Goal: Communication & Community: Answer question/provide support

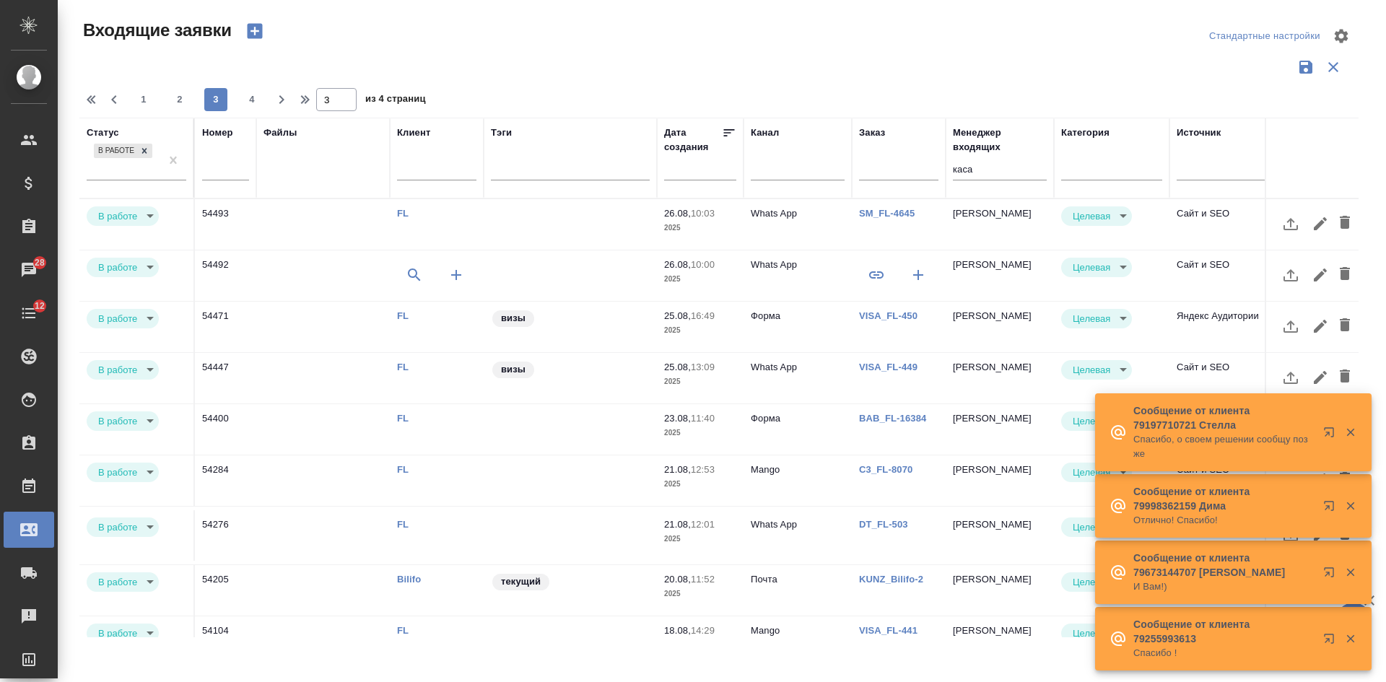
select select "RU"
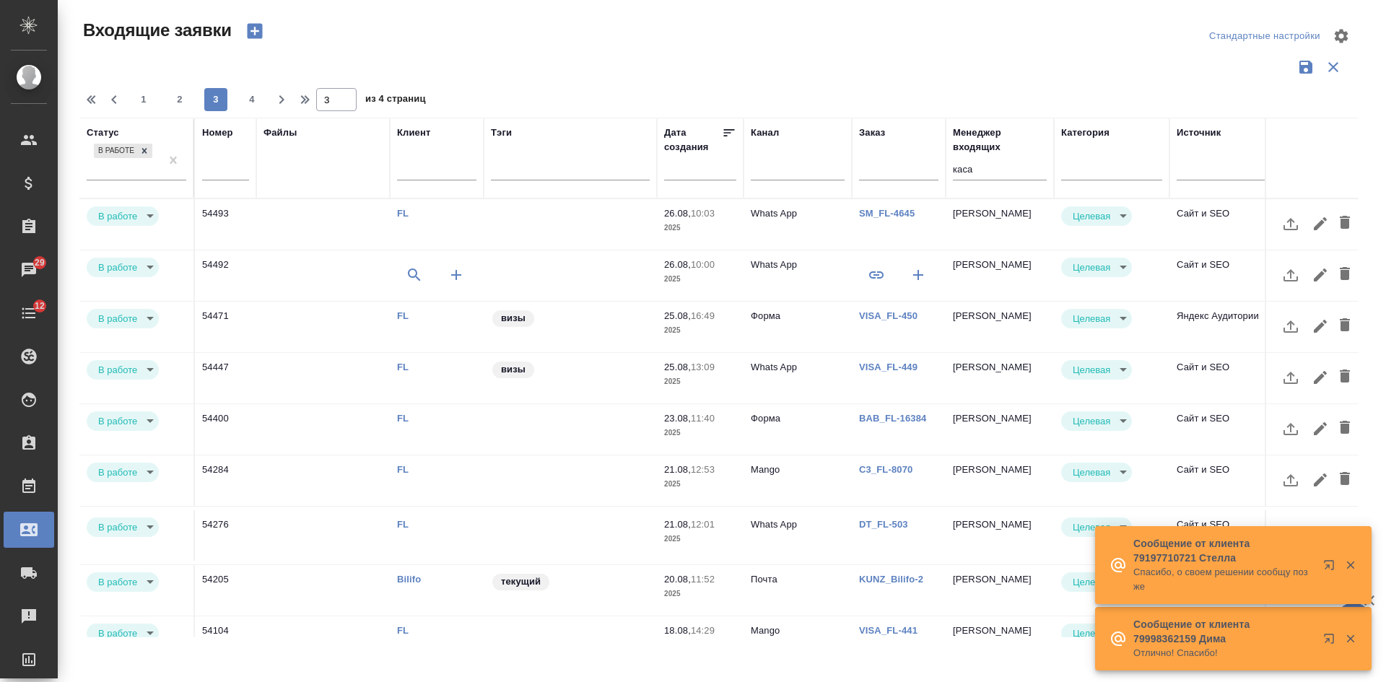
scroll to position [605, 458]
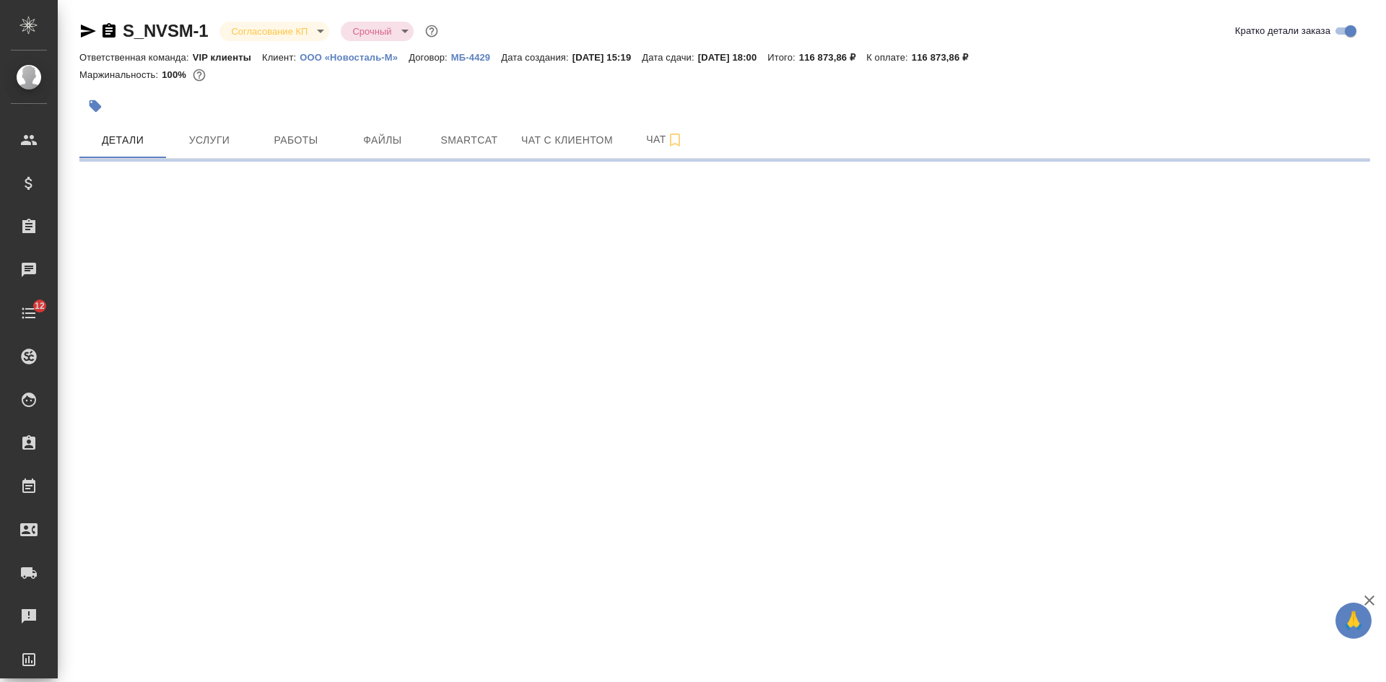
select select "RU"
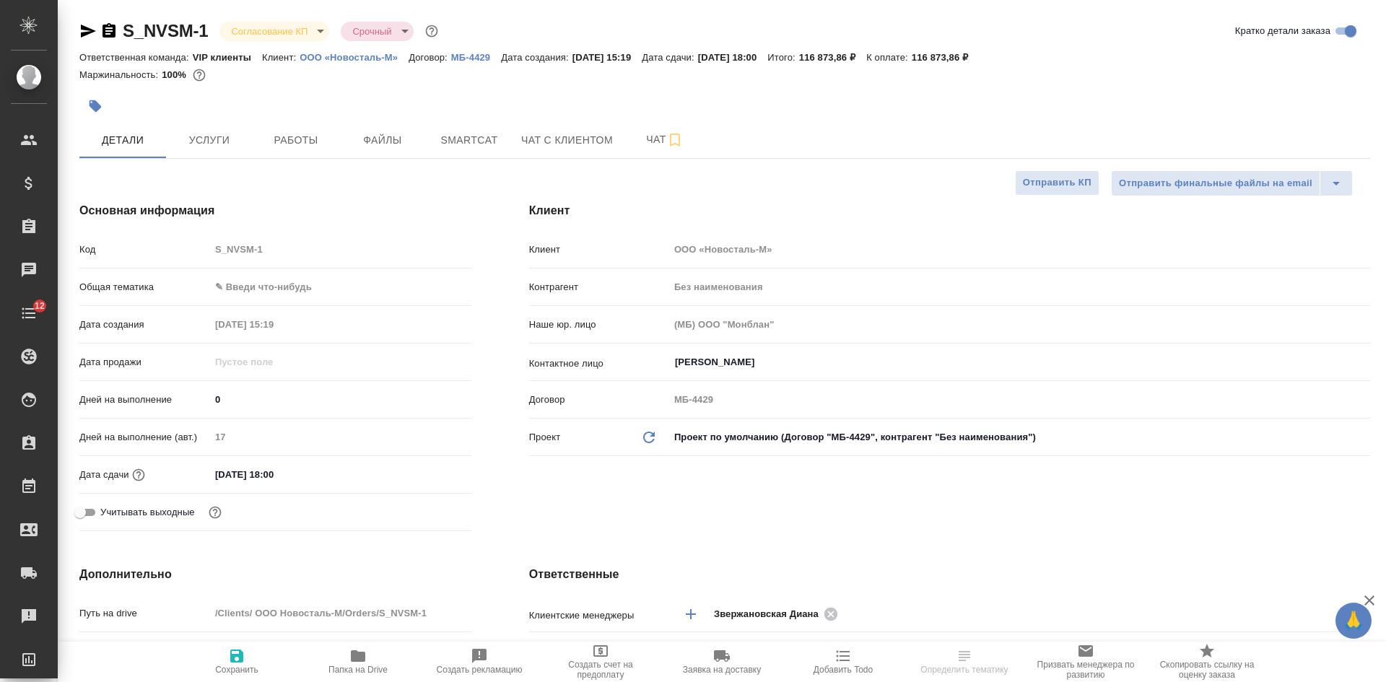
type textarea "x"
type input "[PERSON_NAME]"
click at [113, 29] on icon "button" at bounding box center [108, 30] width 13 height 14
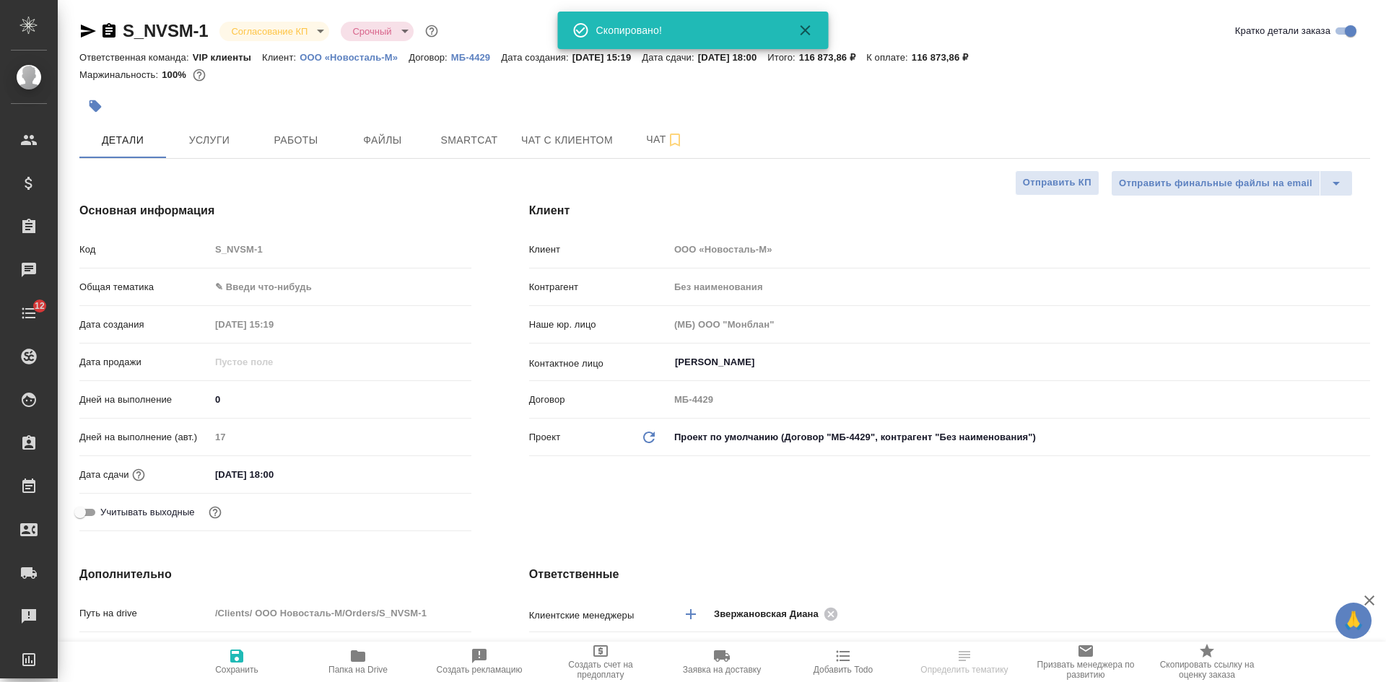
type textarea "x"
select select "RU"
type textarea "x"
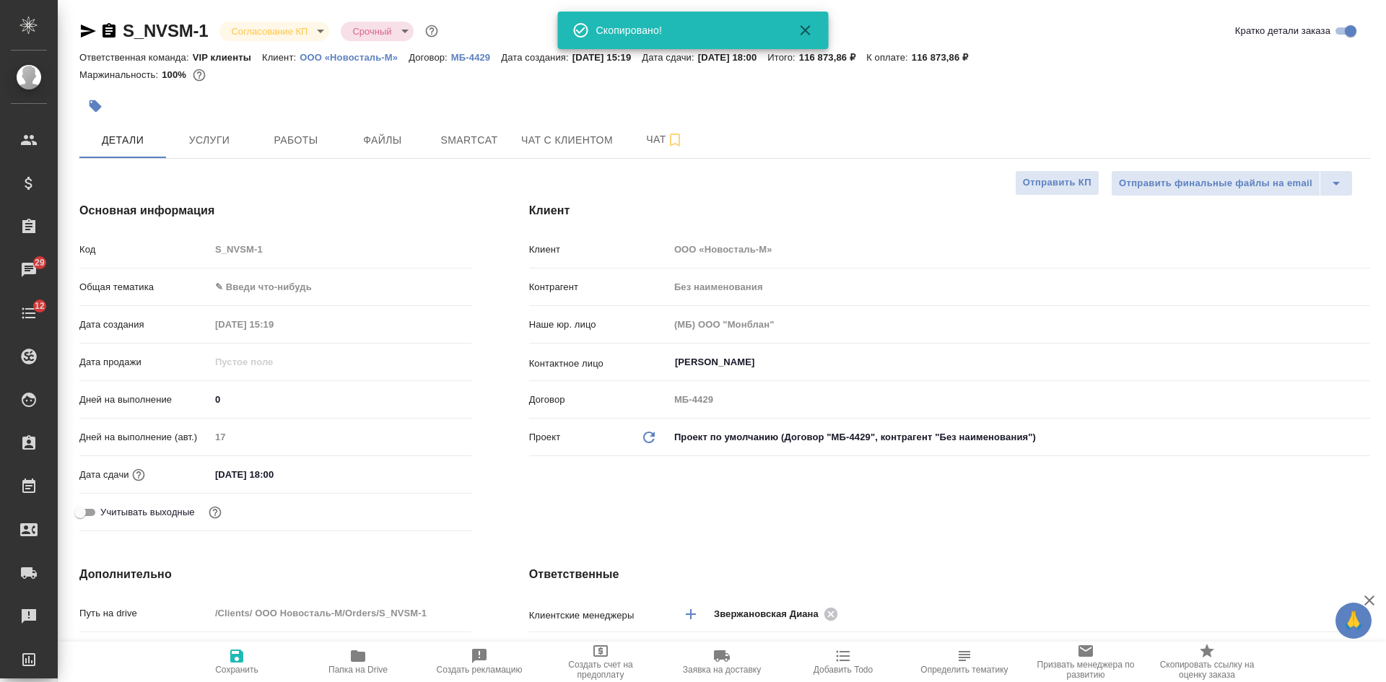
type textarea "x"
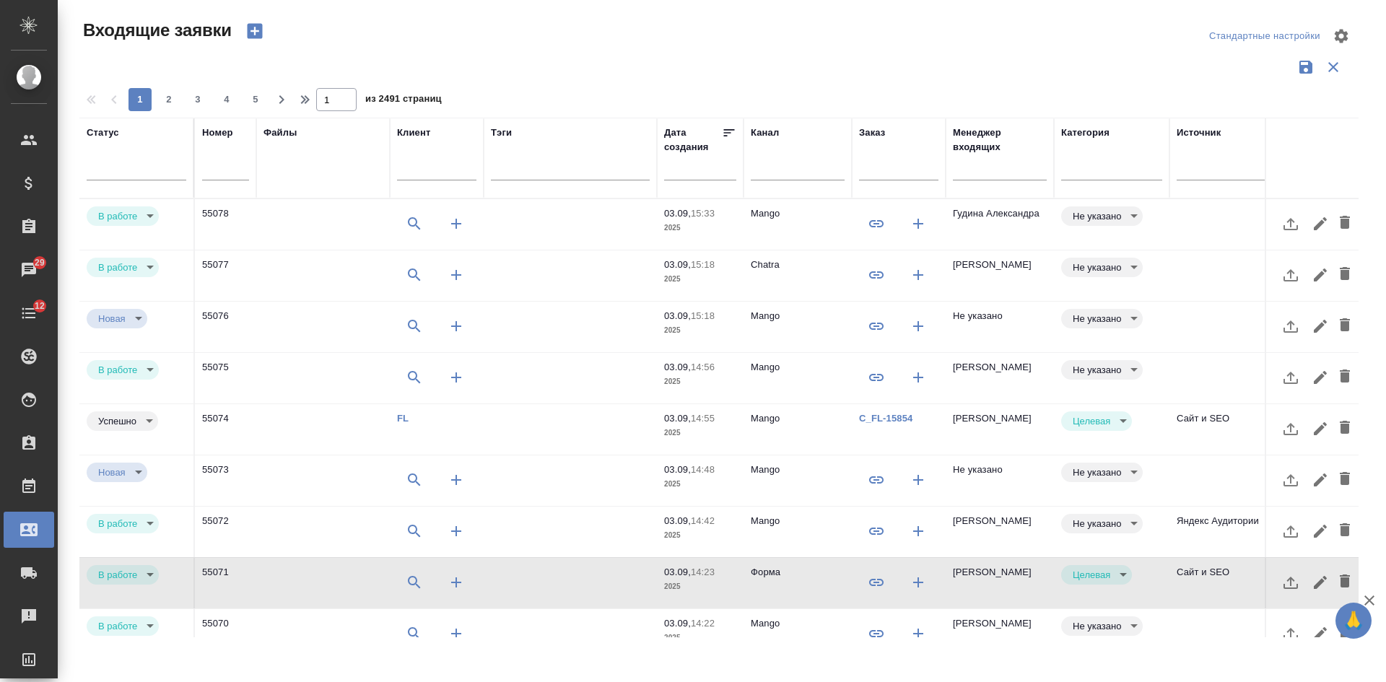
select select "RU"
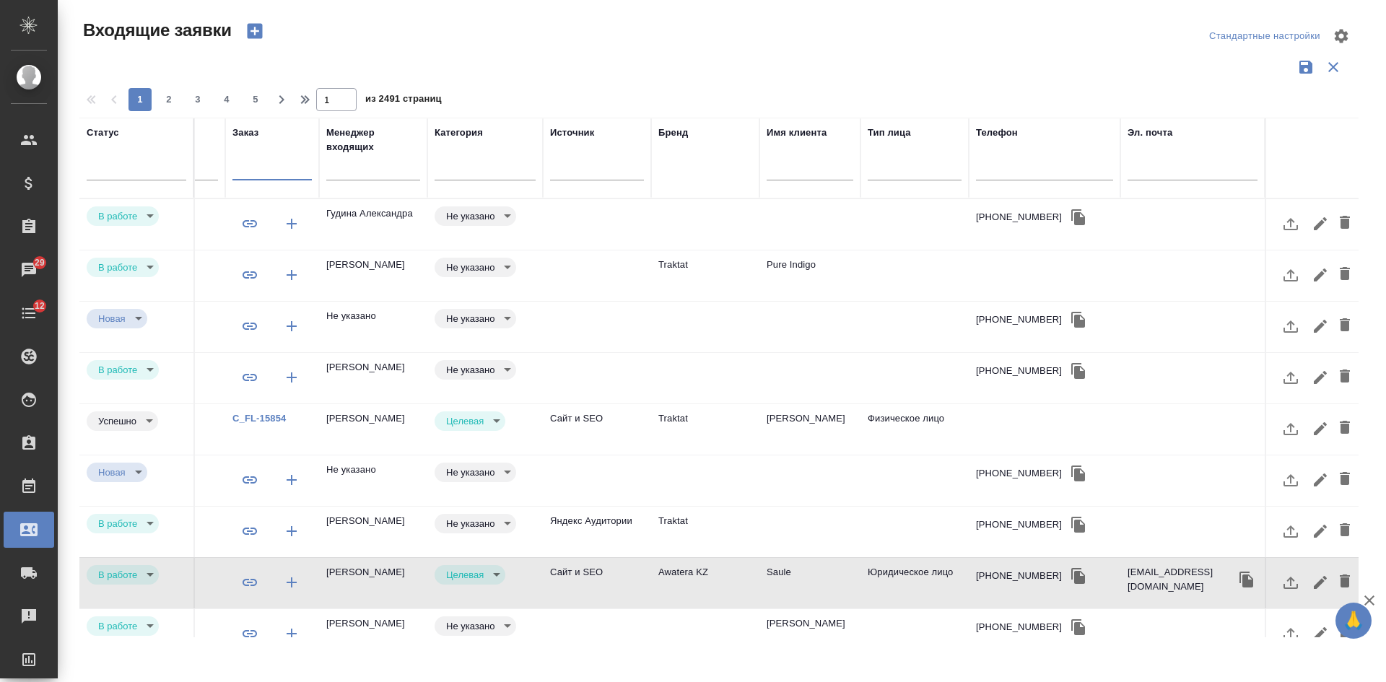
click at [266, 166] on input "text" at bounding box center [271, 171] width 79 height 18
paste input "S_NVSM-1"
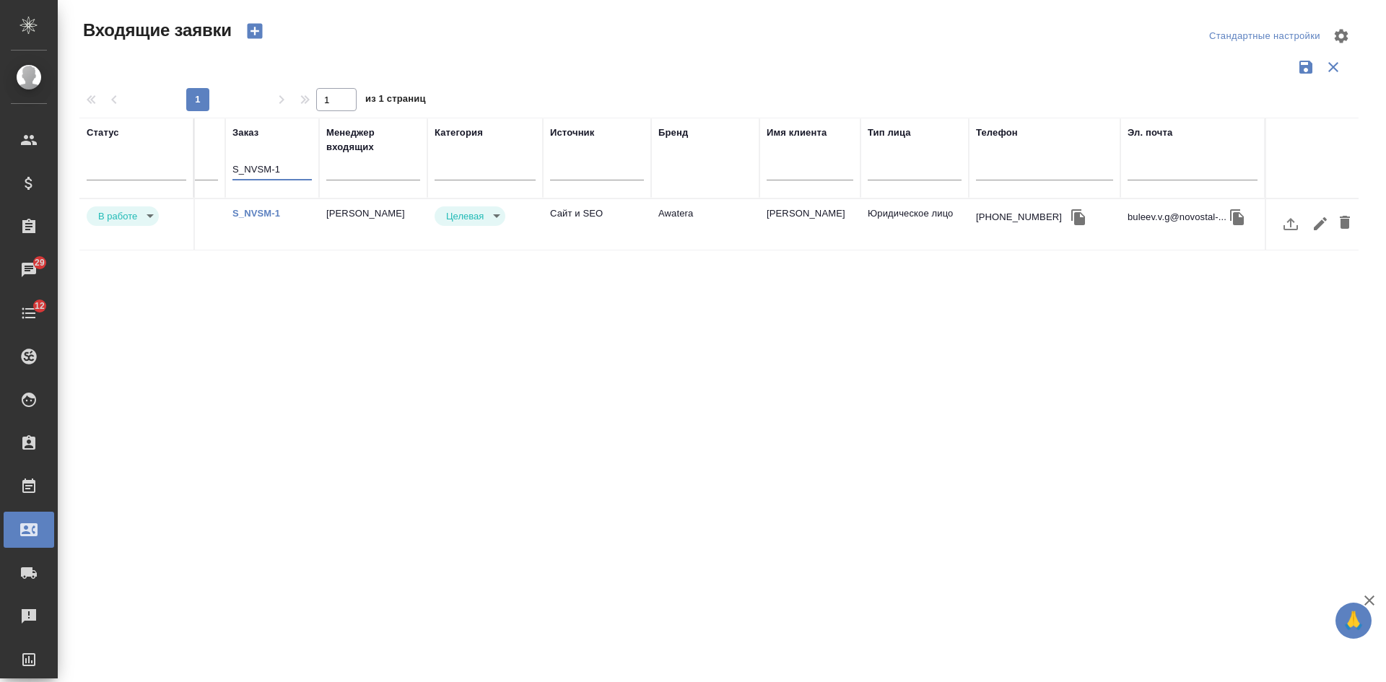
type input "S_NVSM-1"
click at [721, 231] on td "Awatera" at bounding box center [705, 224] width 108 height 51
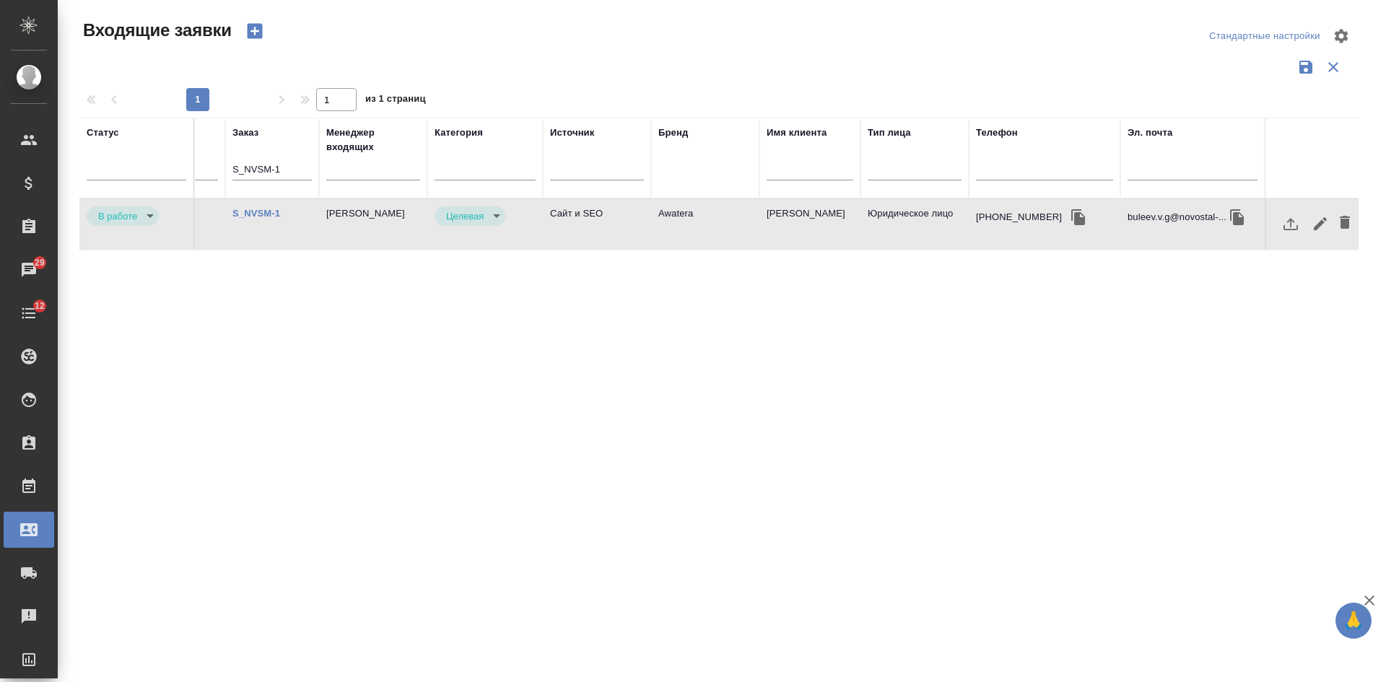
click at [721, 231] on td "Awatera" at bounding box center [705, 224] width 108 height 51
drag, startPoint x: 292, startPoint y: 172, endPoint x: 120, endPoint y: 139, distance: 175.7
click at [152, 155] on tr "Статус Номер Файлы Клиент Тэги Дата создания Канал Заказ S_NVSM-1 Менеджер вход…" at bounding box center [405, 158] width 1905 height 81
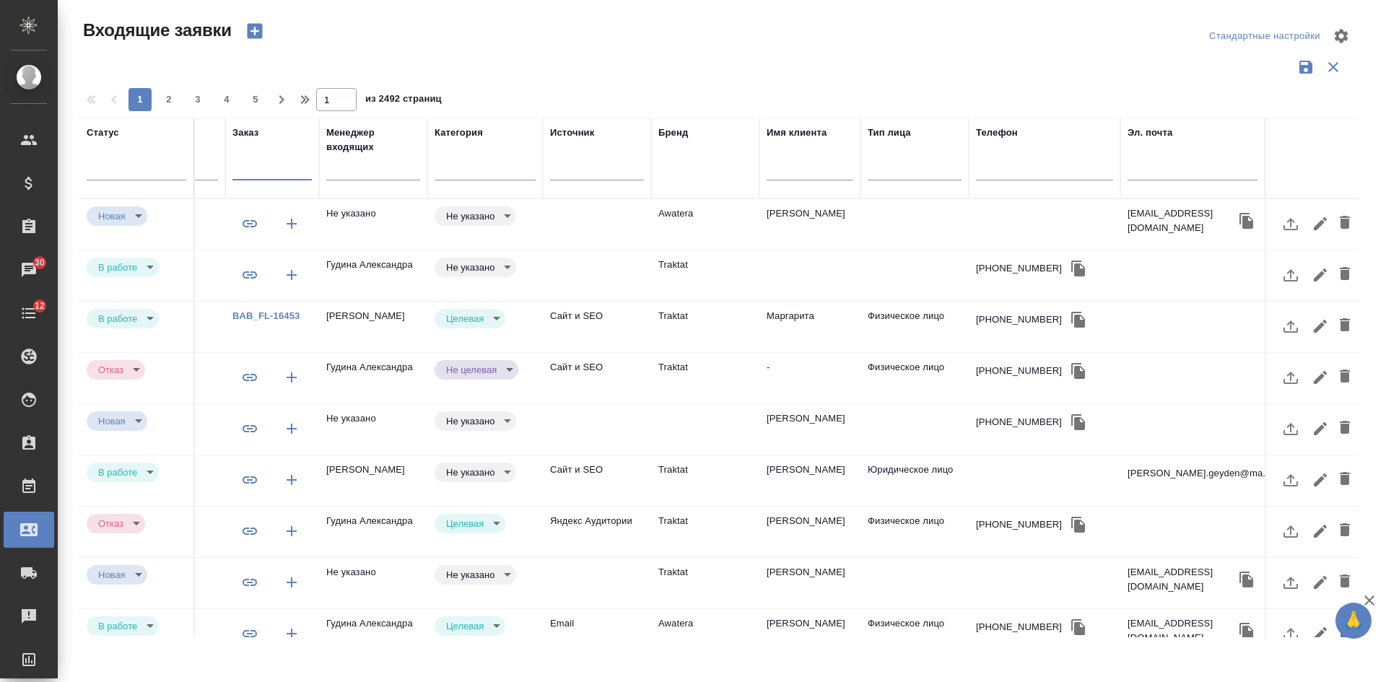
paste input "RRD-1"
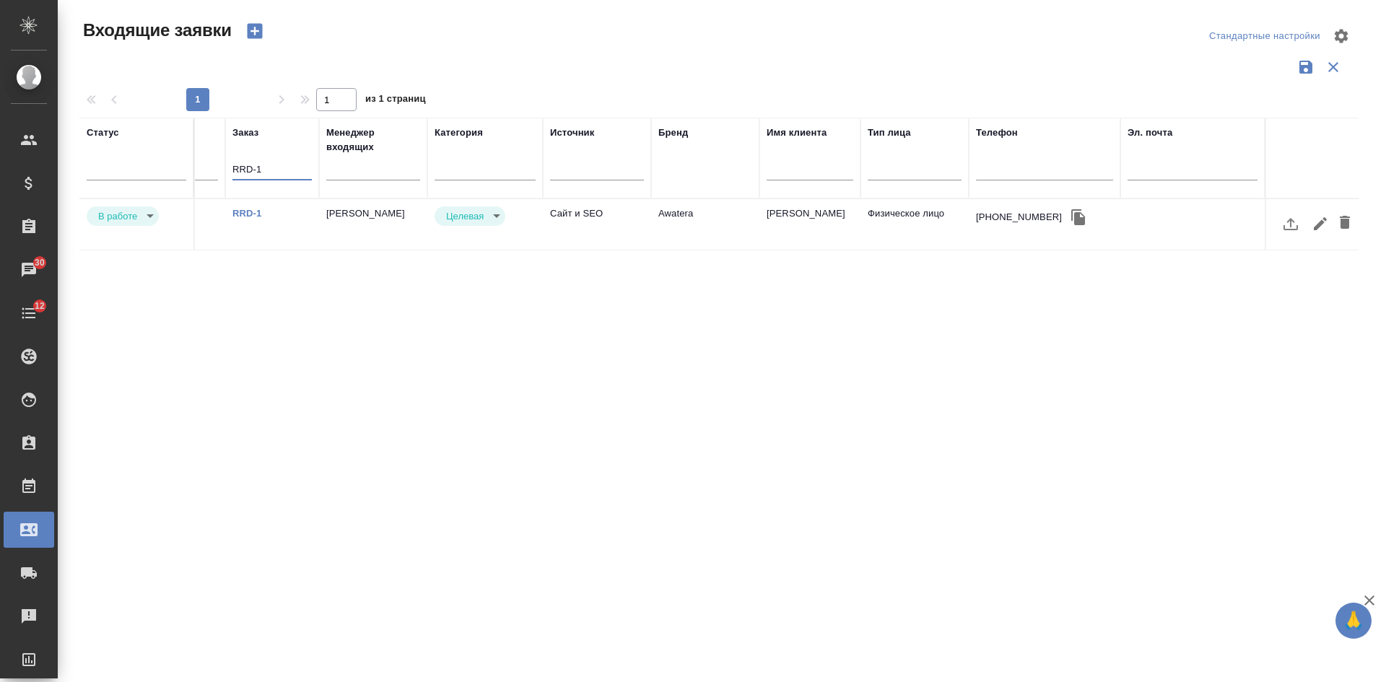
type input "RRD-1"
click at [743, 232] on td "Awatera" at bounding box center [705, 224] width 108 height 51
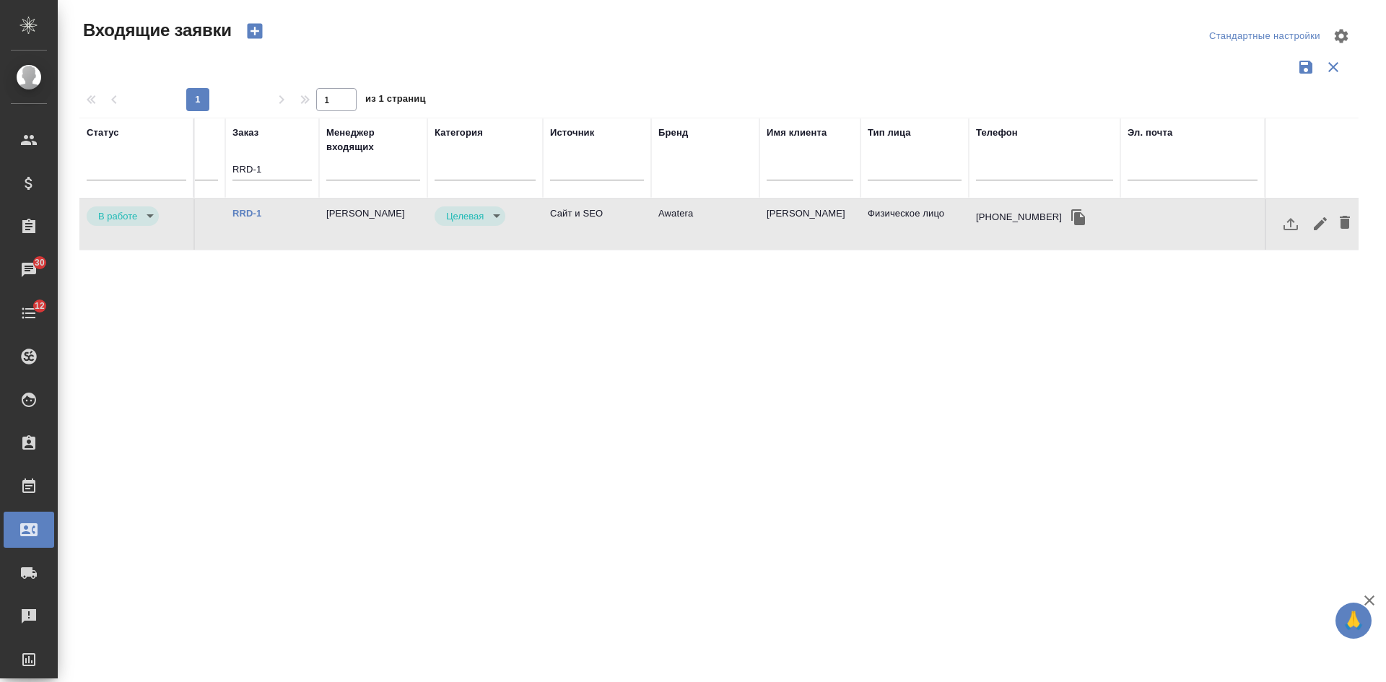
click at [743, 232] on td "Awatera" at bounding box center [705, 224] width 108 height 51
drag, startPoint x: 281, startPoint y: 172, endPoint x: 136, endPoint y: 167, distance: 144.4
click at [161, 171] on tr "Статус Номер Файлы Клиент Тэги Дата создания Канал Заказ RRD-1 Менеджер входящи…" at bounding box center [405, 158] width 1905 height 81
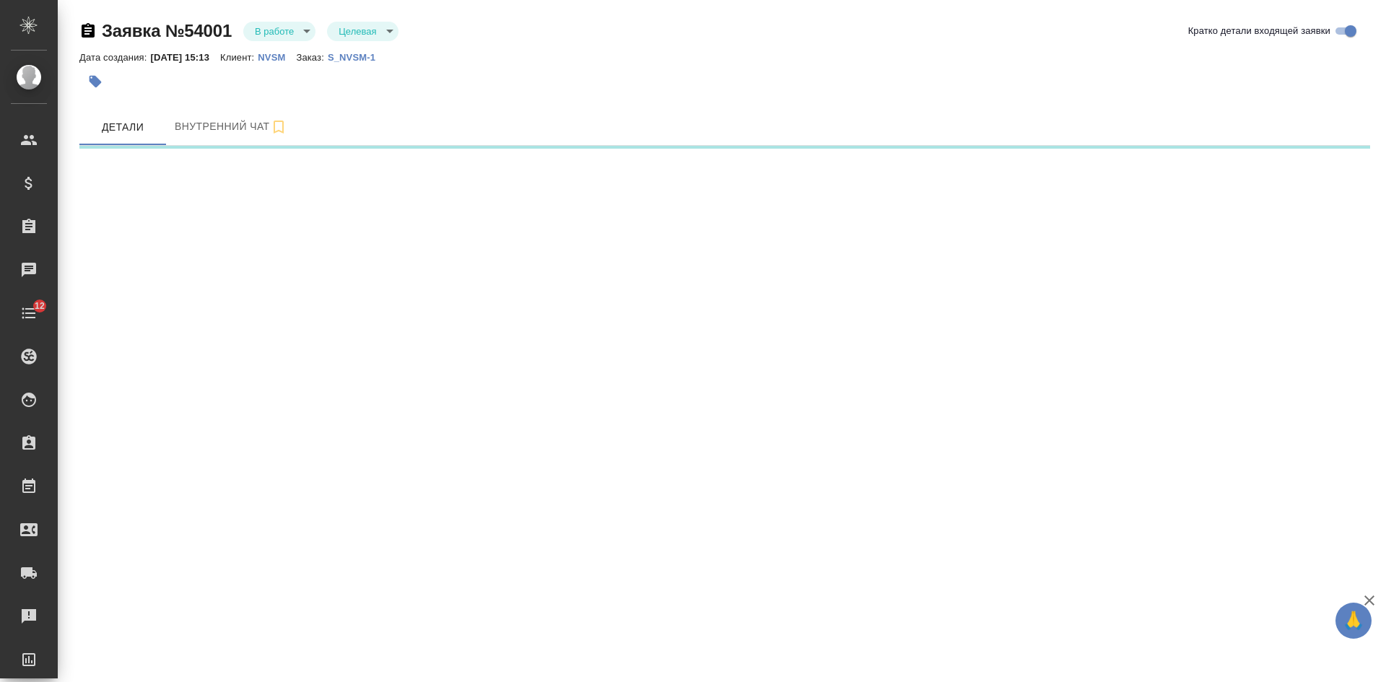
select select "RU"
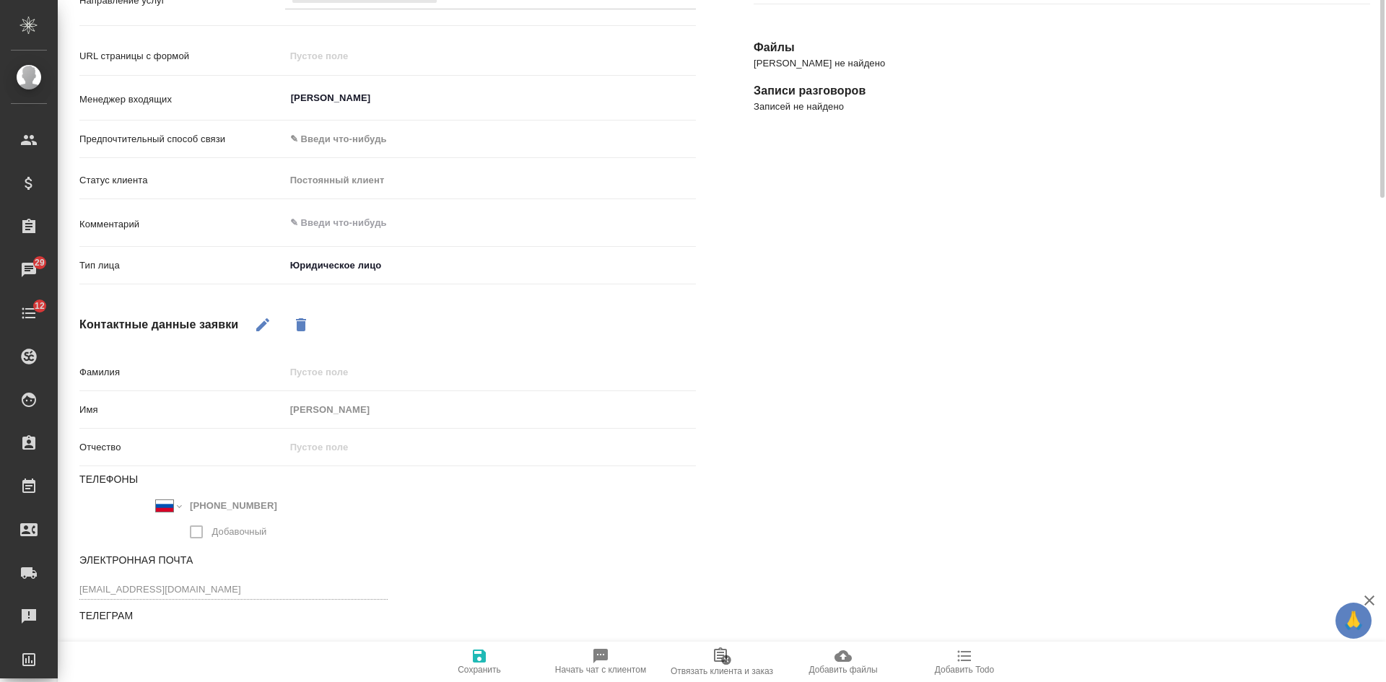
scroll to position [40, 0]
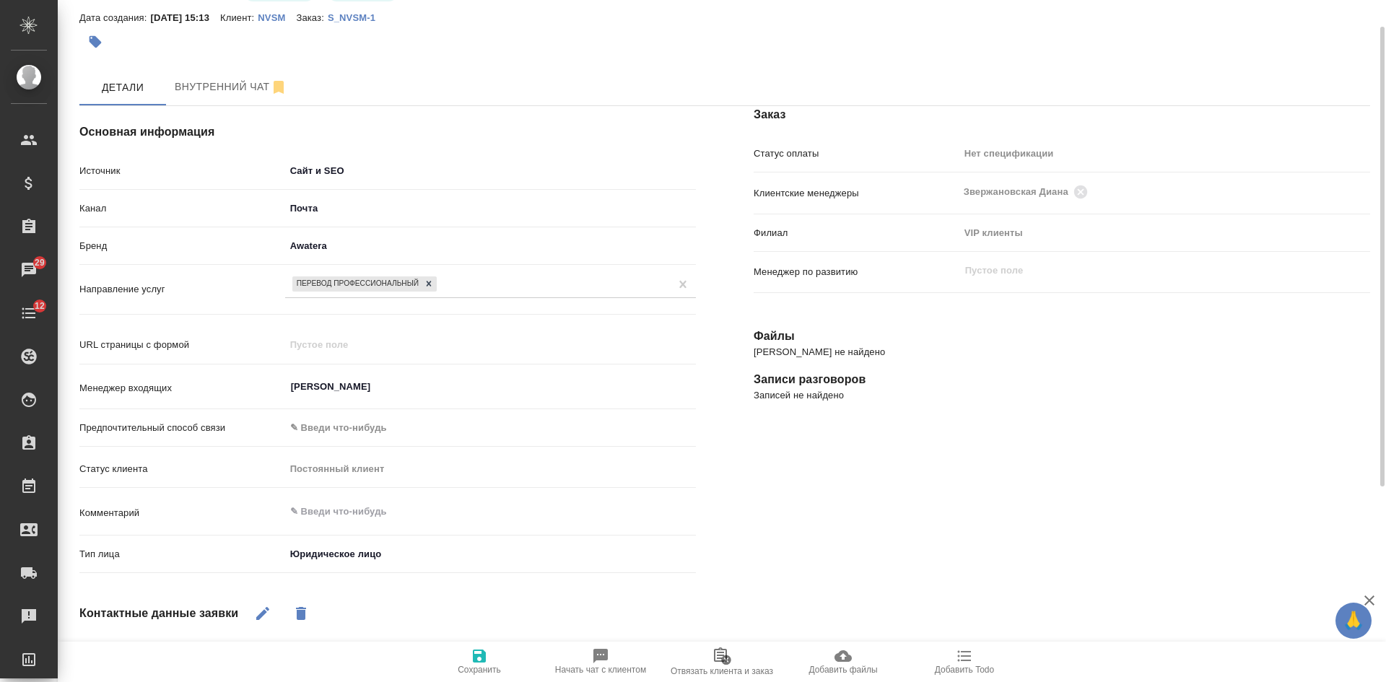
type textarea "x"
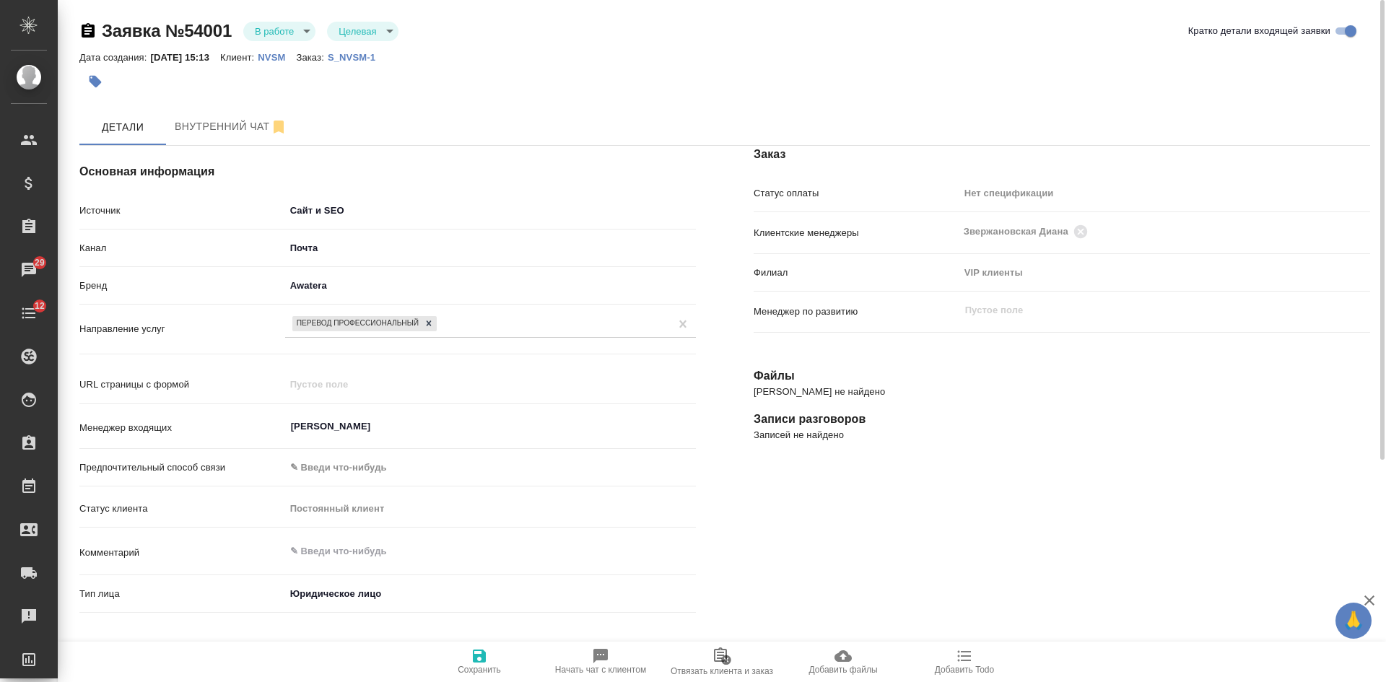
click at [271, 34] on body "🙏 .cls-1 fill:#fff; AWATERA Kasatkina Aleksandra Клиенты Спецификации Заказы 29…" at bounding box center [693, 341] width 1386 height 682
click at [277, 58] on button "Отказ" at bounding box center [272, 56] width 34 height 16
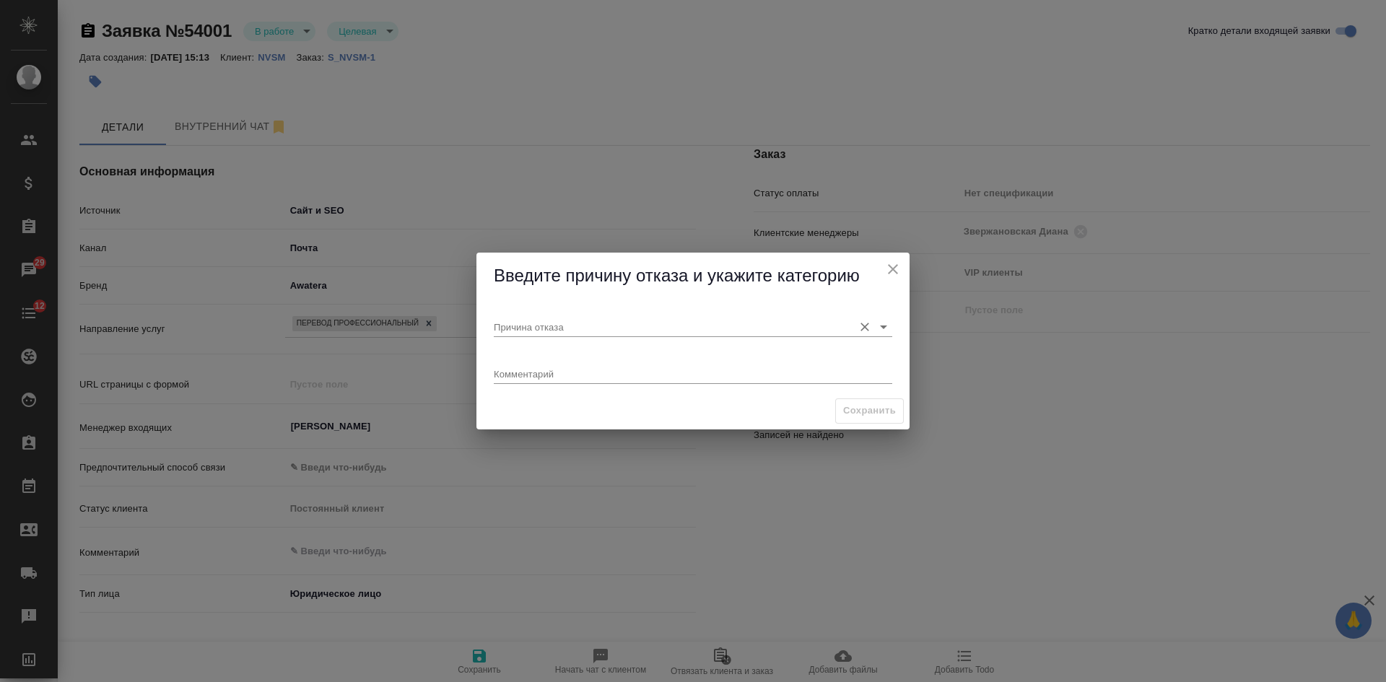
click at [615, 333] on input "Причина отказа" at bounding box center [670, 326] width 352 height 19
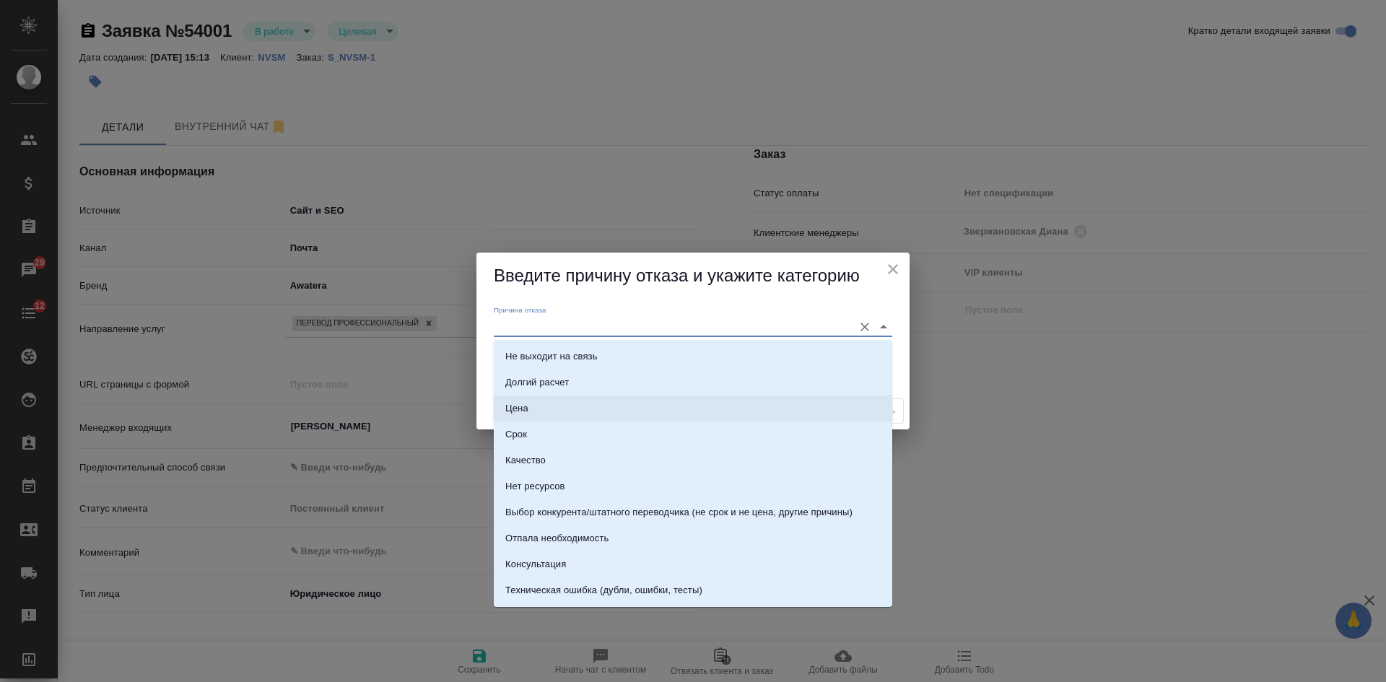
click at [558, 404] on li "Цена" at bounding box center [693, 408] width 398 height 26
type input "Цена"
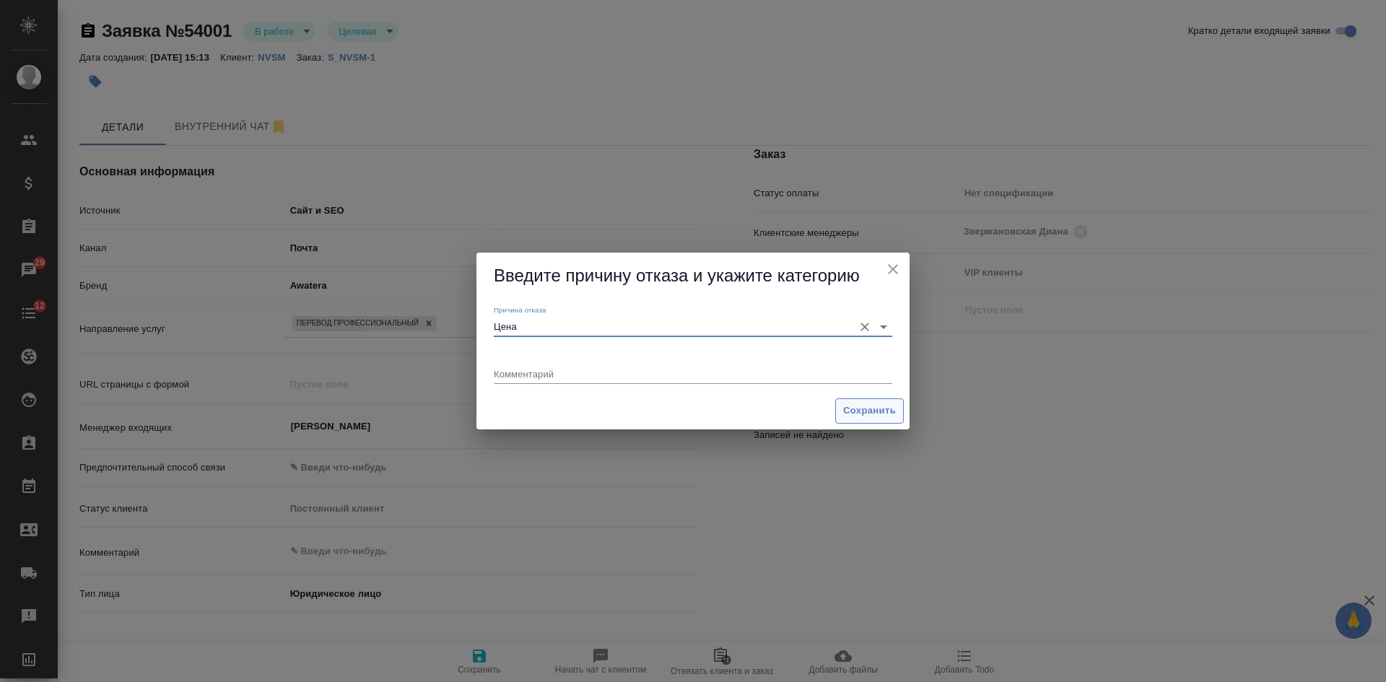
click at [878, 404] on span "Сохранить" at bounding box center [869, 411] width 53 height 17
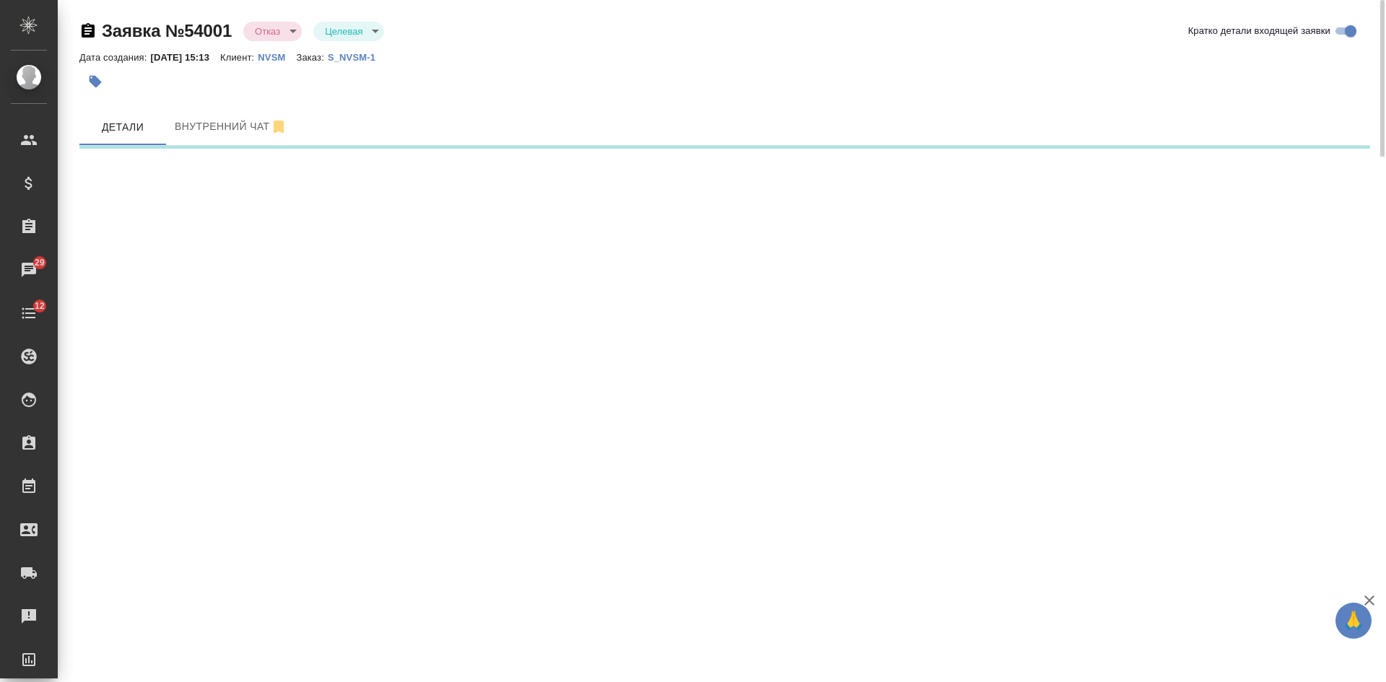
select select "RU"
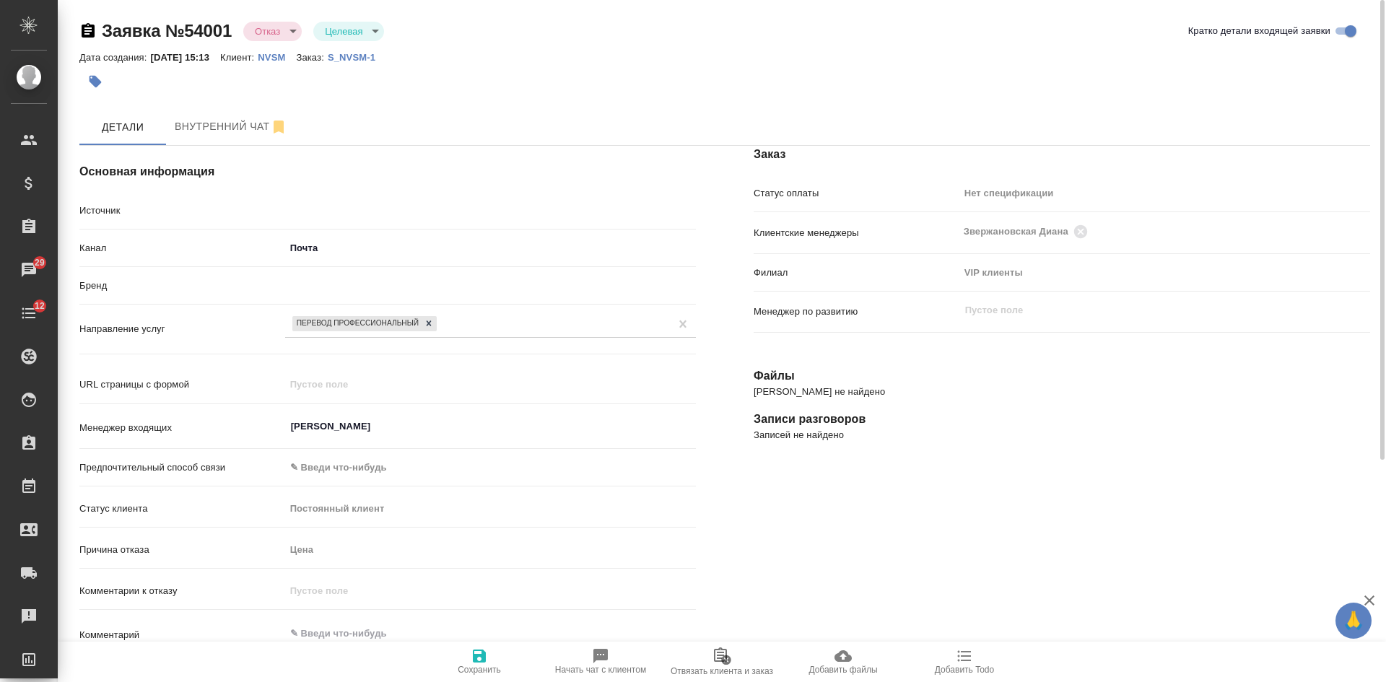
type textarea "x"
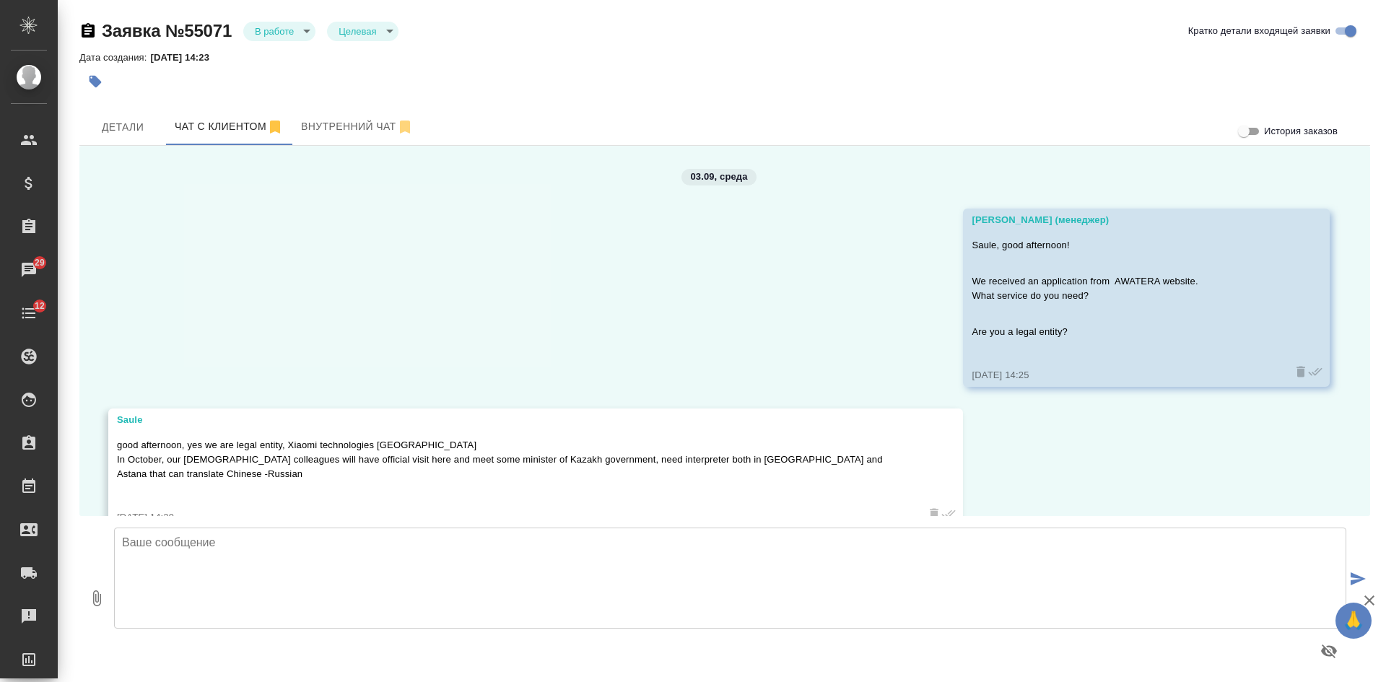
scroll to position [1049, 0]
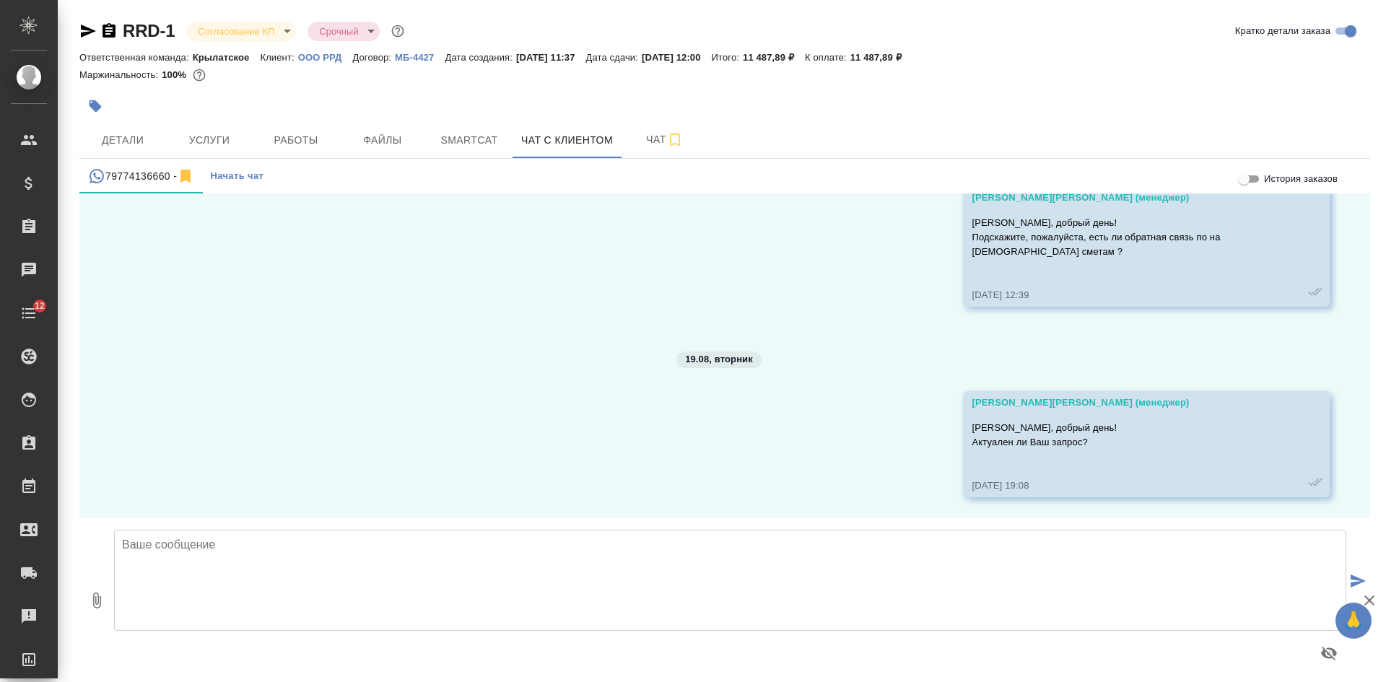
scroll to position [1625, 0]
click at [108, 30] on icon "button" at bounding box center [108, 30] width 13 height 14
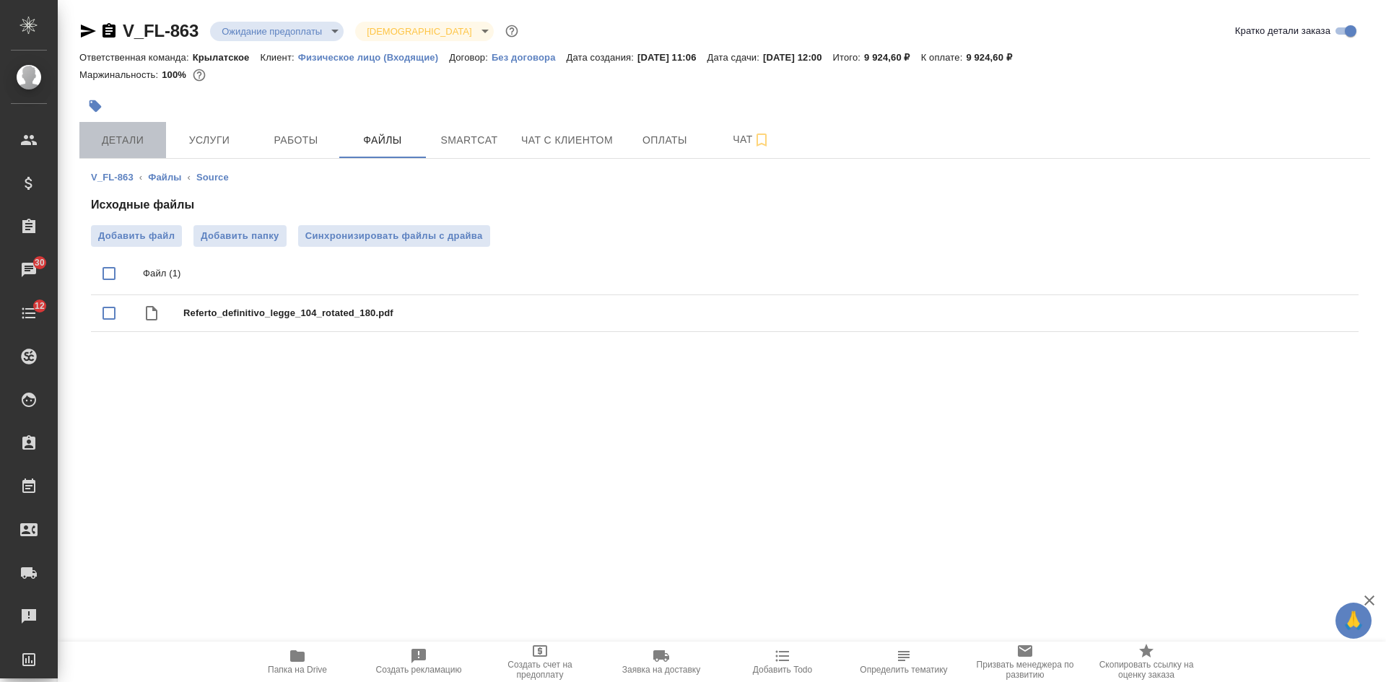
click at [102, 139] on span "Детали" at bounding box center [122, 140] width 69 height 18
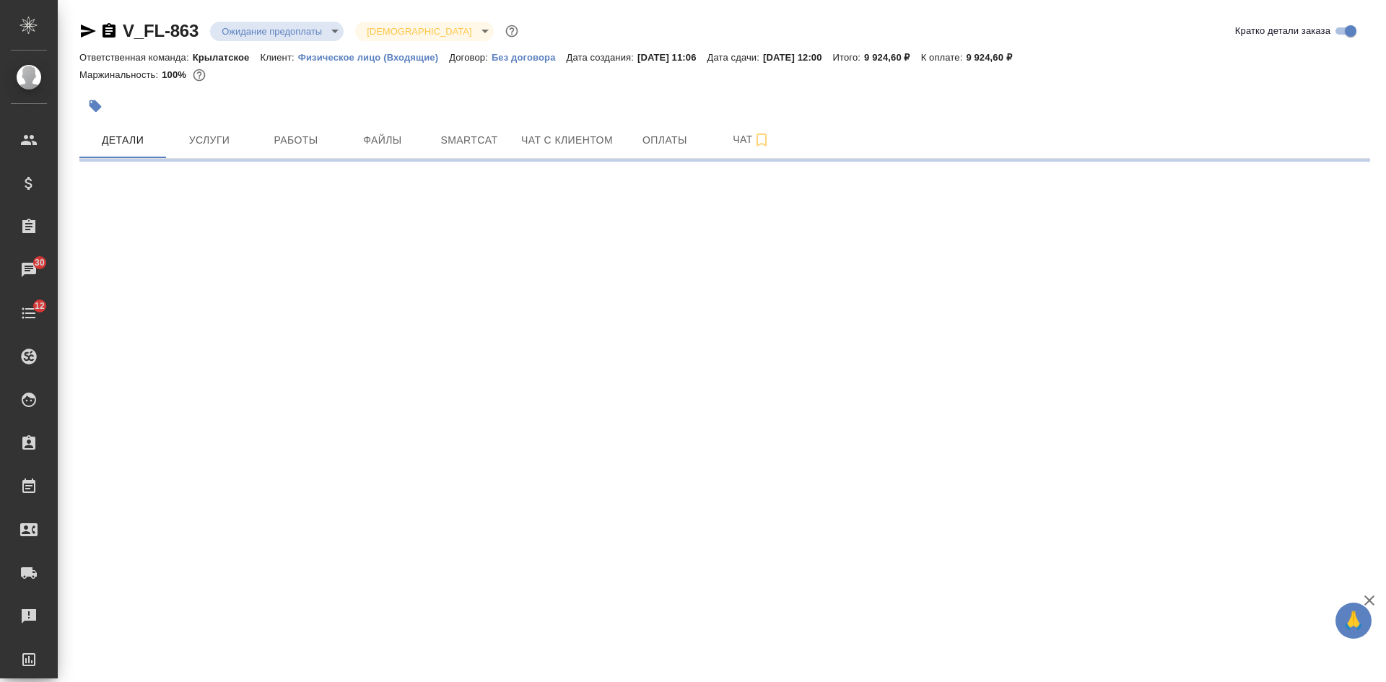
select select "RU"
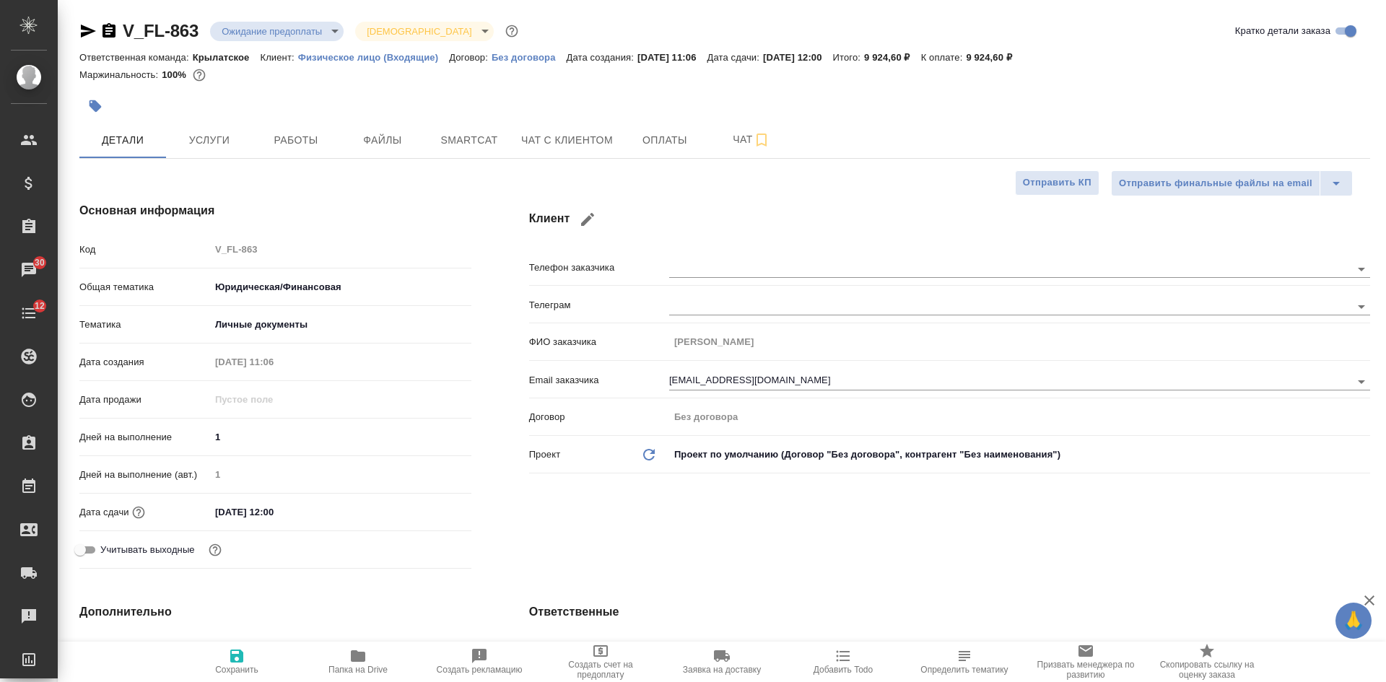
type textarea "x"
click at [376, 193] on div "Основная информация Код V_FL-863 Общая тематика Юридическая/Финансовая yr-fn Те…" at bounding box center [276, 388] width 450 height 430
drag, startPoint x: 1147, startPoint y: 517, endPoint x: 1041, endPoint y: 581, distance: 124.0
click at [1146, 517] on div "Клиент Телефон заказчика Телеграм ФИО заказчика Никитина Любовь Email заказчика…" at bounding box center [949, 388] width 899 height 430
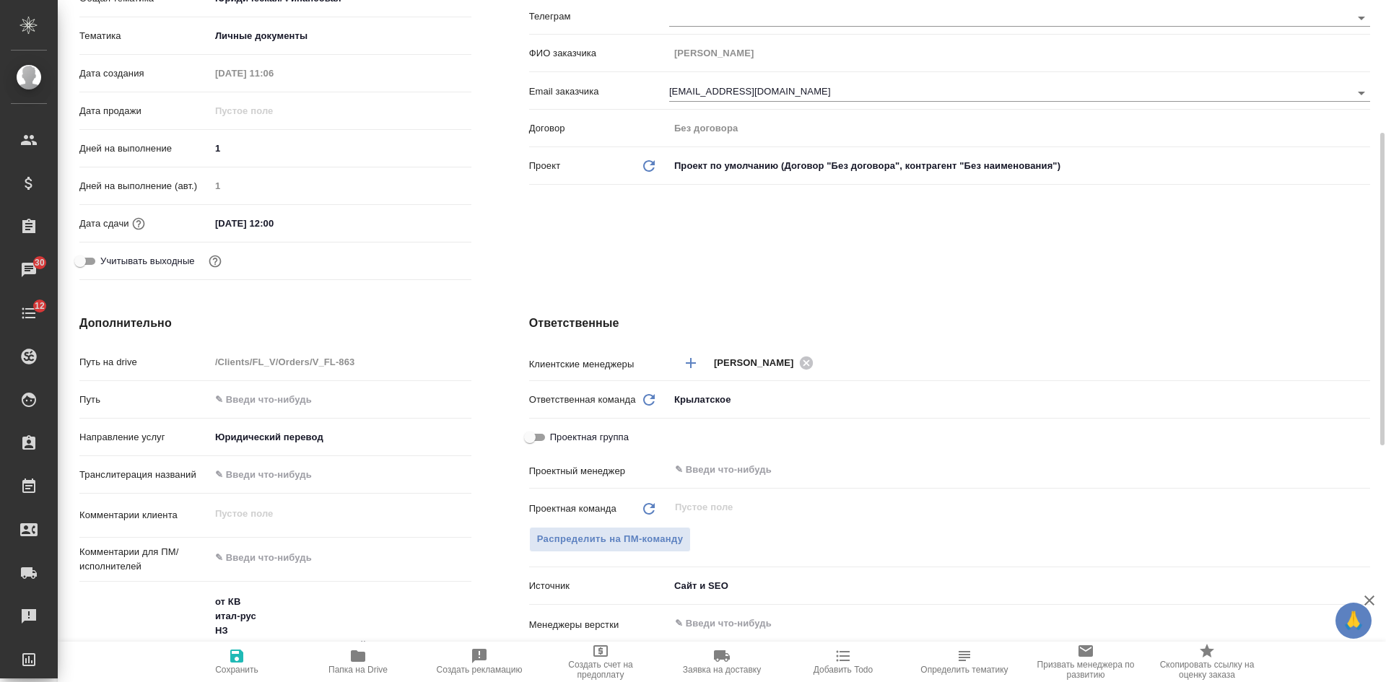
scroll to position [433, 0]
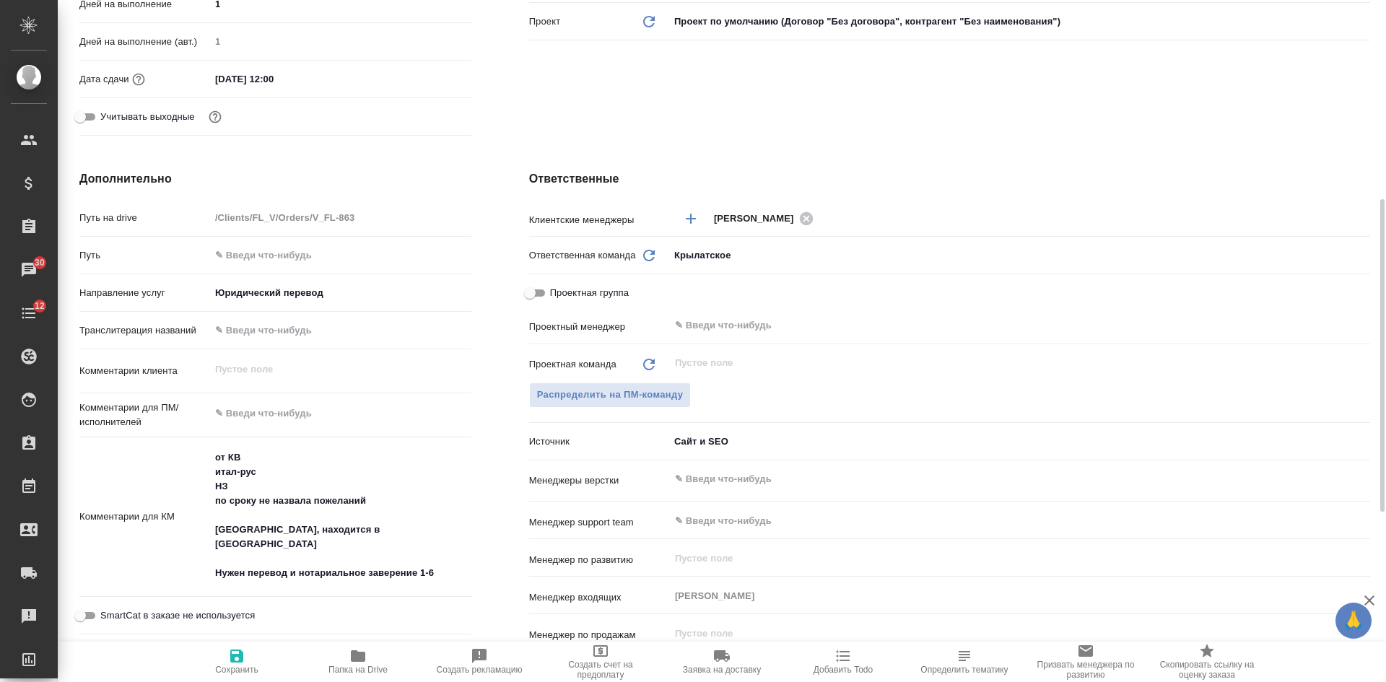
type textarea "x"
click at [357, 582] on textarea "от КВ итал-рус НЗ по сроку не назвала пожеланий сканы, находится в Пятигорске Н…" at bounding box center [340, 515] width 261 height 140
type textarea "от КВ итал-рус НЗ по сроку не назвала пожеланий сканы, находится в Пятигорске Н…"
type textarea "x"
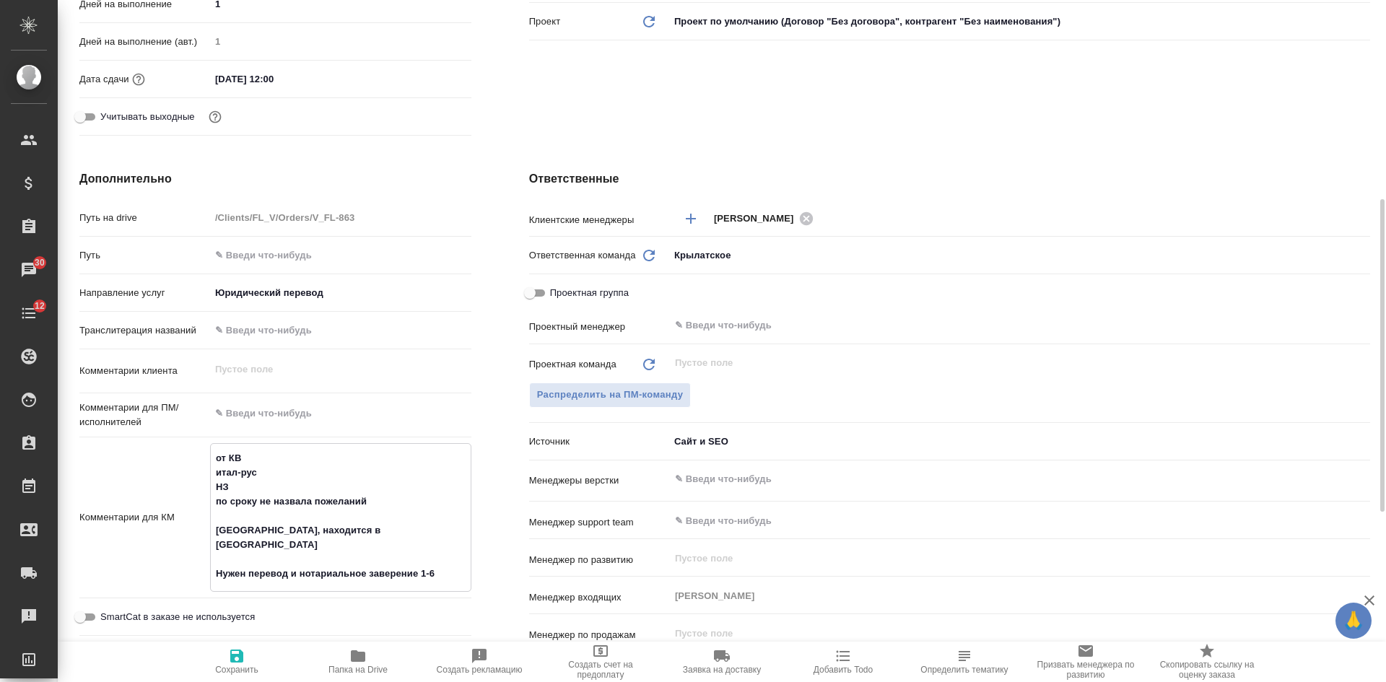
type textarea "x"
type textarea "от КВ итал-рус НЗ по сроку не назвала пожеланий сканы, находится в Пятигорске Н…"
type textarea "x"
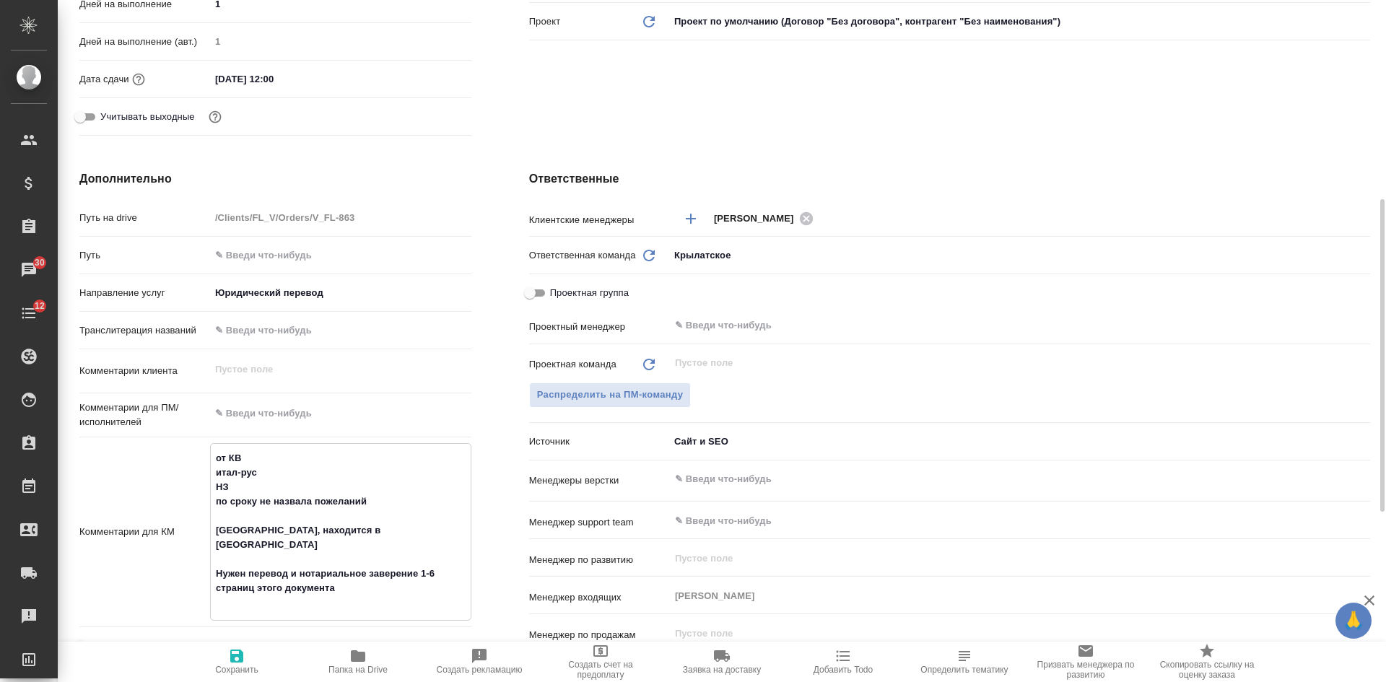
type textarea "x"
type textarea "от КВ итал-рус НЗ по сроку не назвала пожеланий сканы, находится в Пятигорске Н…"
type textarea "x"
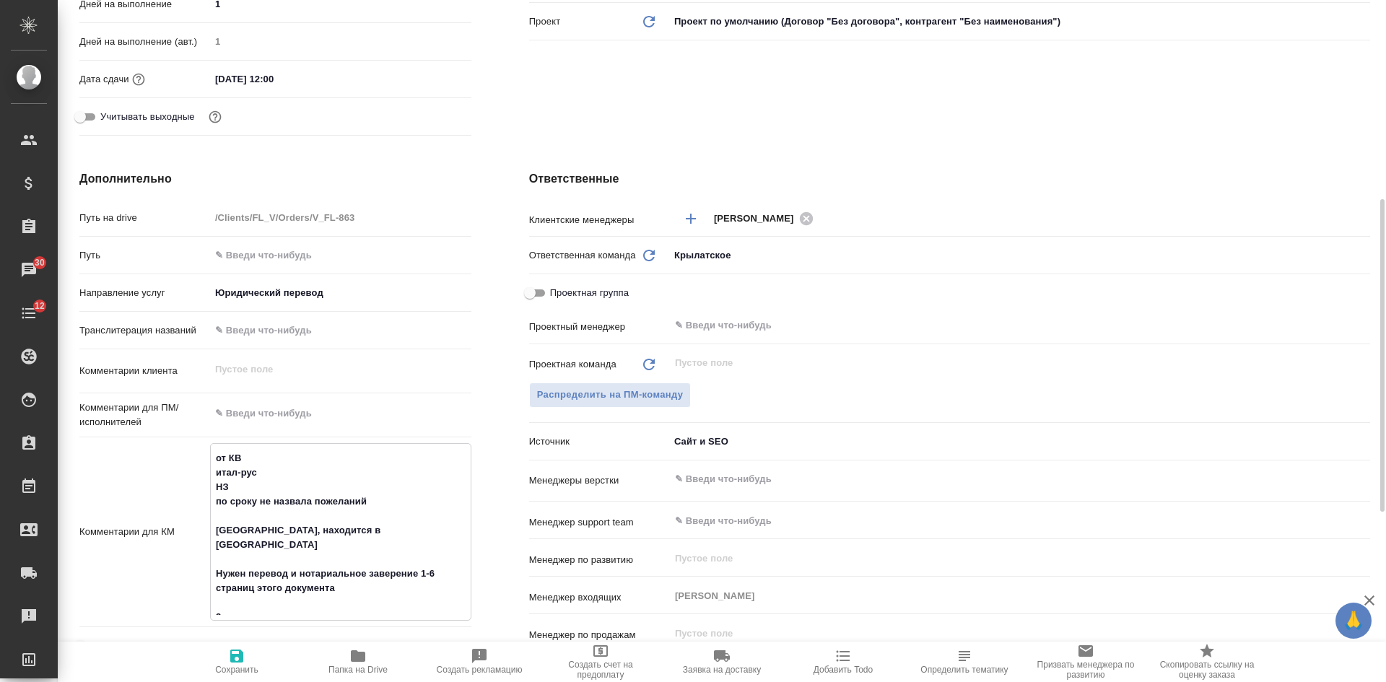
type textarea "x"
type textarea "от КВ итал-рус НЗ по сроку не назвала пожеланий сканы, находится в Пятигорске Н…"
type textarea "x"
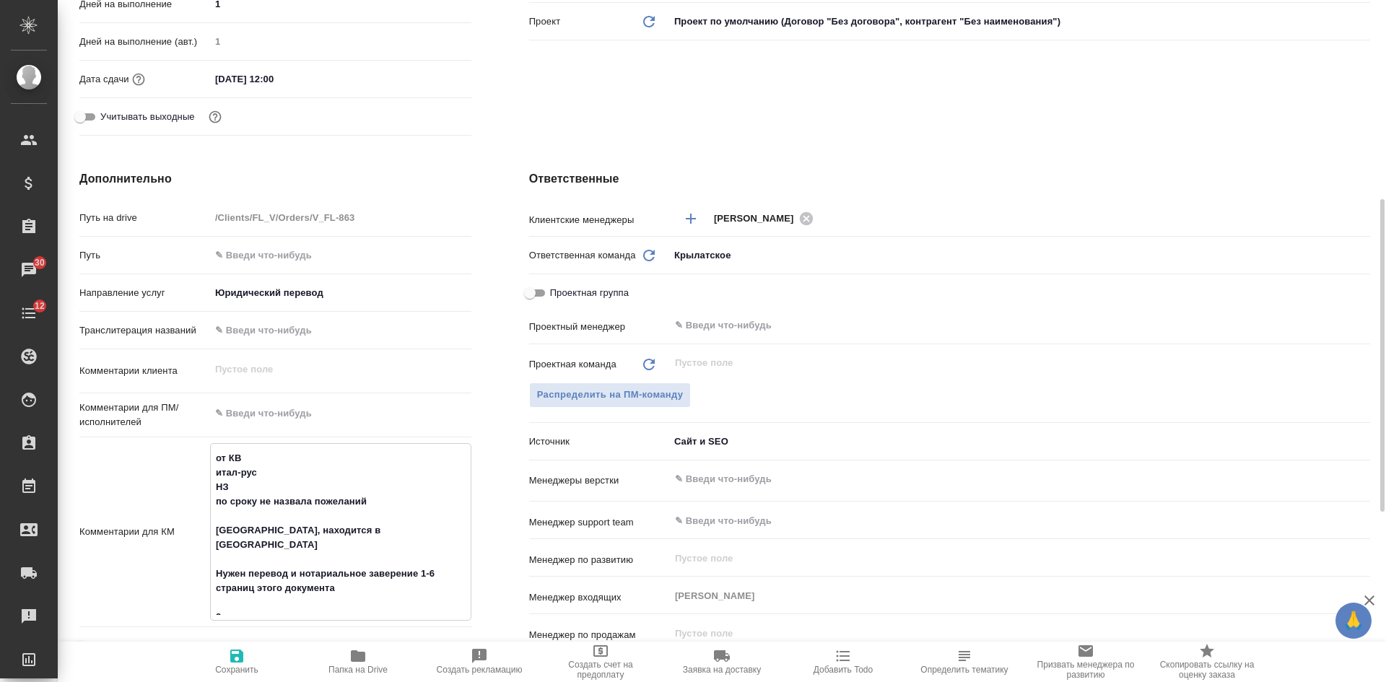
type textarea "от КВ итал-рус НЗ по сроку не назвала пожеланий сканы, находится в Пятигорске Н…"
type textarea "x"
type textarea "от КВ итал-рус НЗ по сроку не назвала пожеланий сканы, находится в Пятигорске Н…"
type textarea "x"
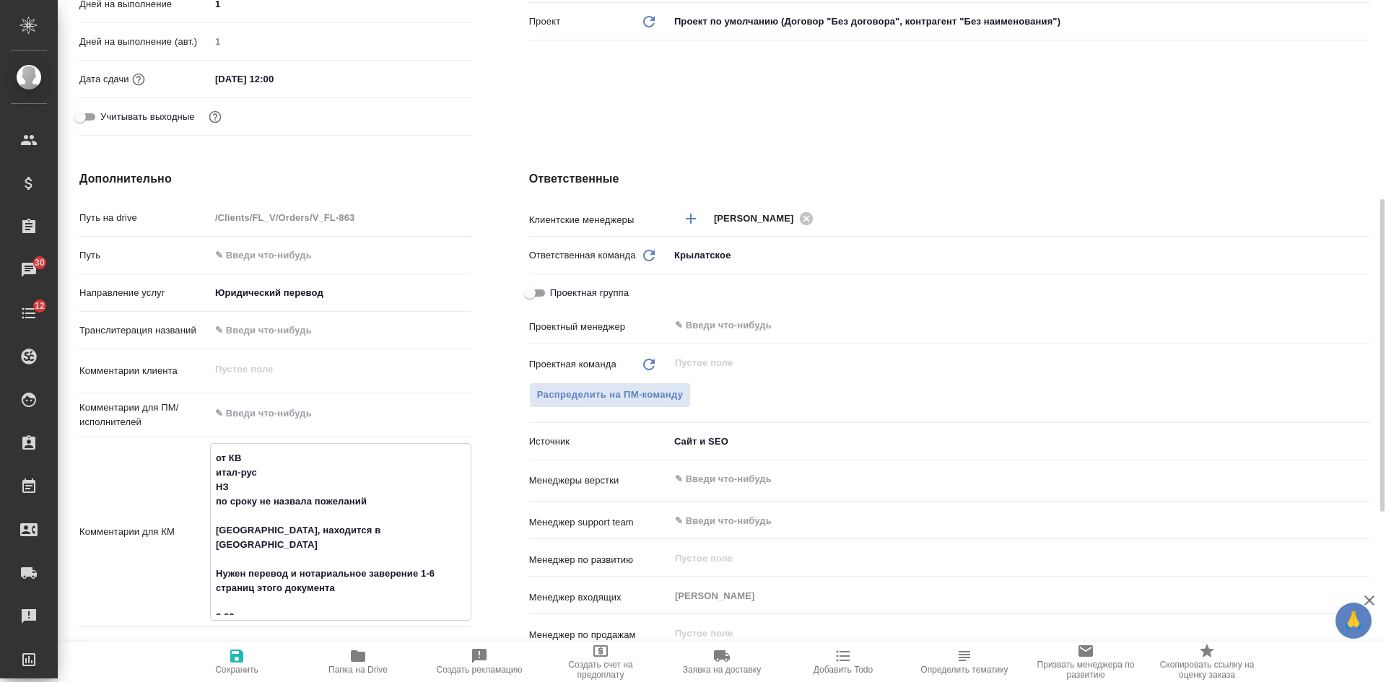
type textarea "x"
type textarea "от КВ итал-рус НЗ по сроку не назвала пожеланий сканы, находится в Пятигорске Н…"
type textarea "x"
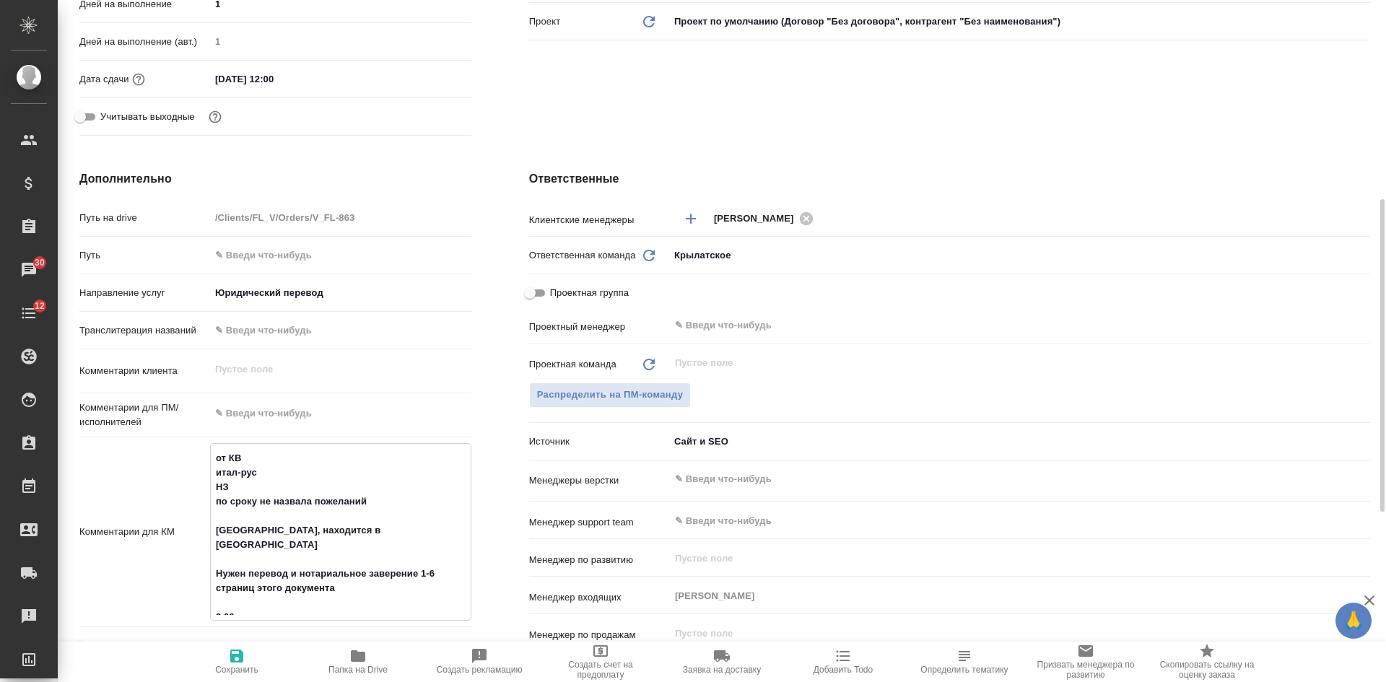
paste textarea "Просмотрела документ- там не 6, а 7 страниц необходим перевод и нотариальное за…"
type textarea "x"
type textarea "от КВ итал-рус НЗ по сроку не назвала пожеланий сканы, находится в Пятигорске Н…"
type textarea "x"
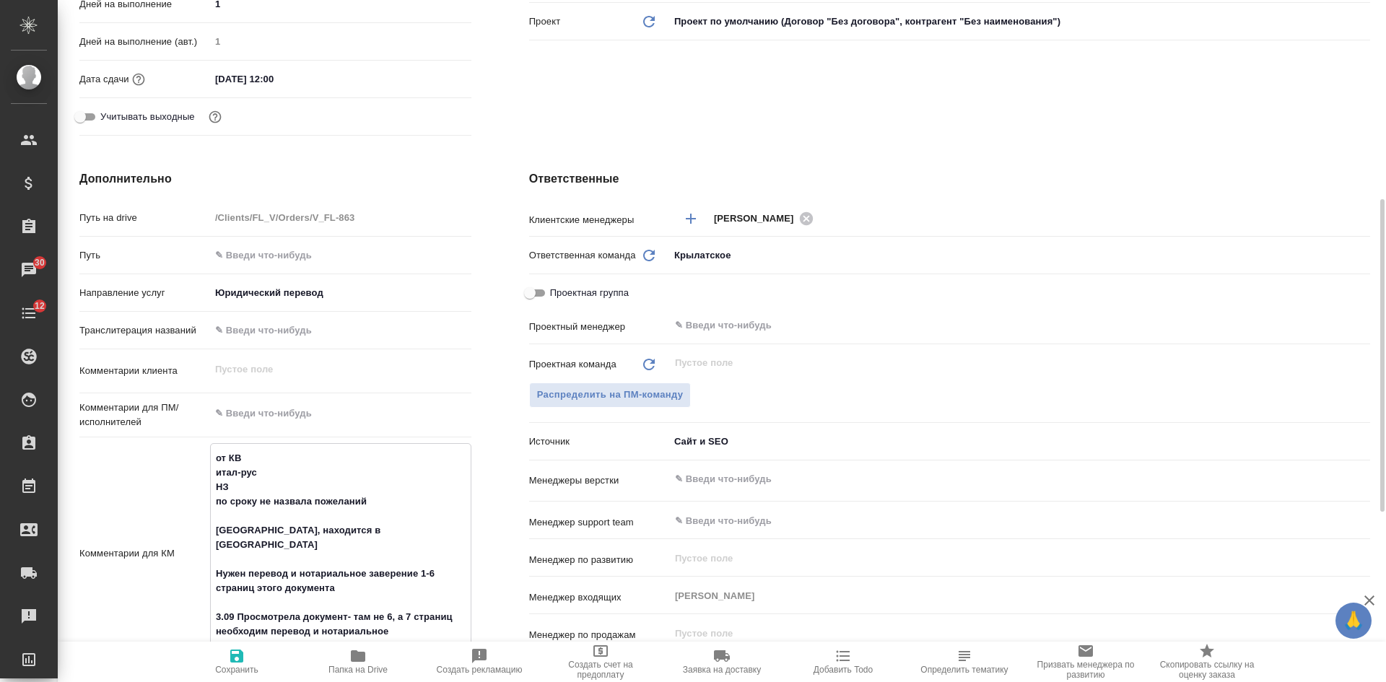
scroll to position [577, 0]
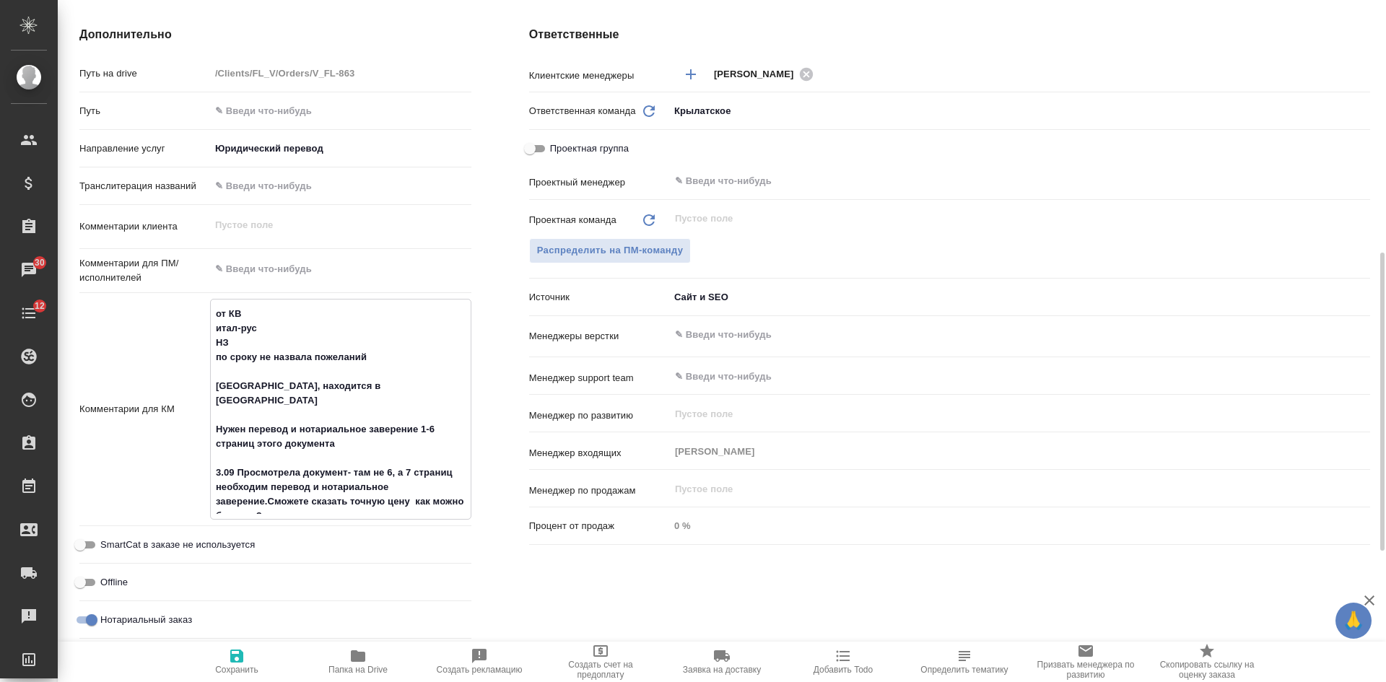
type textarea "от КВ итал-рус НЗ по сроку не назвала пожеланий сканы, находится в Пятигорске Н…"
type textarea "x"
click at [235, 649] on icon "button" at bounding box center [236, 655] width 17 height 17
type textarea "x"
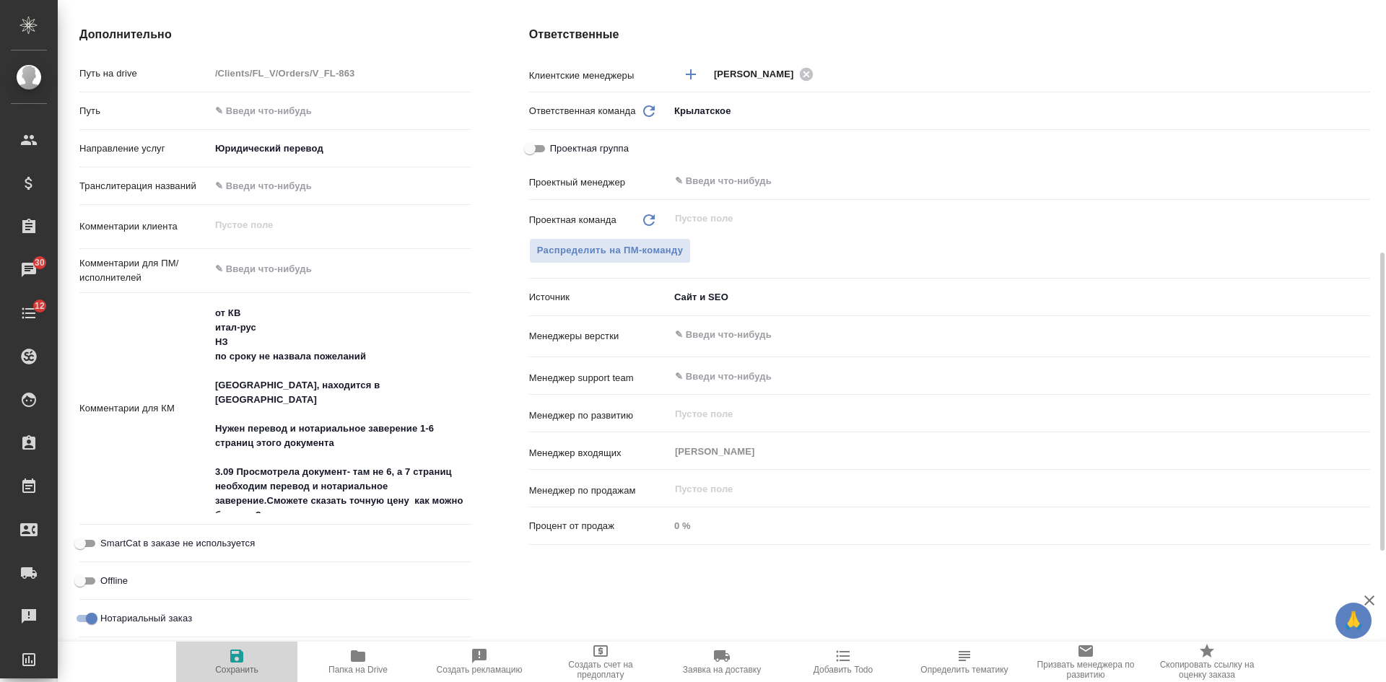
type textarea "x"
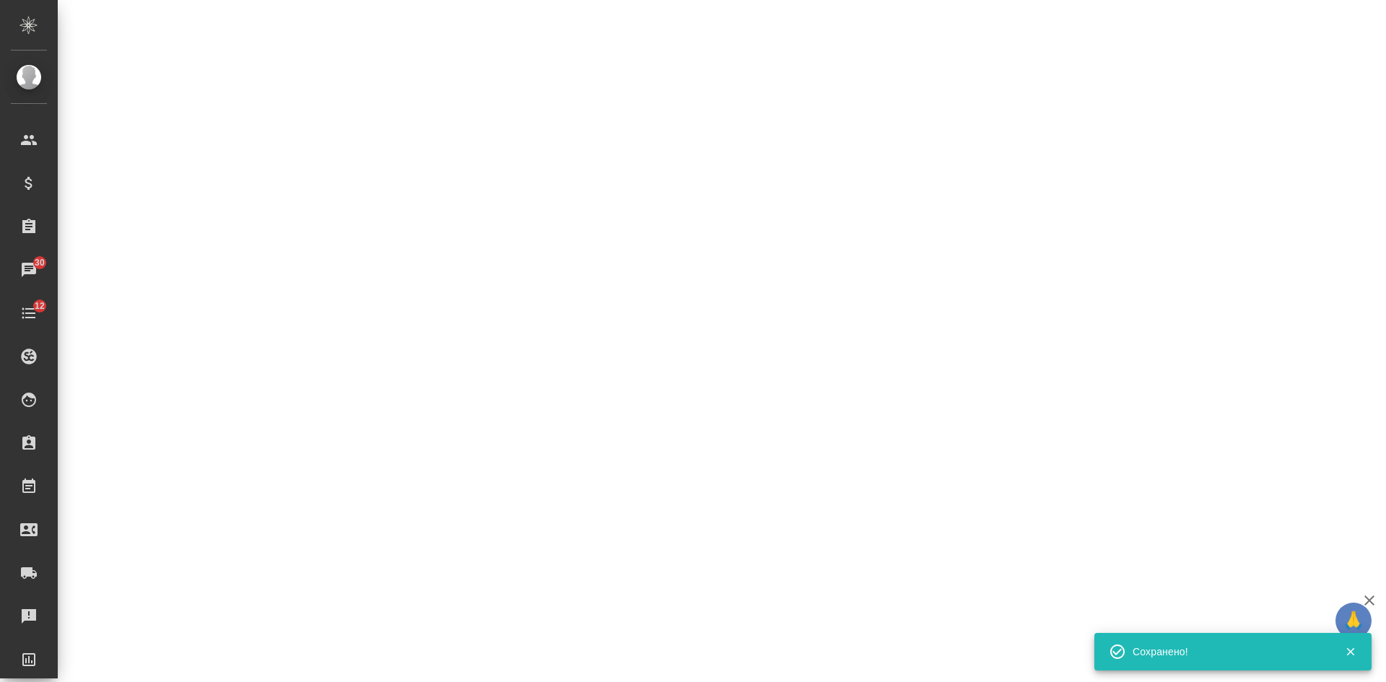
select select "RU"
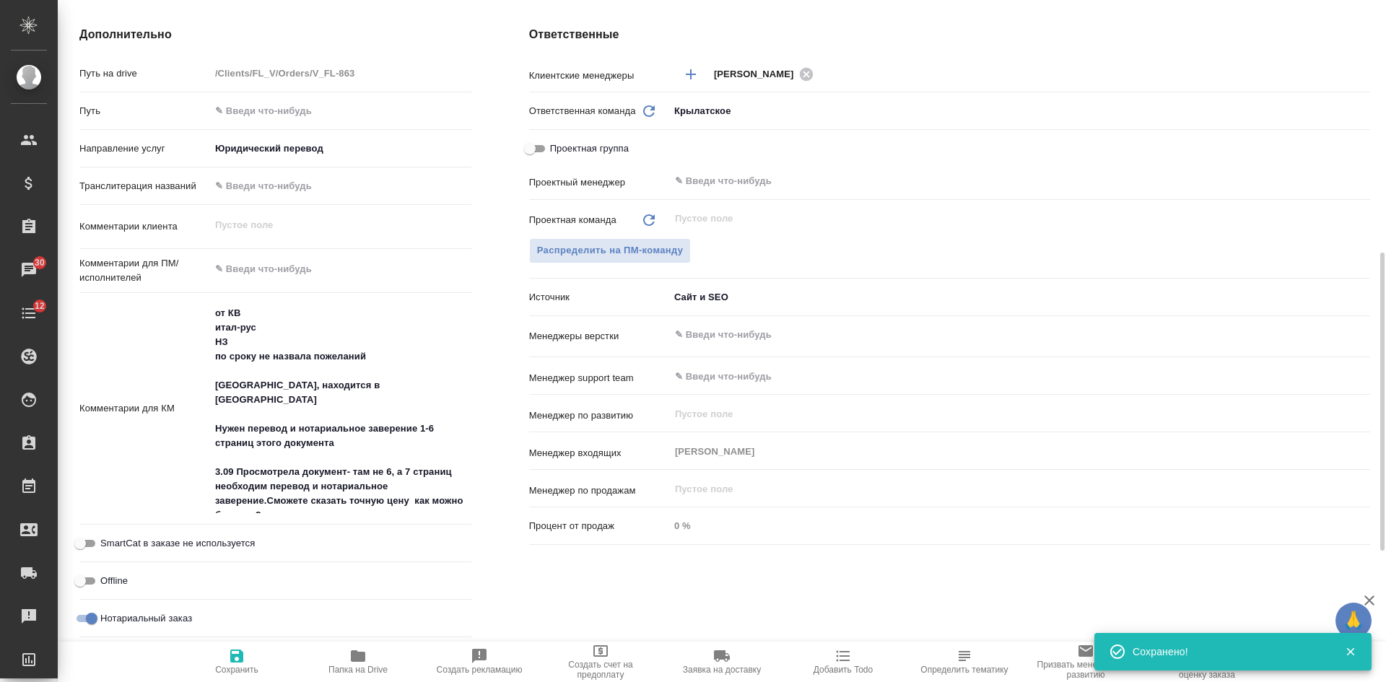
type textarea "x"
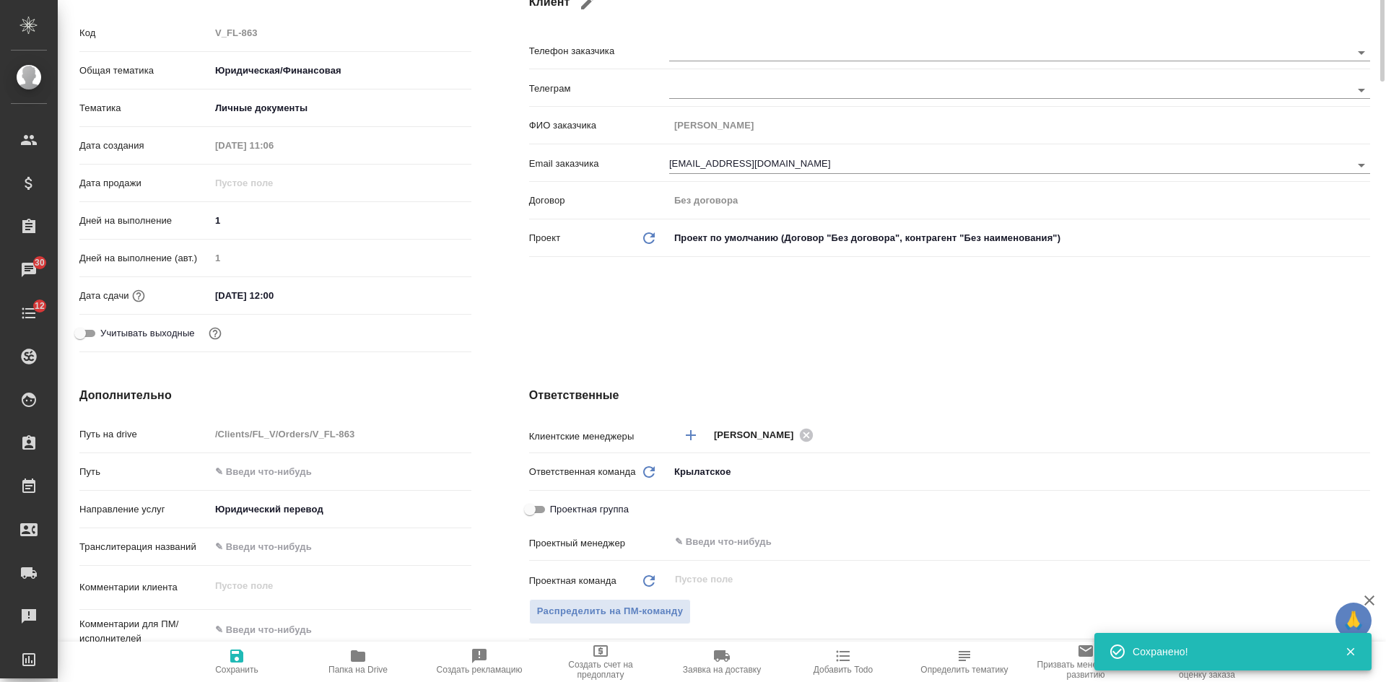
scroll to position [0, 0]
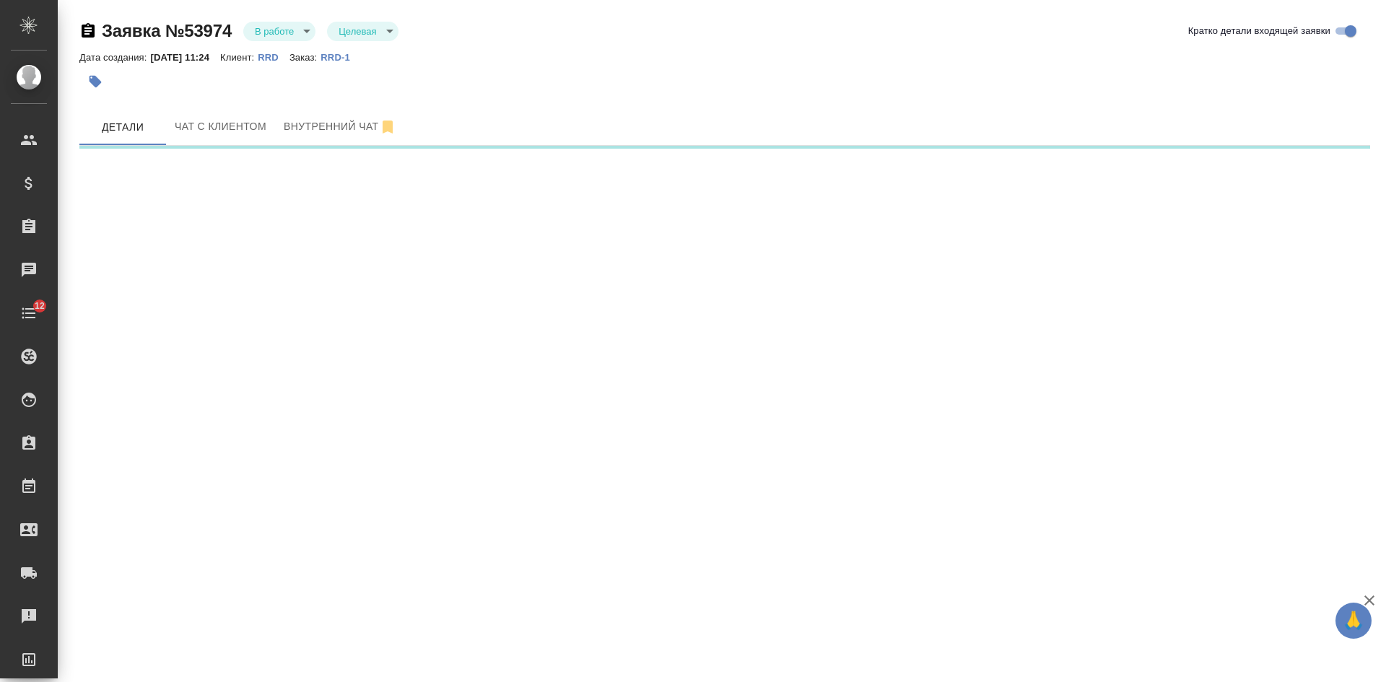
select select "RU"
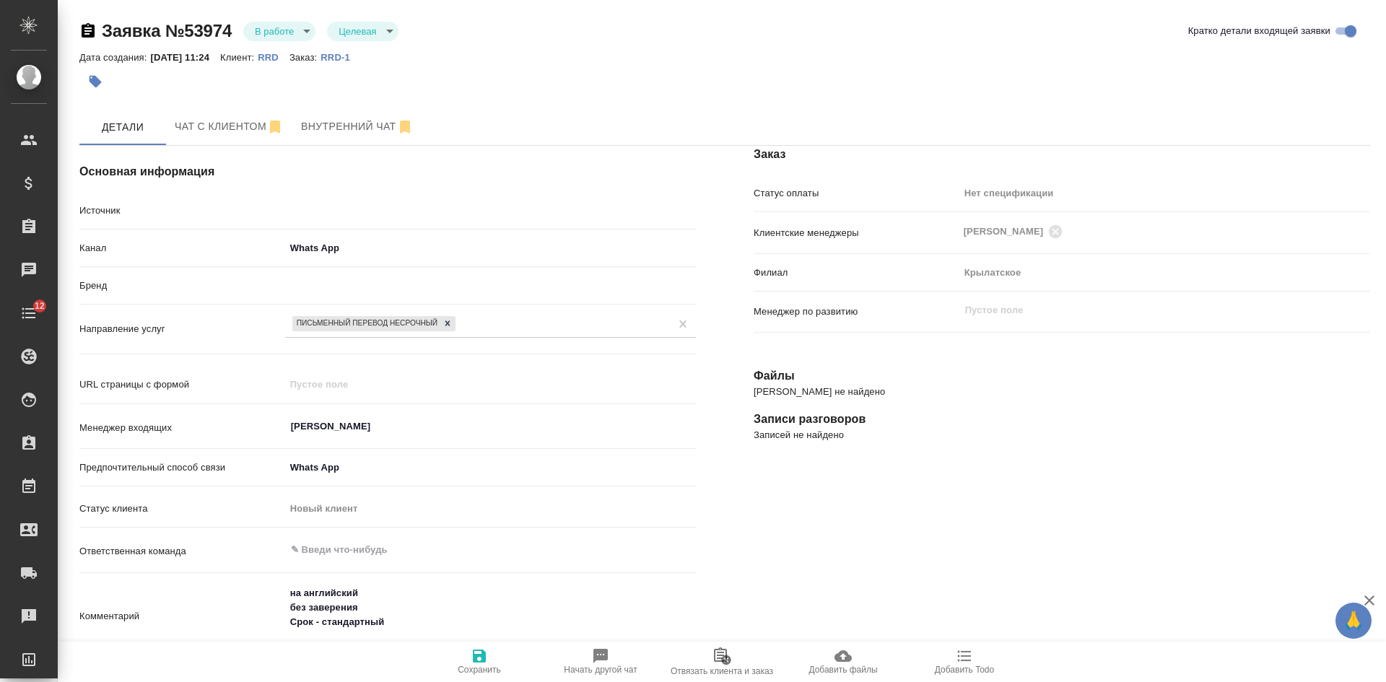
type textarea "x"
click at [274, 32] on body "🙏 .cls-1 fill:#fff; AWATERA [PERSON_NAME] Спецификации Заказы Чаты 12 Todo Прое…" at bounding box center [693, 341] width 1386 height 682
click at [278, 52] on button "Отказ" at bounding box center [272, 56] width 34 height 16
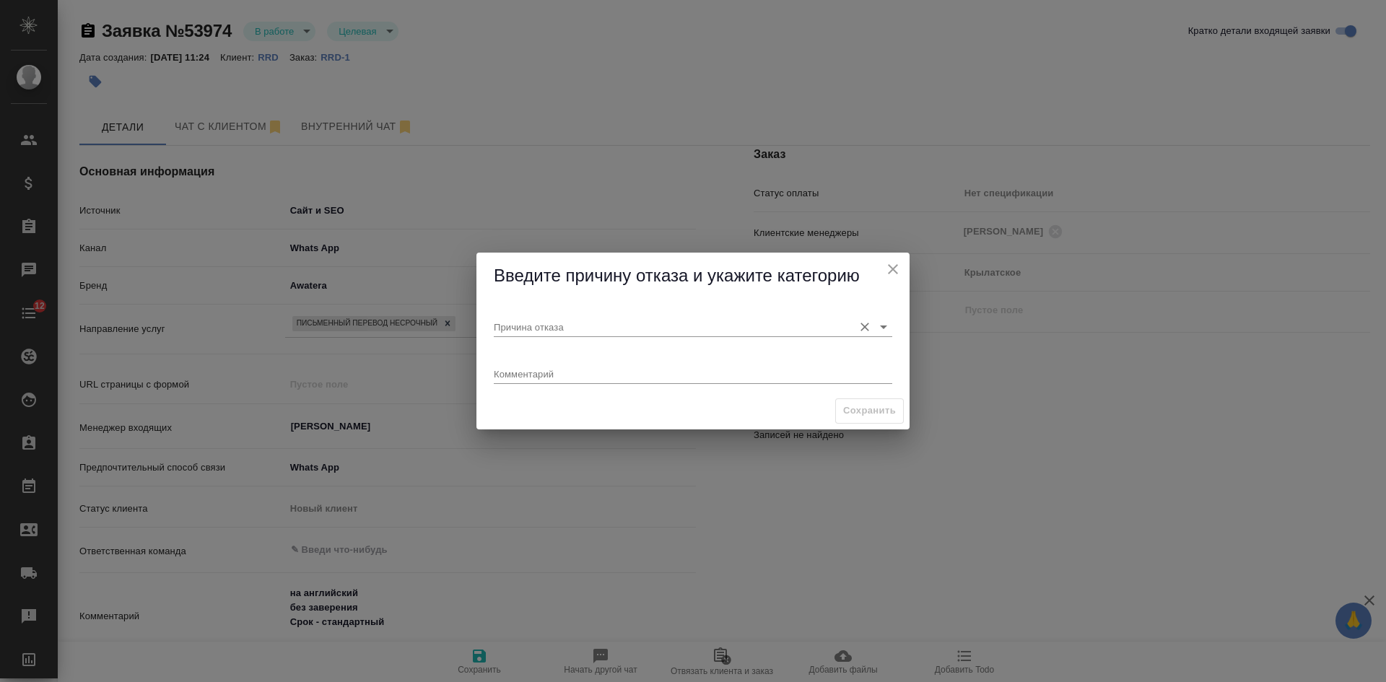
click at [574, 328] on input "Причина отказа" at bounding box center [670, 326] width 352 height 19
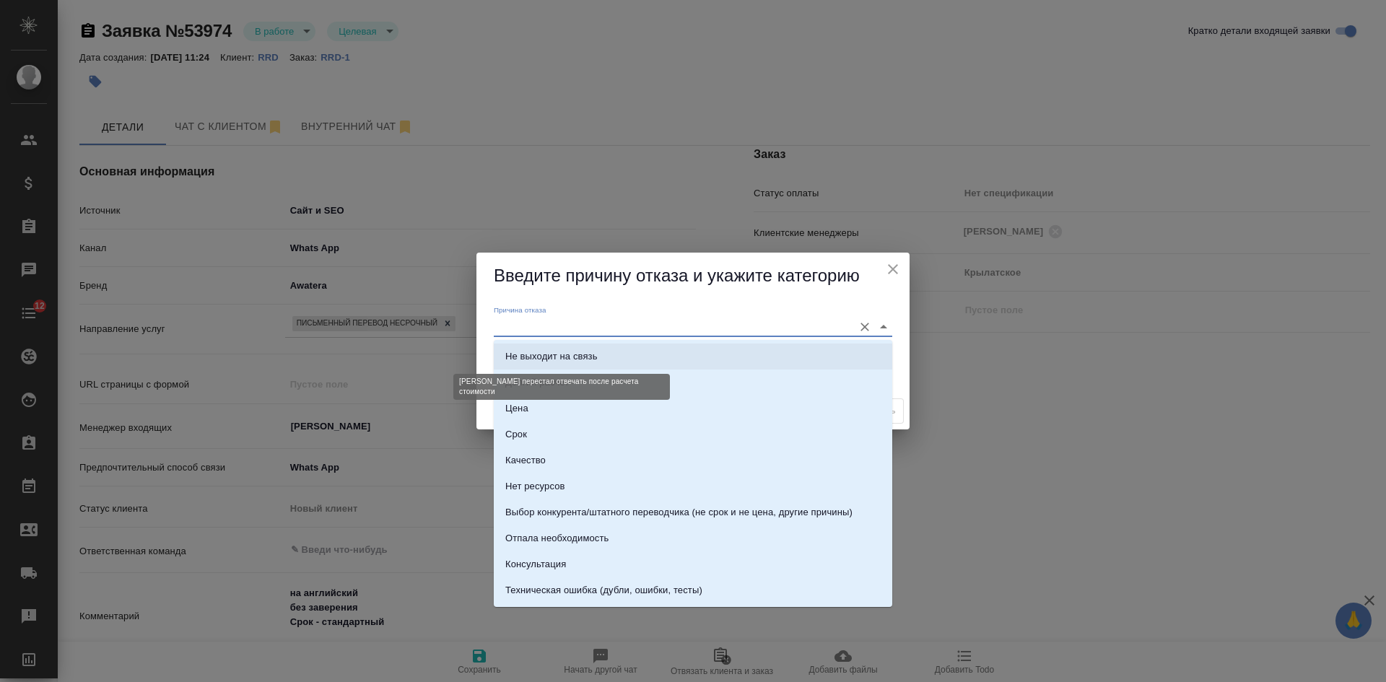
click at [567, 351] on div "Не выходит на связь" at bounding box center [551, 356] width 92 height 14
type input "Не выходит на связь"
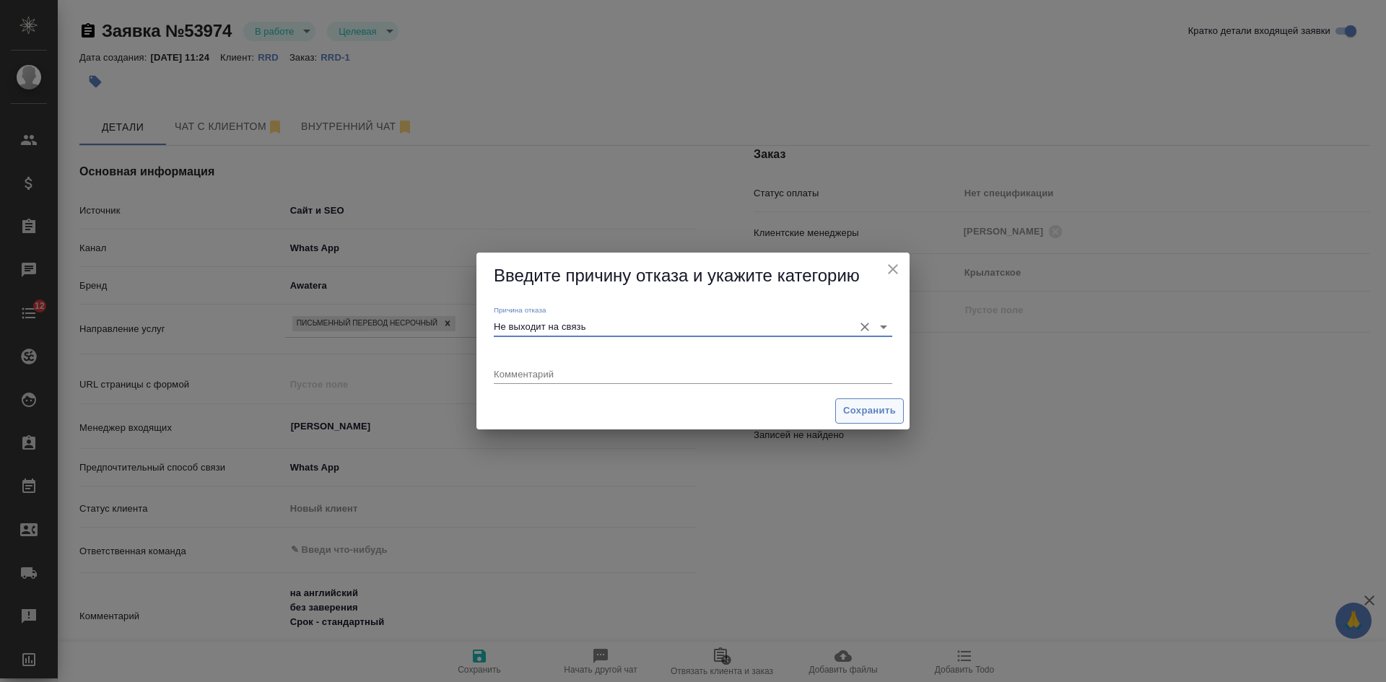
click at [882, 405] on span "Сохранить" at bounding box center [869, 411] width 53 height 17
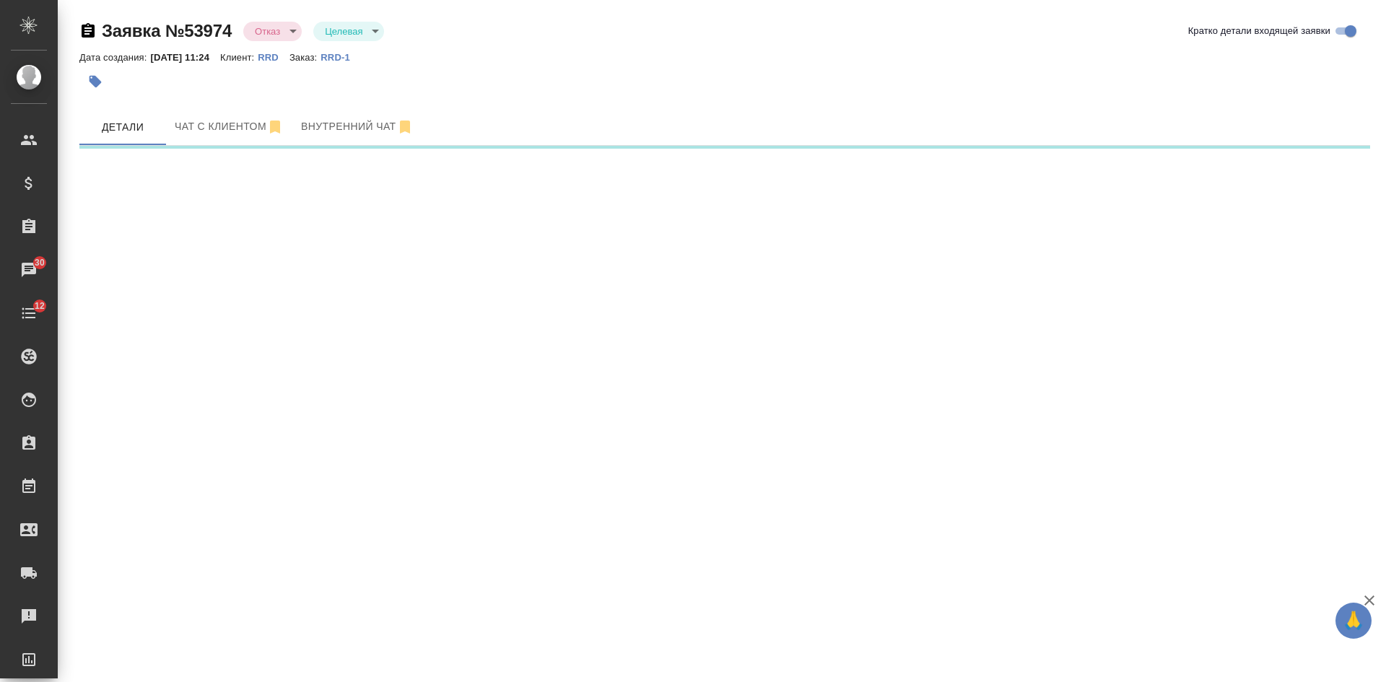
select select "RU"
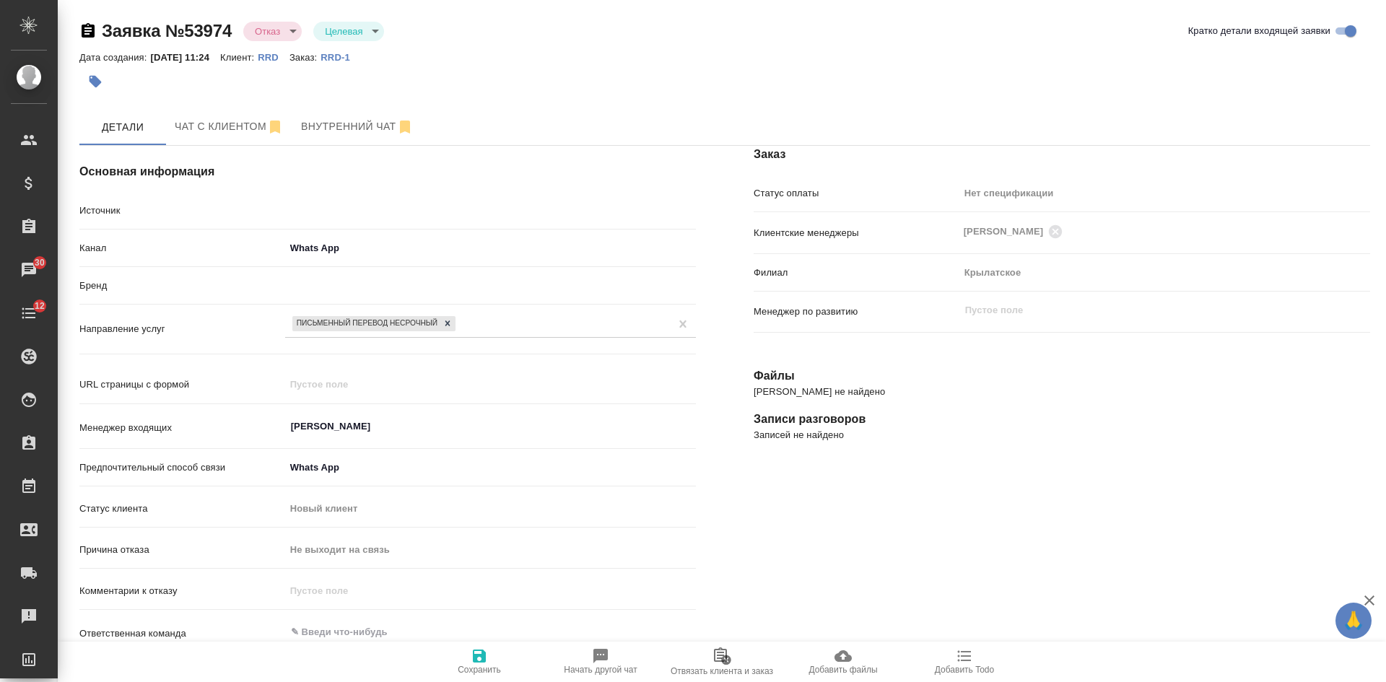
type textarea "x"
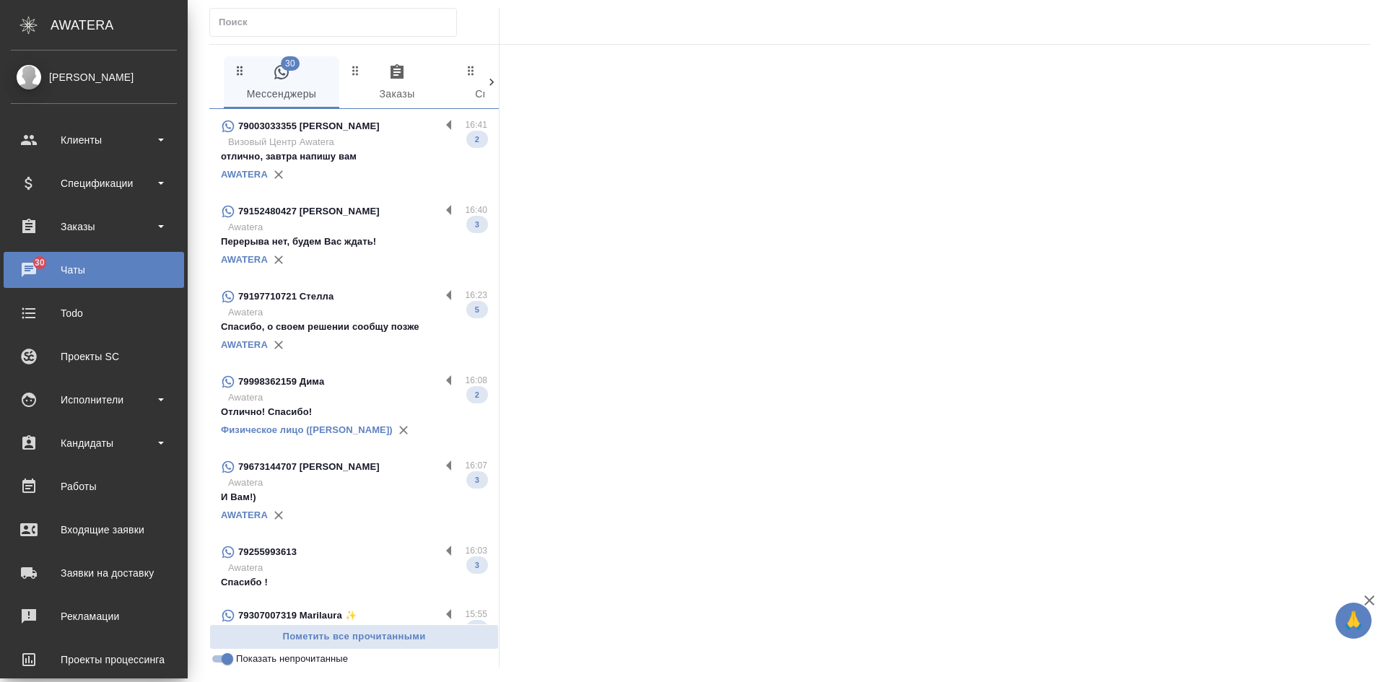
scroll to position [72, 0]
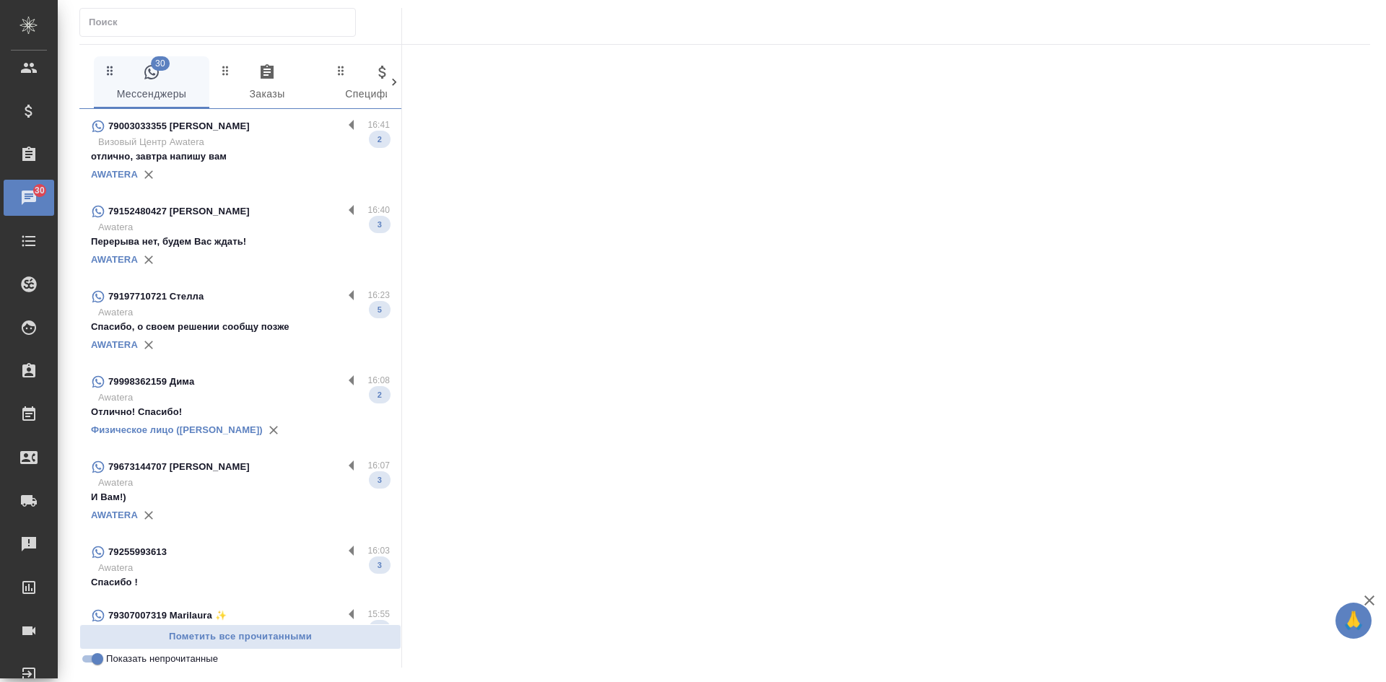
click at [217, 147] on p "Визовый Центр Awatera" at bounding box center [244, 142] width 292 height 14
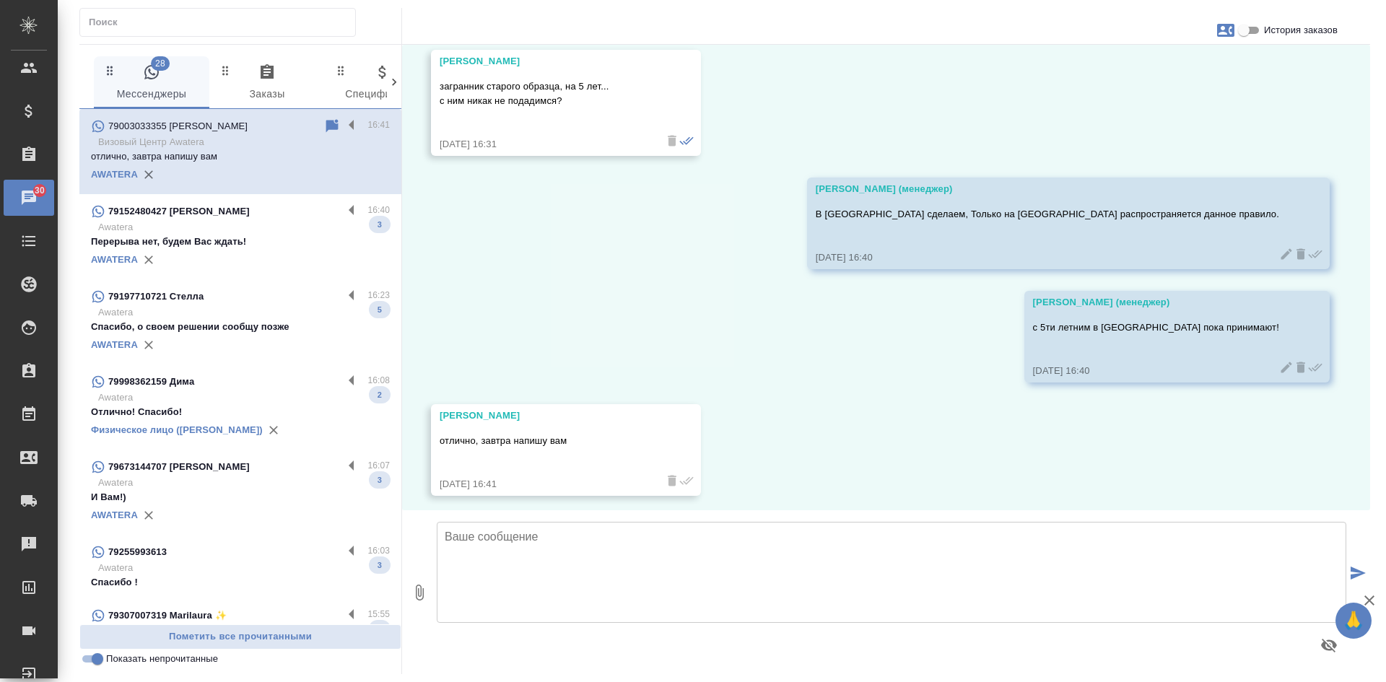
scroll to position [1289, 0]
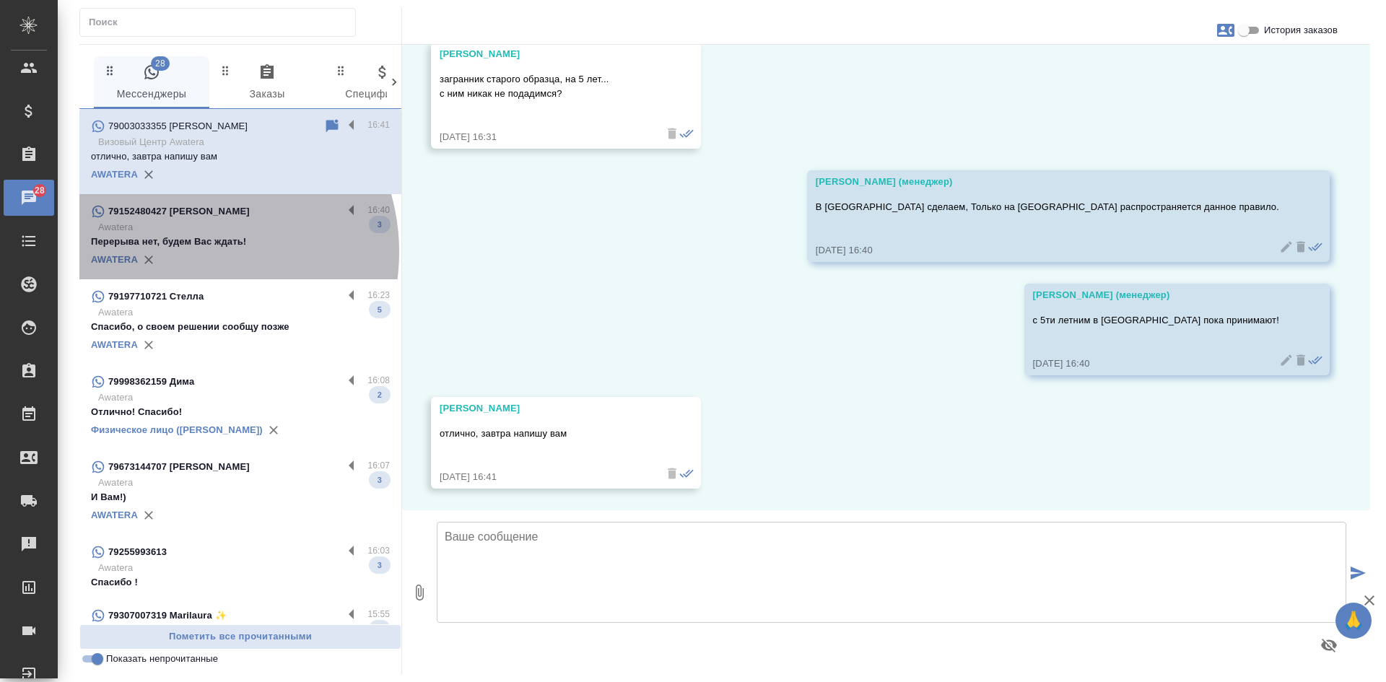
click at [186, 252] on div "AWATERA" at bounding box center [240, 260] width 299 height 22
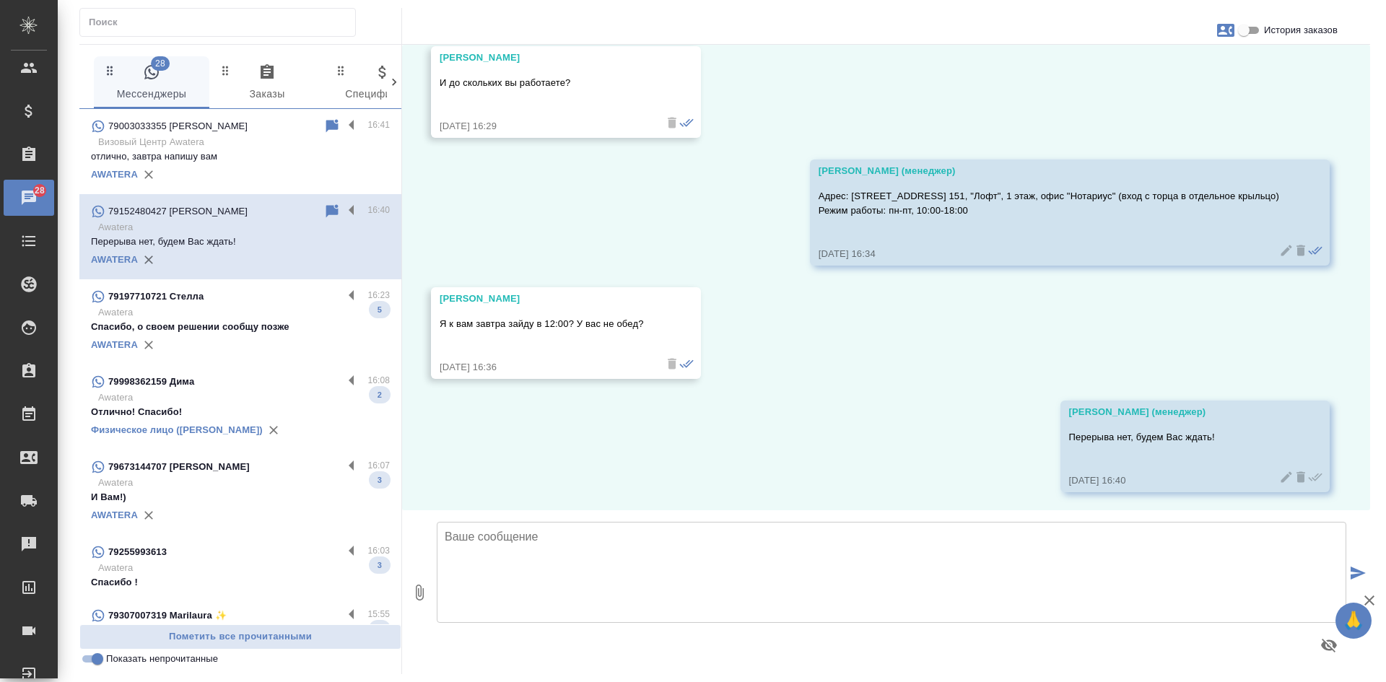
scroll to position [3536, 0]
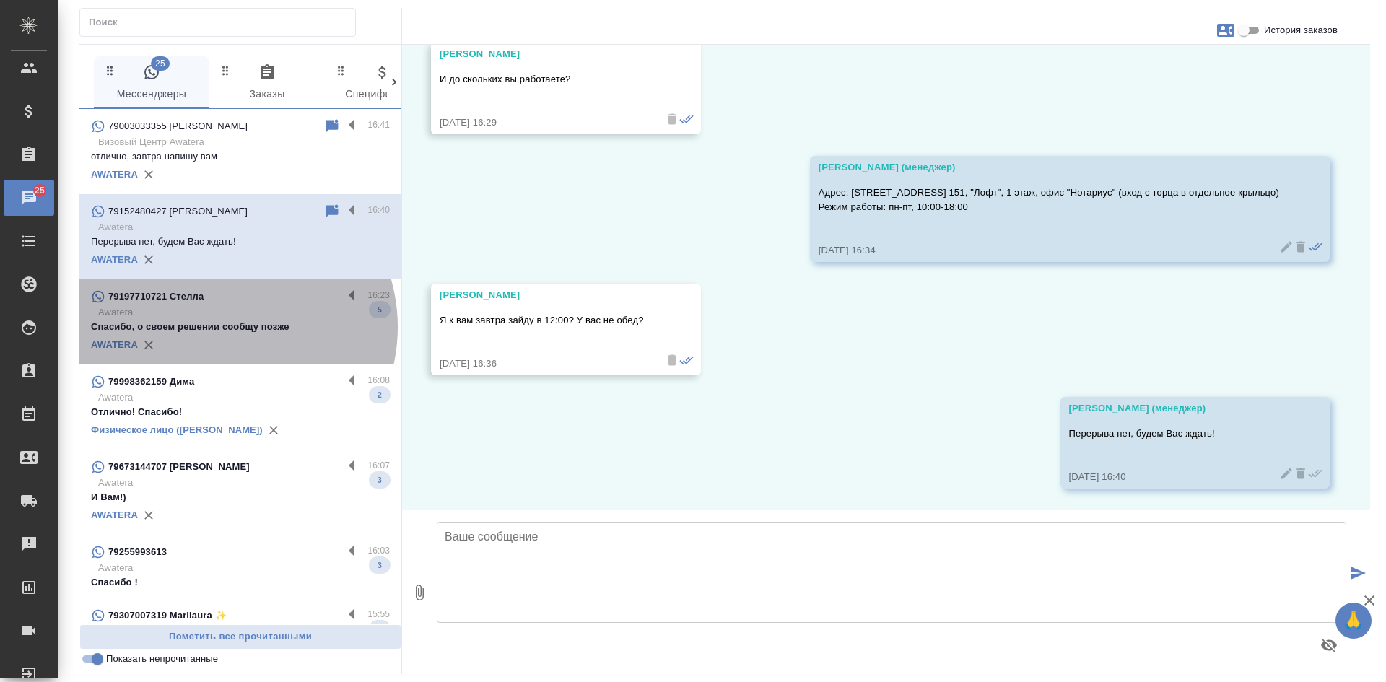
click at [224, 327] on p "Спасибо, о своем решении сообщу позже" at bounding box center [240, 327] width 299 height 14
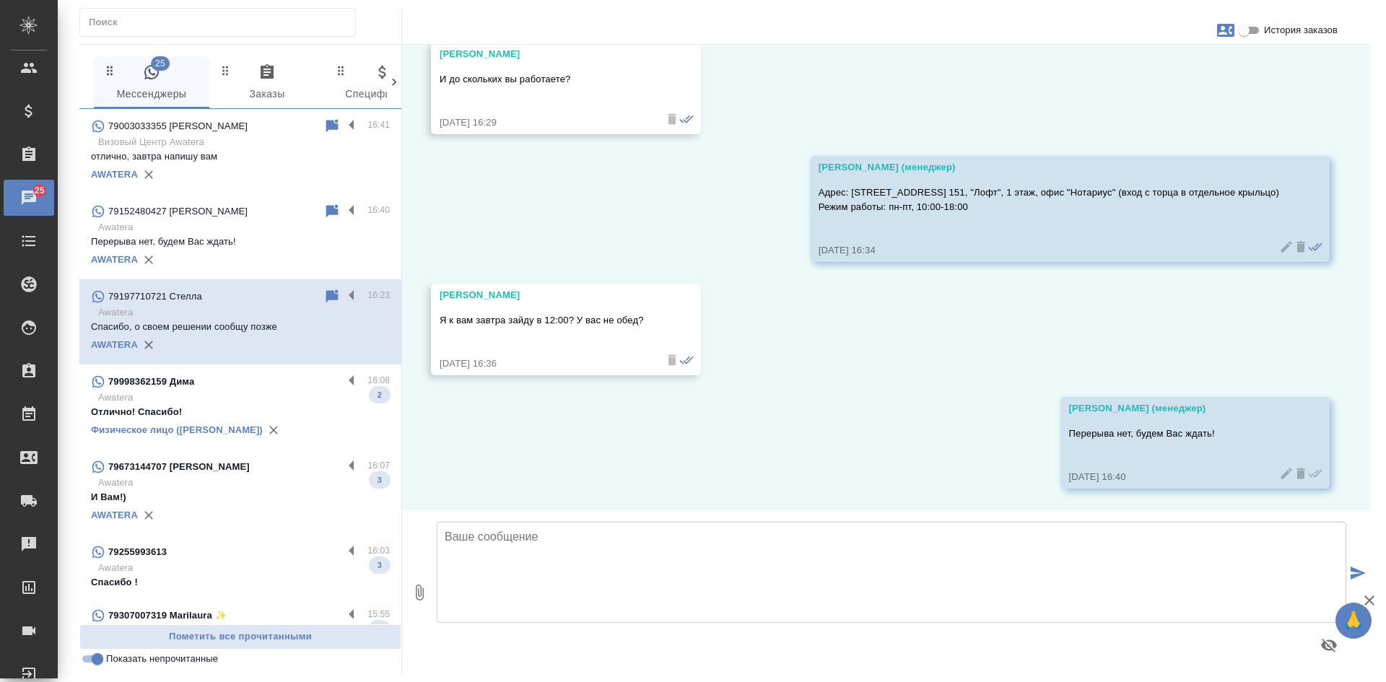
scroll to position [585, 0]
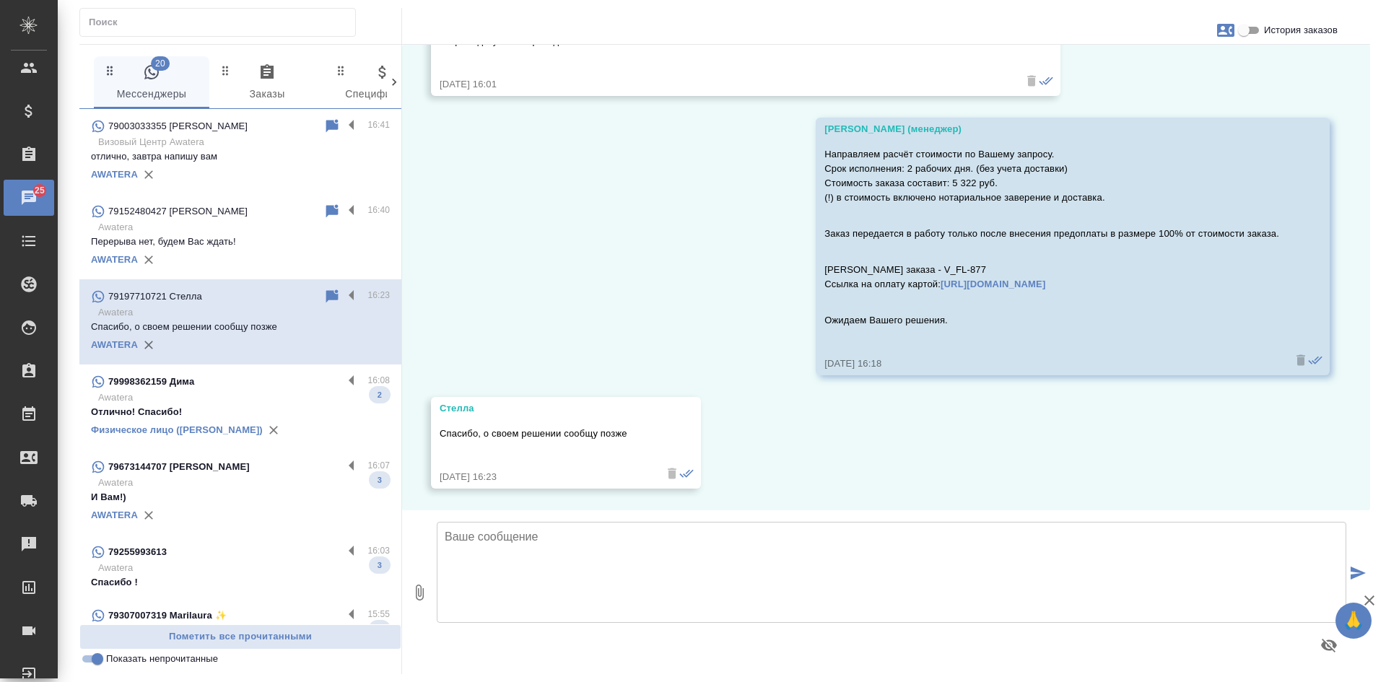
click at [255, 408] on p "Отлично! Спасибо!" at bounding box center [240, 412] width 299 height 14
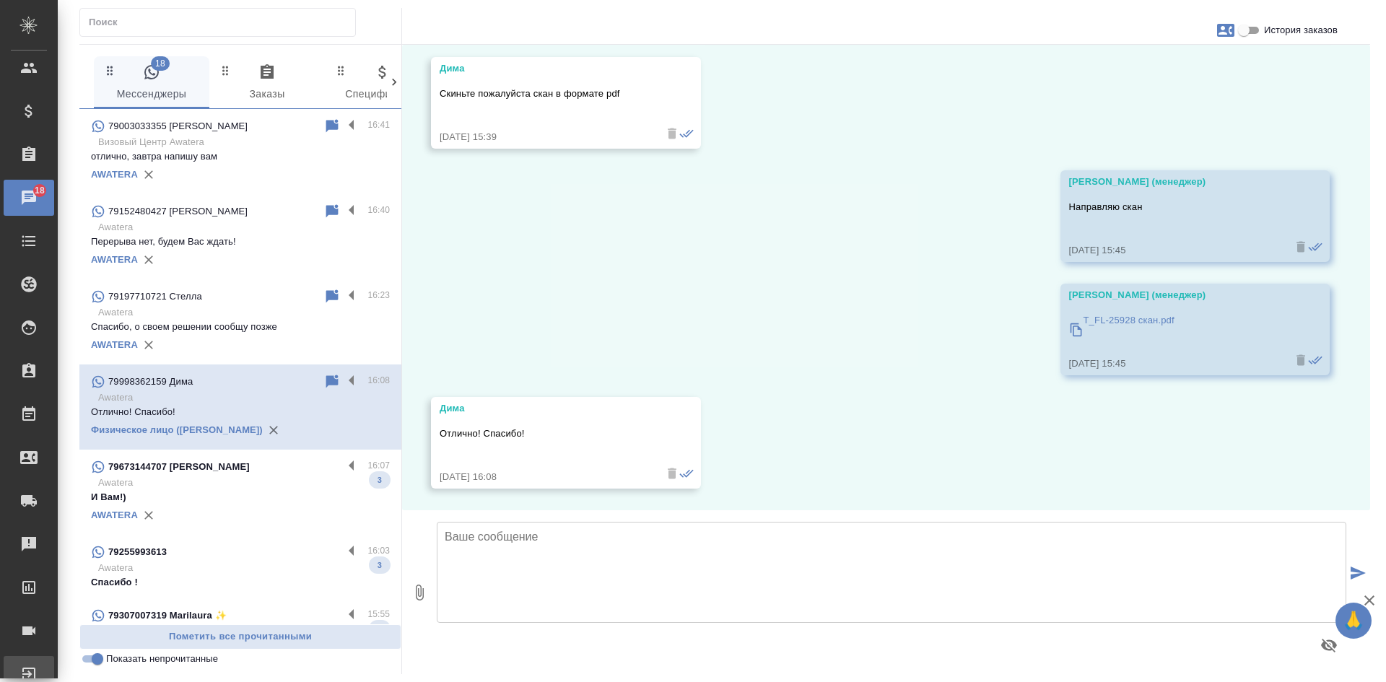
scroll to position [12475, 0]
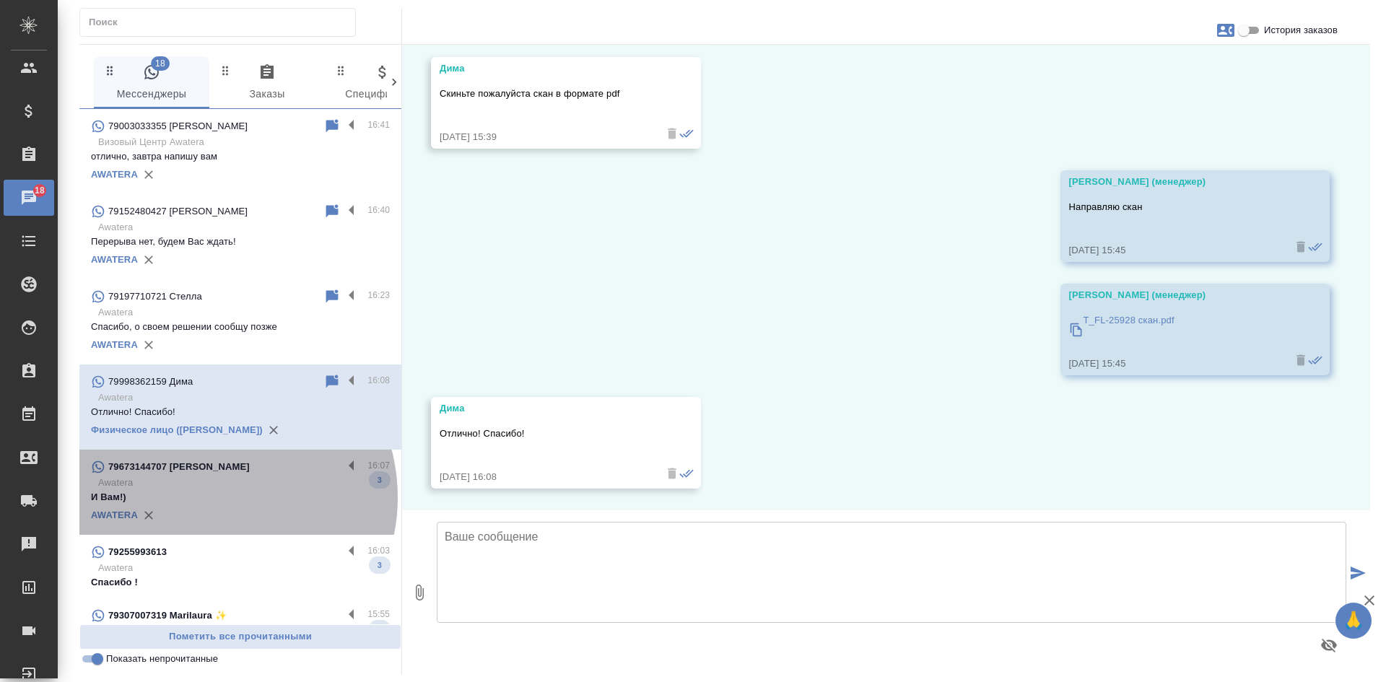
click at [209, 497] on p "И Вам!)" at bounding box center [240, 497] width 299 height 14
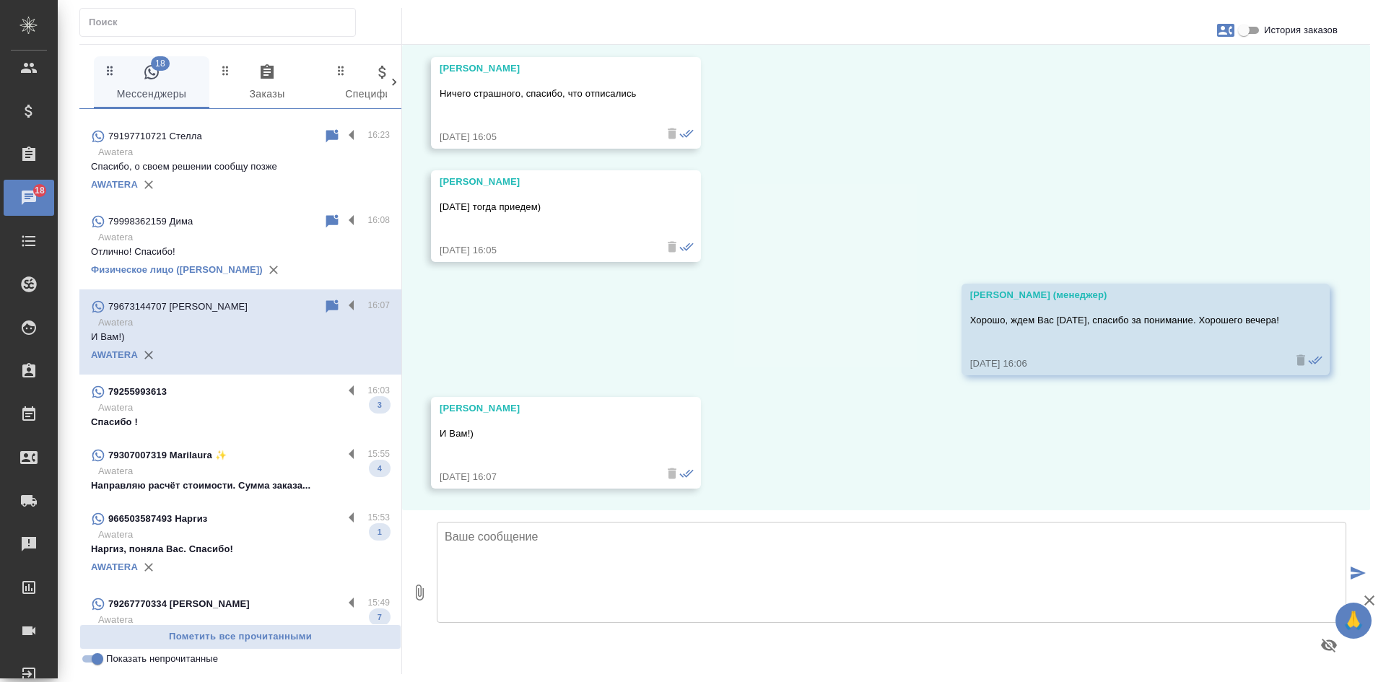
scroll to position [208, 0]
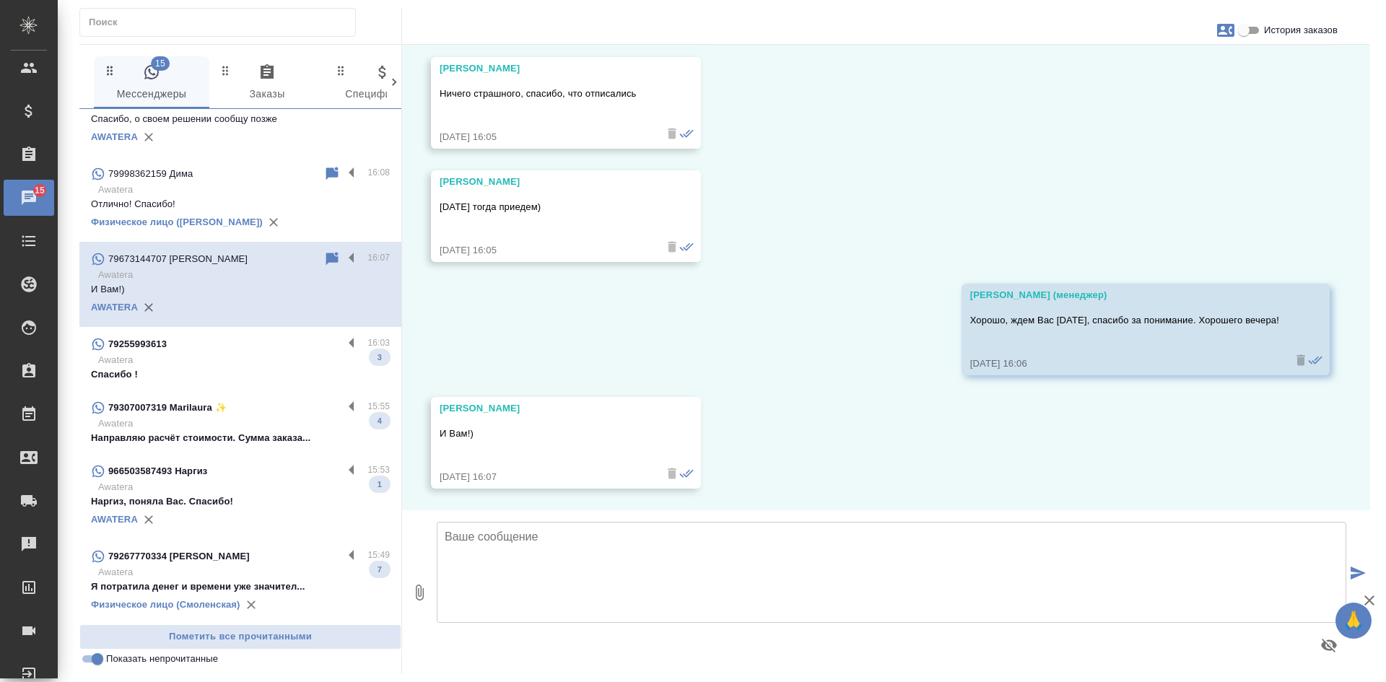
click at [180, 356] on p "Awatera" at bounding box center [244, 360] width 292 height 14
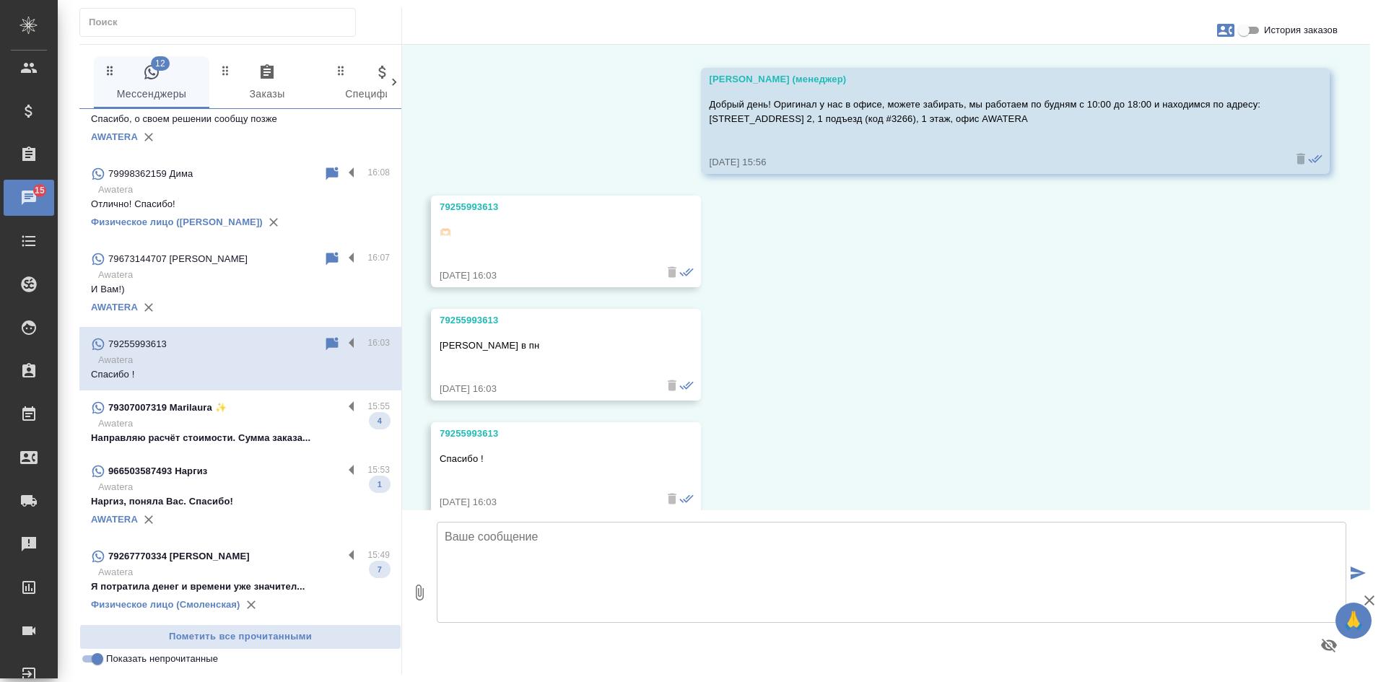
scroll to position [6599, 0]
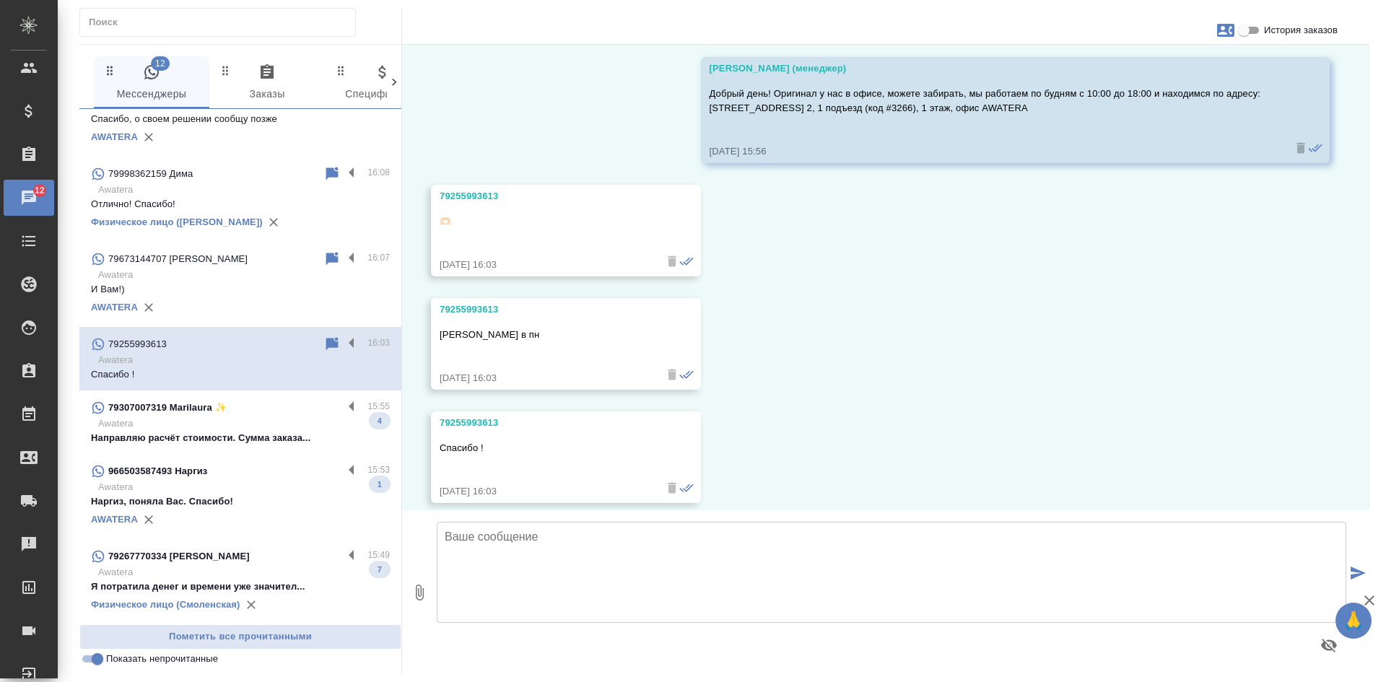
click at [288, 429] on p "Awatera" at bounding box center [244, 423] width 292 height 14
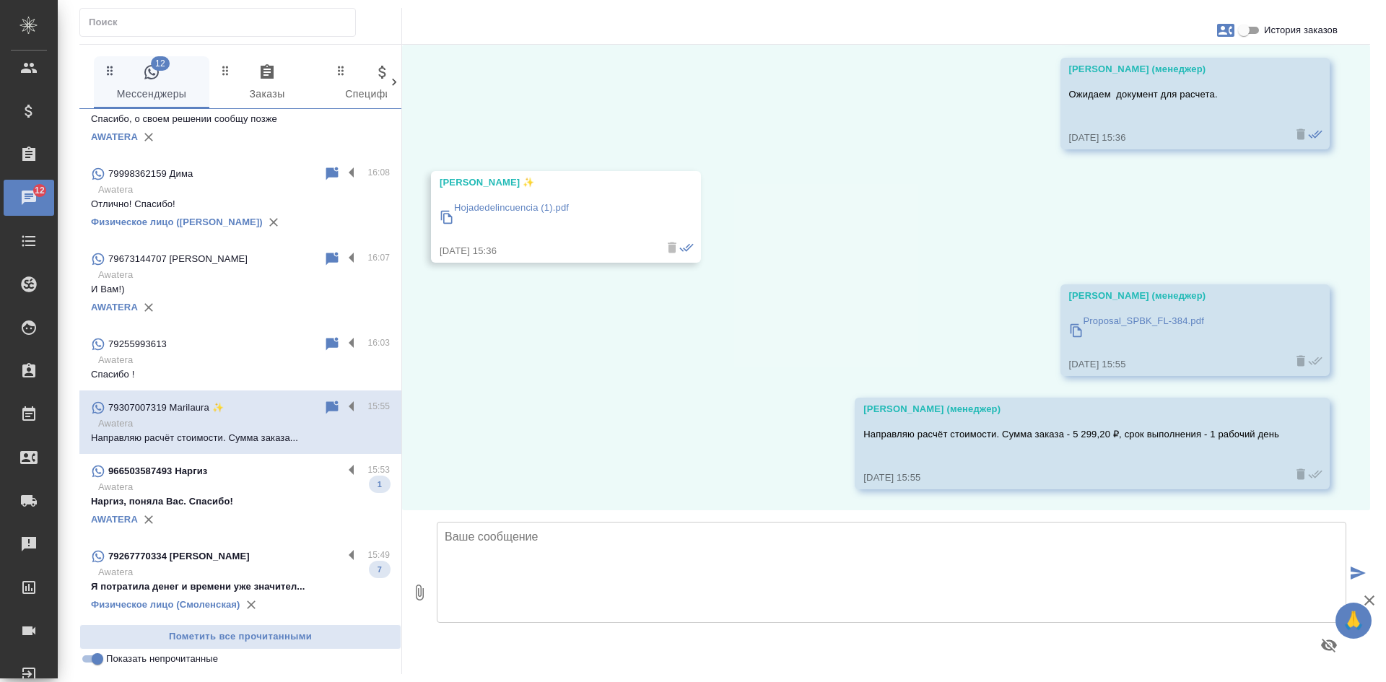
scroll to position [1015, 0]
click at [267, 481] on p "Awatera" at bounding box center [244, 487] width 292 height 14
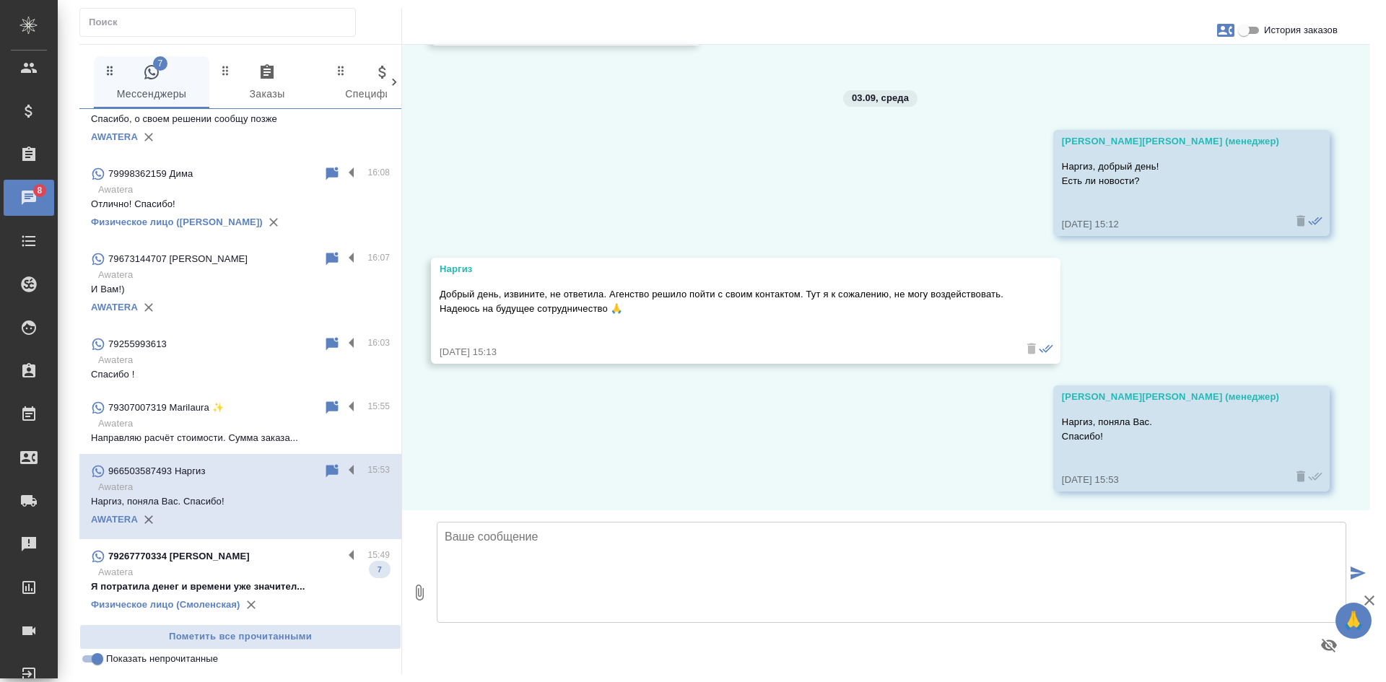
scroll to position [4501, 0]
click at [94, 668] on div "7 Мессенджеры 0 Заказы 0 Спецификации 0 Клиенты 0 Входящие 0 Тендеры 0 Исполнит…" at bounding box center [240, 359] width 323 height 629
click at [91, 657] on input "Показать непрочитанные" at bounding box center [97, 658] width 52 height 17
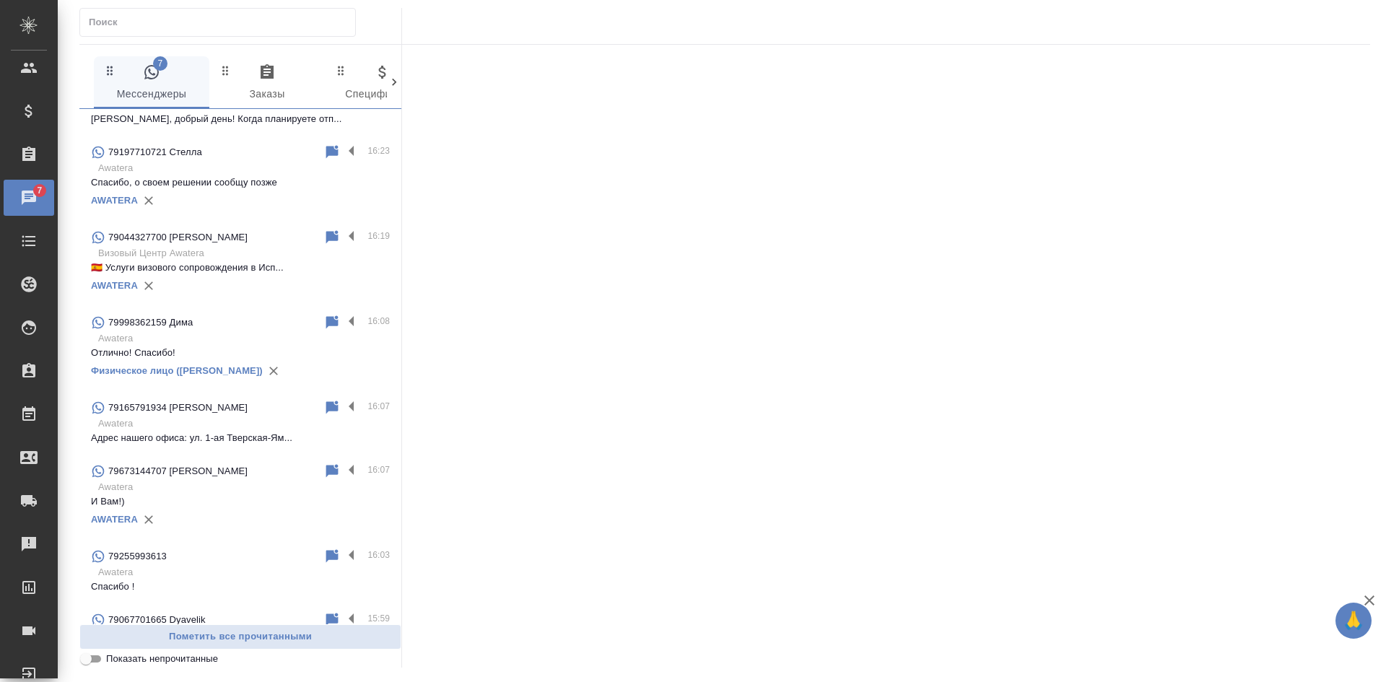
scroll to position [271, 0]
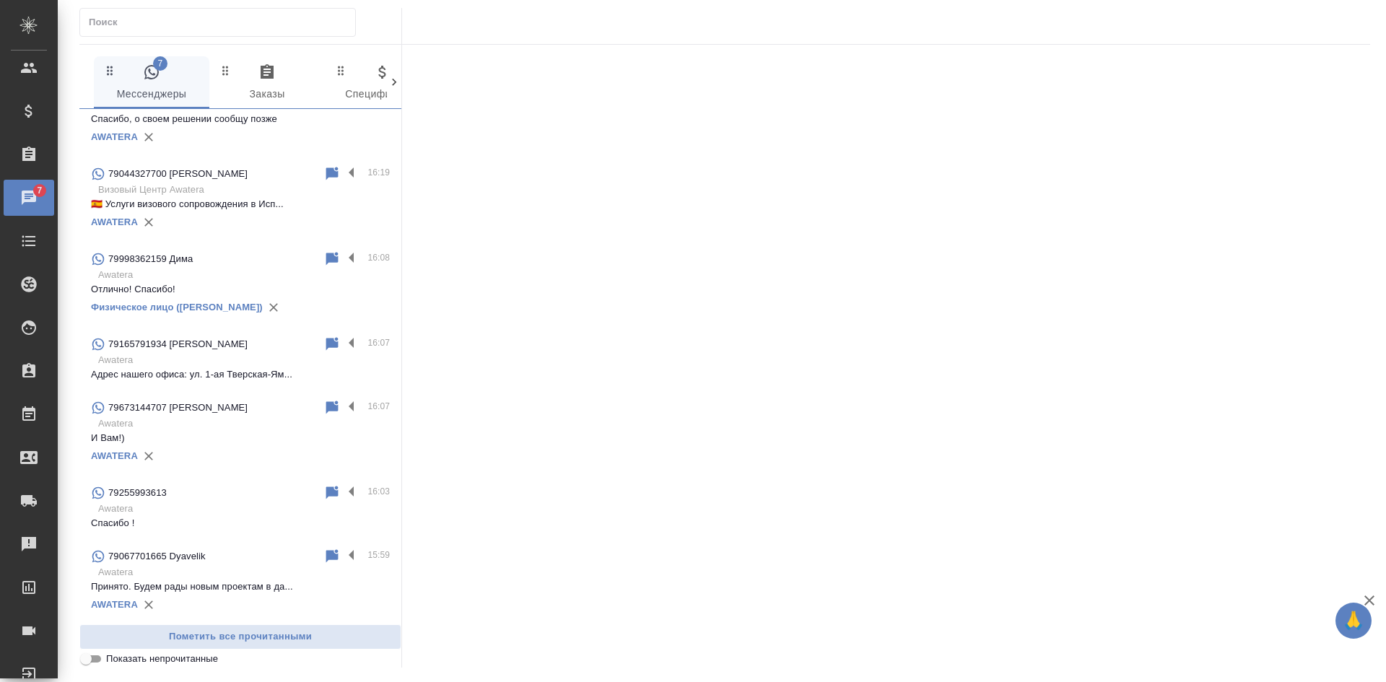
click at [91, 657] on input "Показать непрочитанные" at bounding box center [86, 658] width 52 height 17
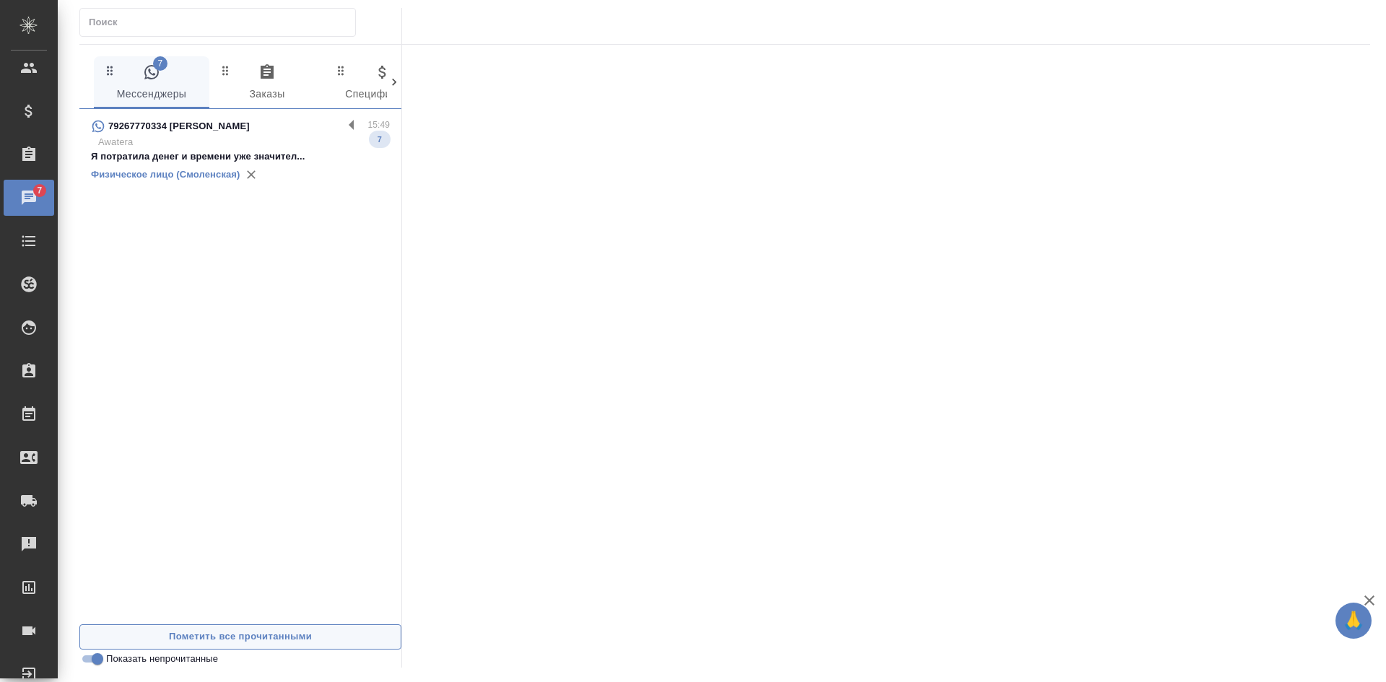
scroll to position [0, 0]
click at [253, 122] on div "79267770334 Ольга" at bounding box center [217, 126] width 252 height 17
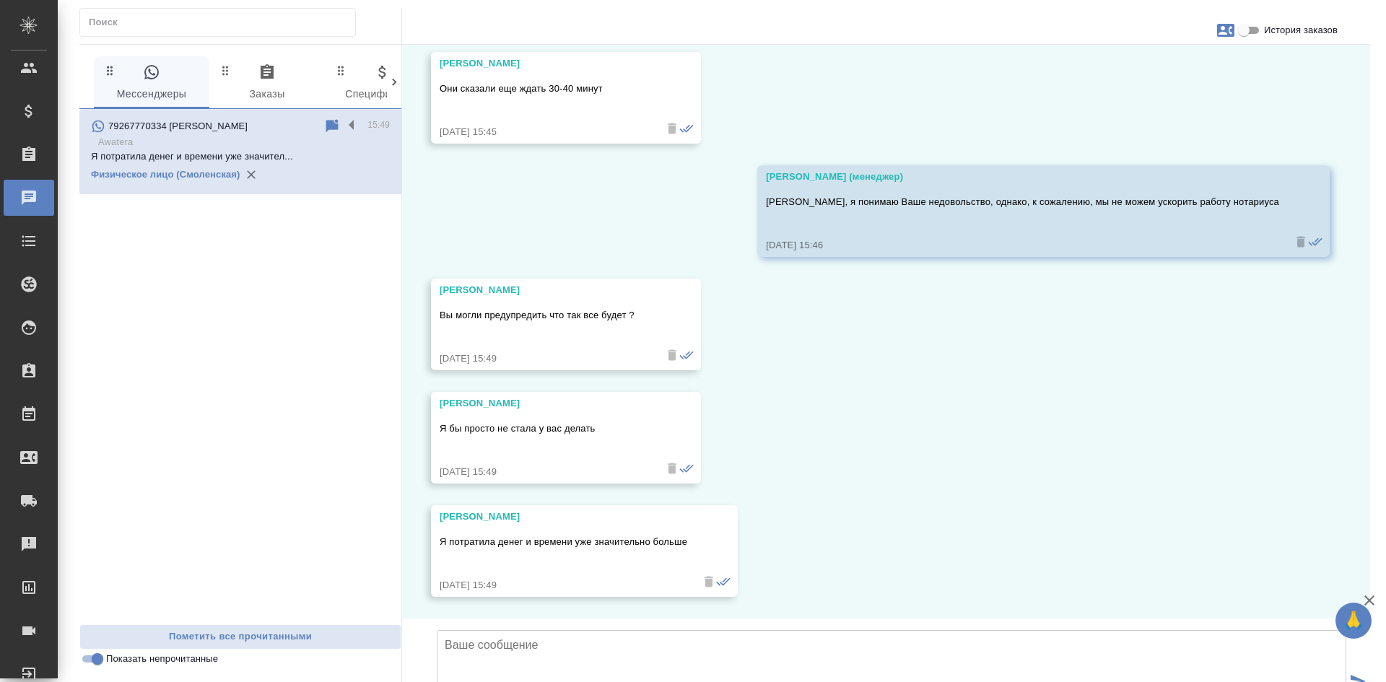
scroll to position [27547, 0]
click at [95, 663] on input "Показать непрочитанные" at bounding box center [97, 658] width 52 height 17
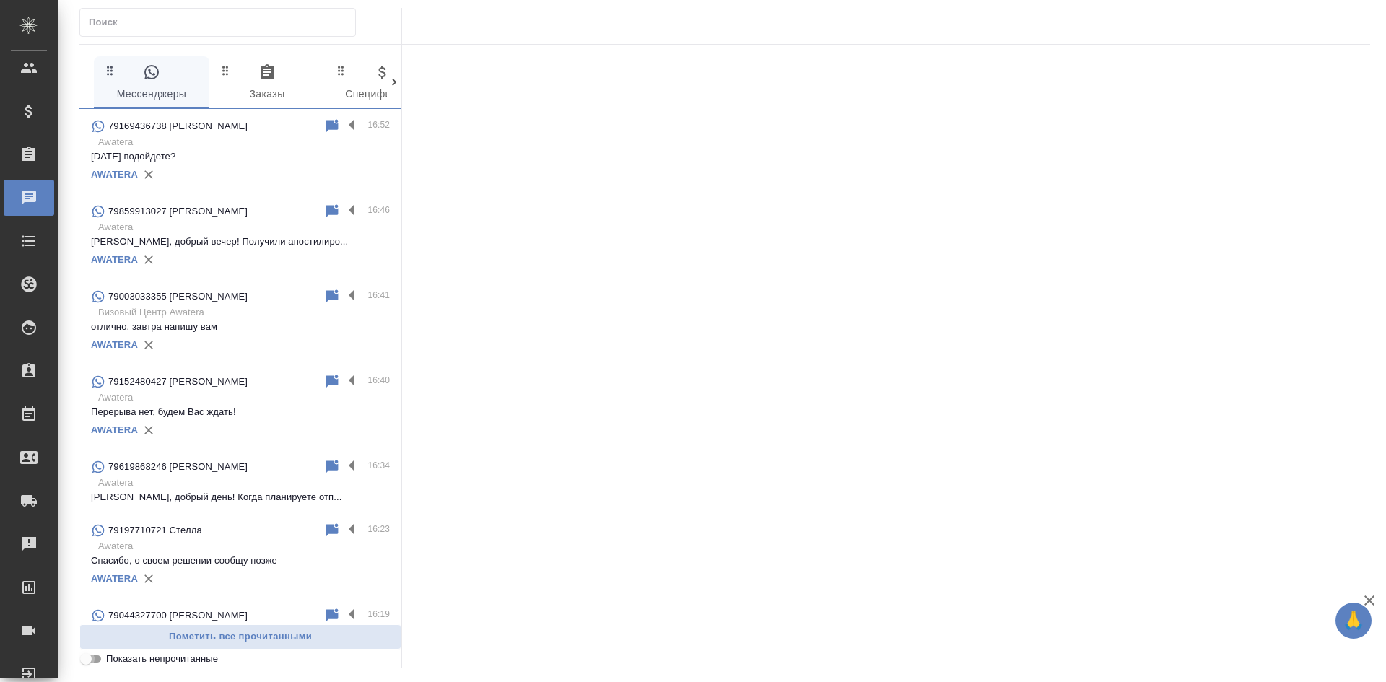
click at [95, 663] on input "Показать непрочитанные" at bounding box center [86, 658] width 52 height 17
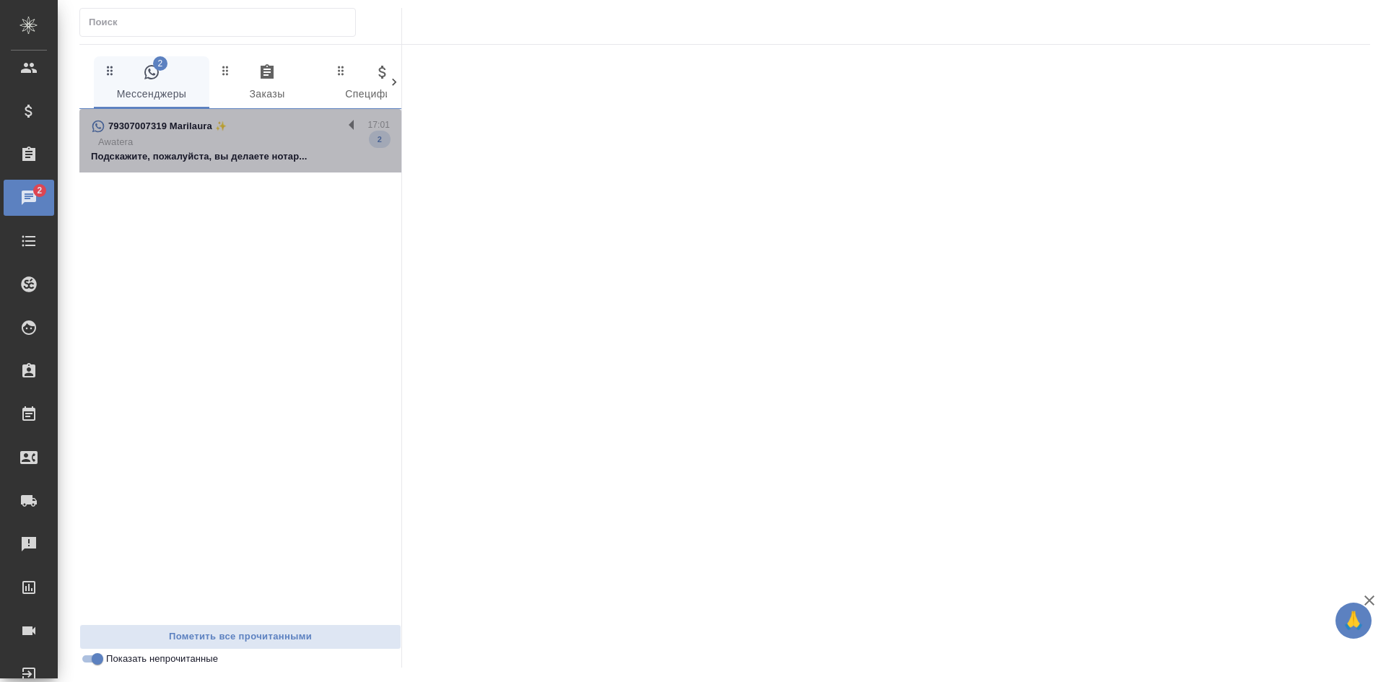
click at [258, 144] on p "Awatera" at bounding box center [244, 142] width 292 height 14
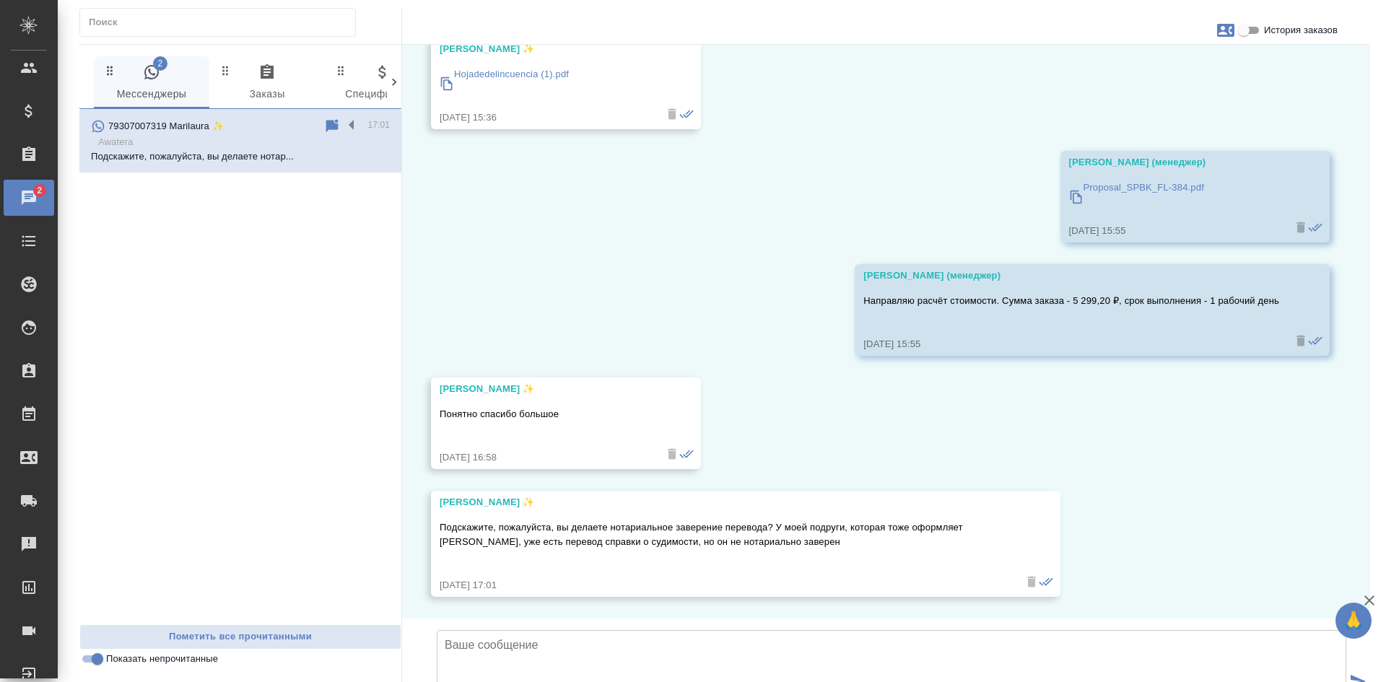
scroll to position [1256, 0]
click at [331, 121] on icon at bounding box center [332, 125] width 12 height 13
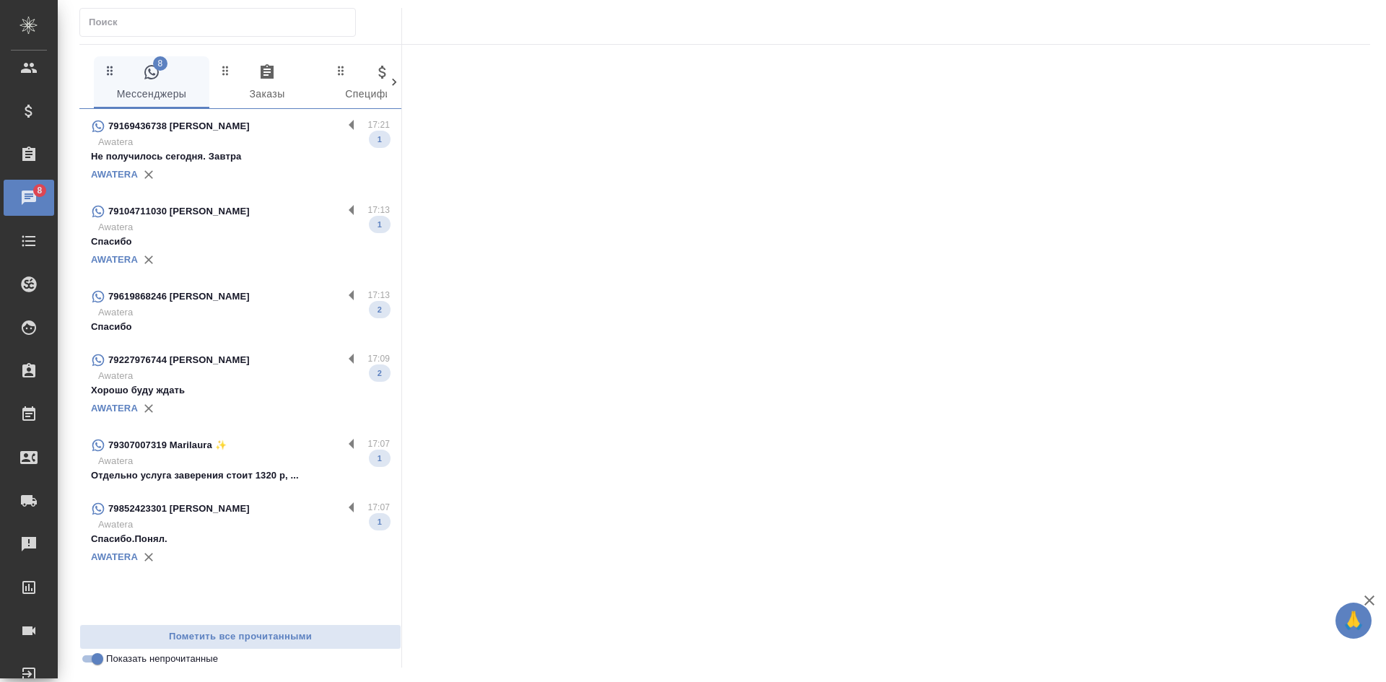
click at [183, 167] on div "AWATERA" at bounding box center [240, 175] width 299 height 22
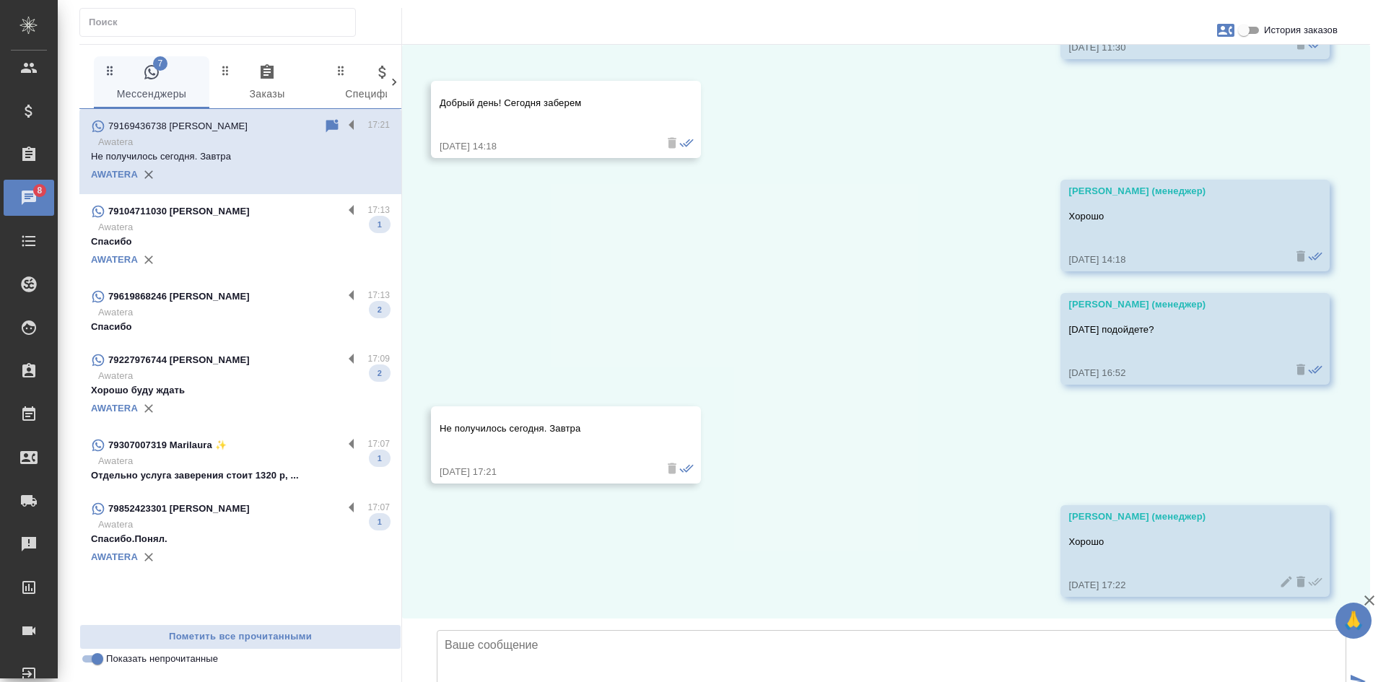
scroll to position [5934, 0]
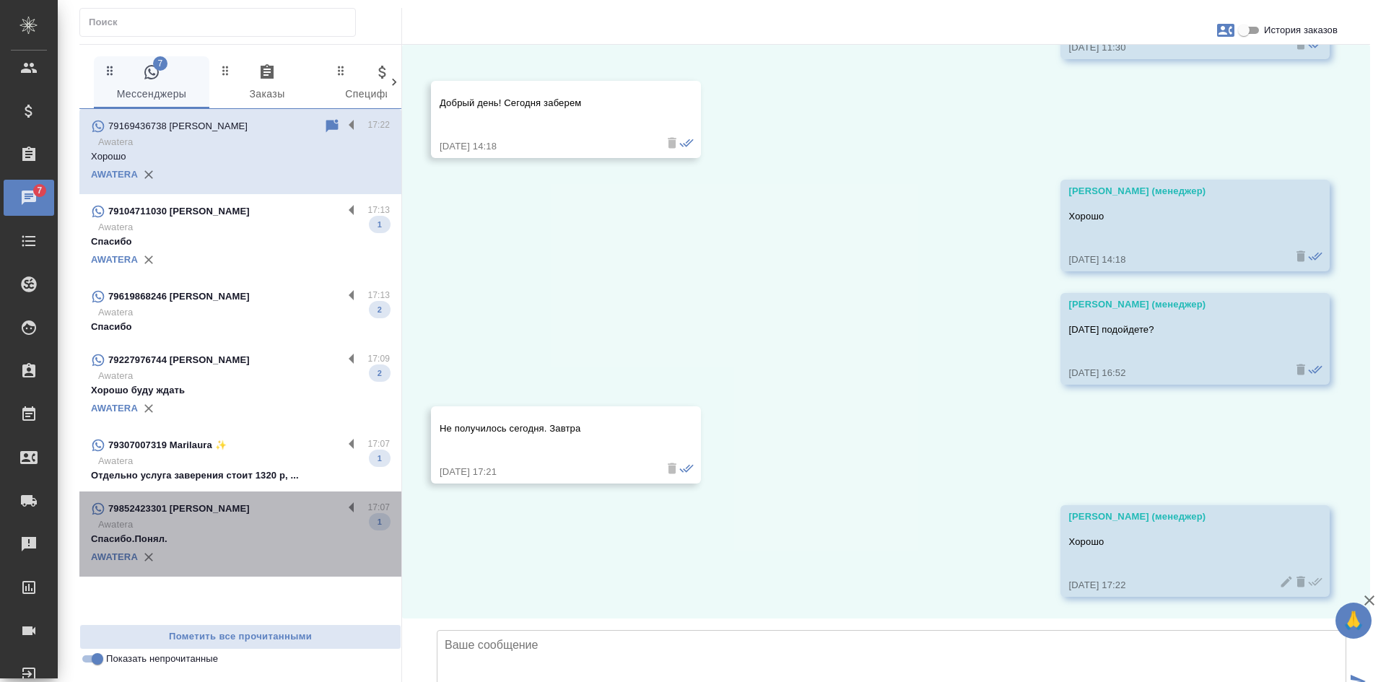
click at [217, 532] on p "Спасибо.Понял." at bounding box center [240, 539] width 299 height 14
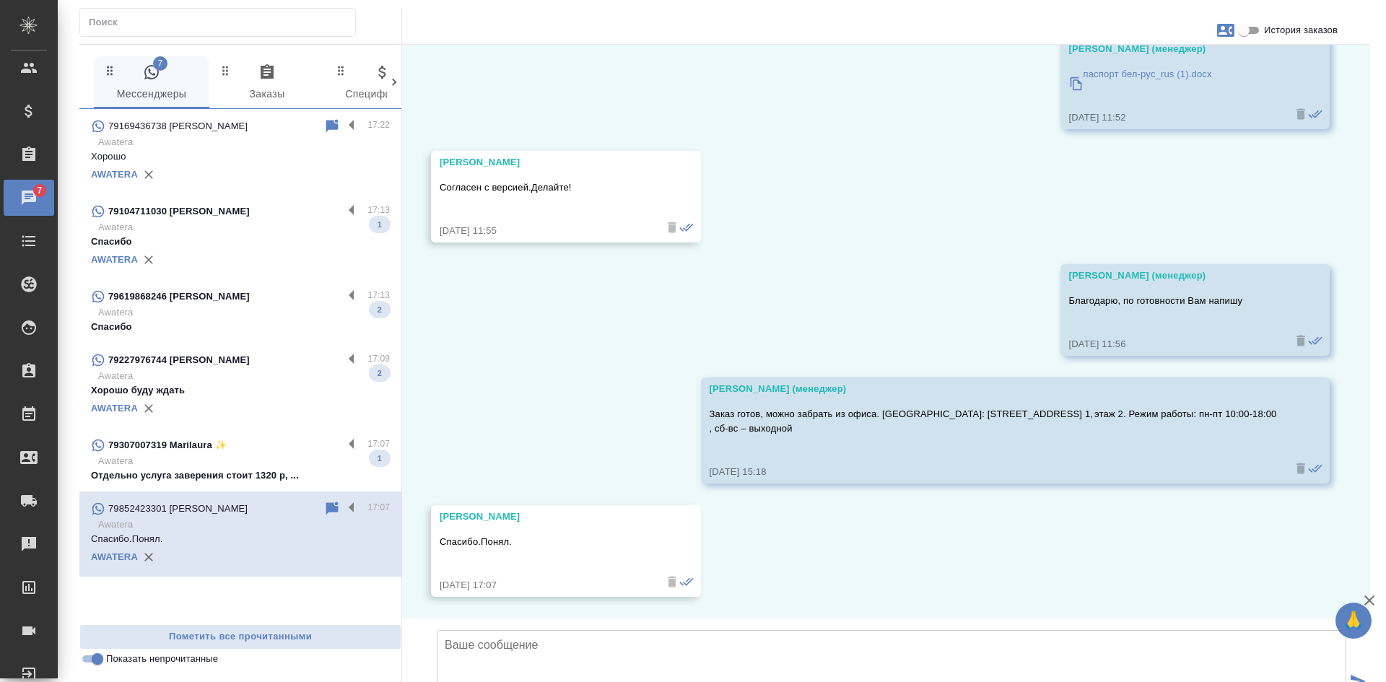
scroll to position [1709, 0]
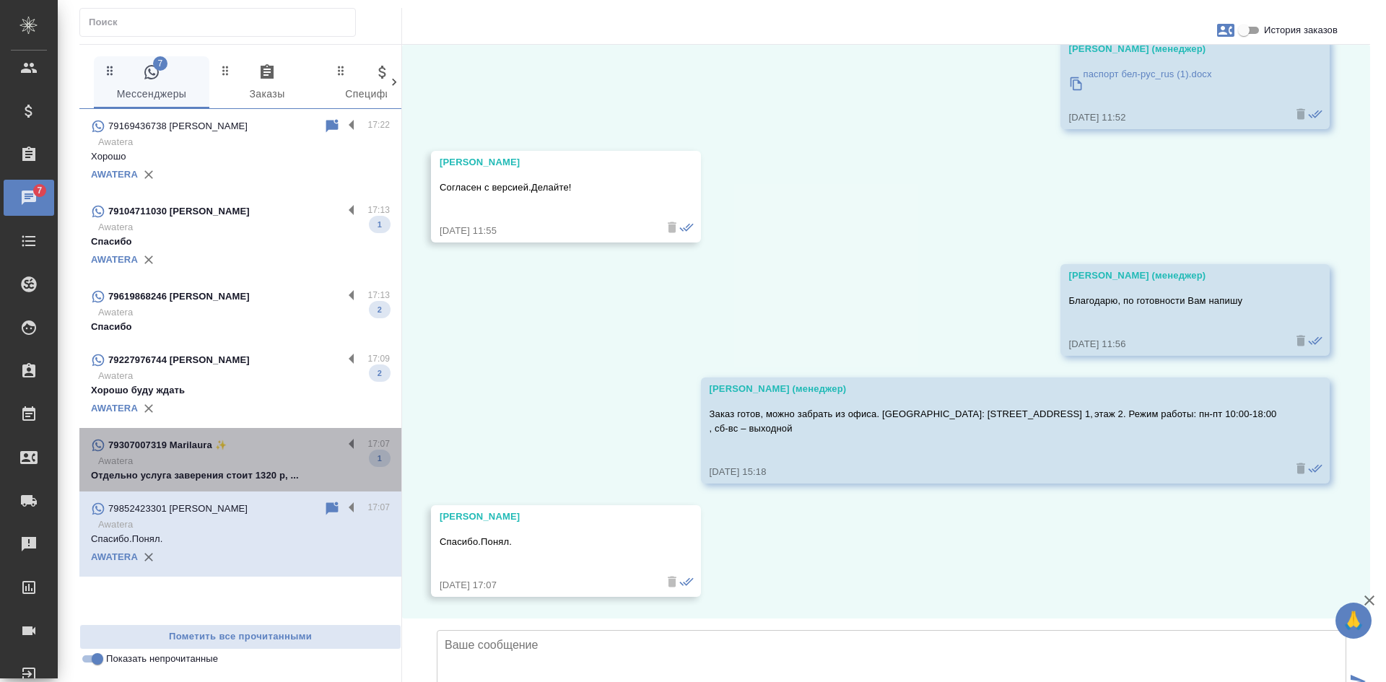
click at [224, 458] on p "Awatera" at bounding box center [244, 461] width 292 height 14
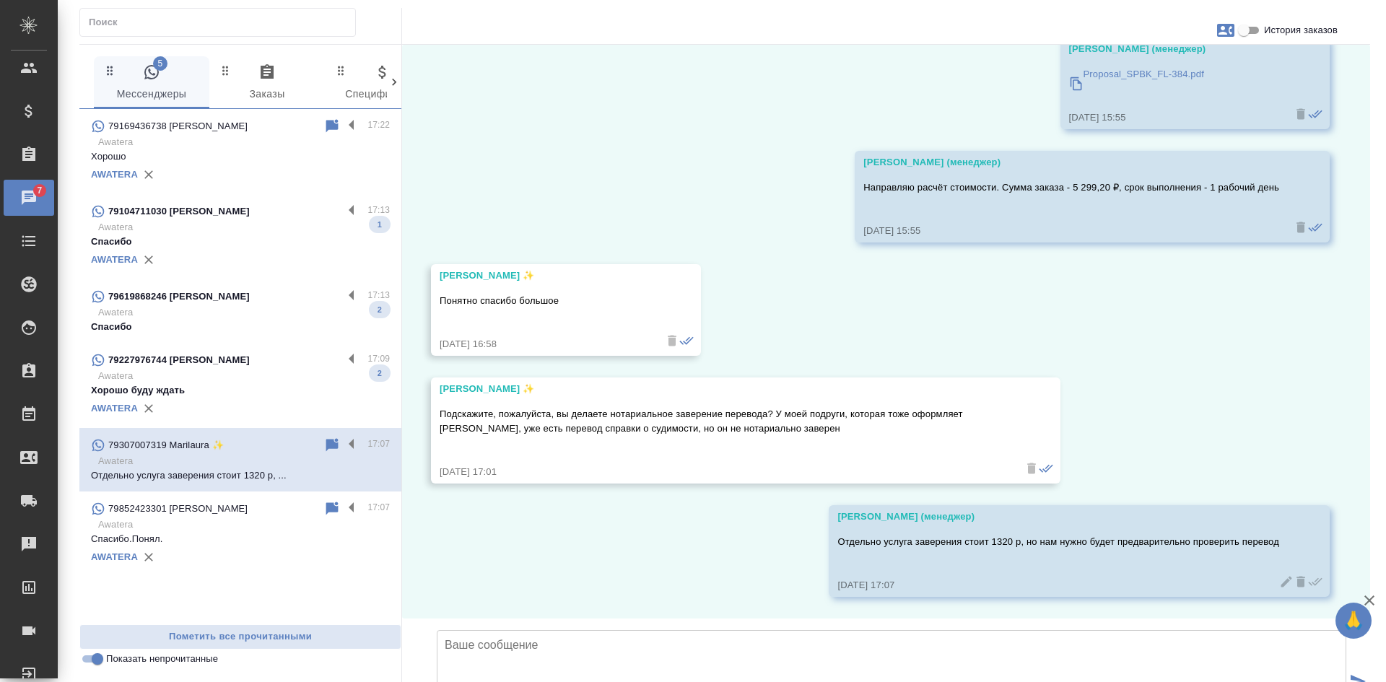
scroll to position [1369, 0]
click at [244, 388] on p "Хорошо буду ждать" at bounding box center [240, 390] width 299 height 14
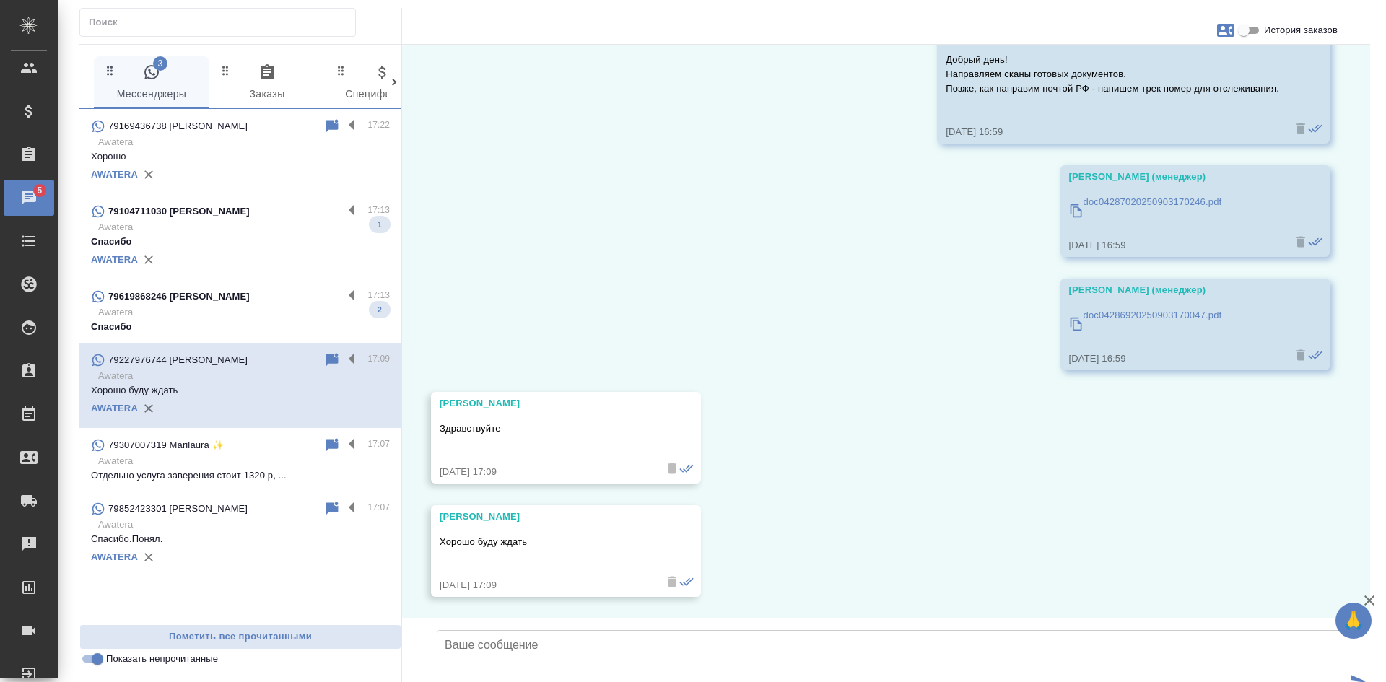
scroll to position [5430, 0]
click at [227, 318] on p "Awatera" at bounding box center [244, 312] width 292 height 14
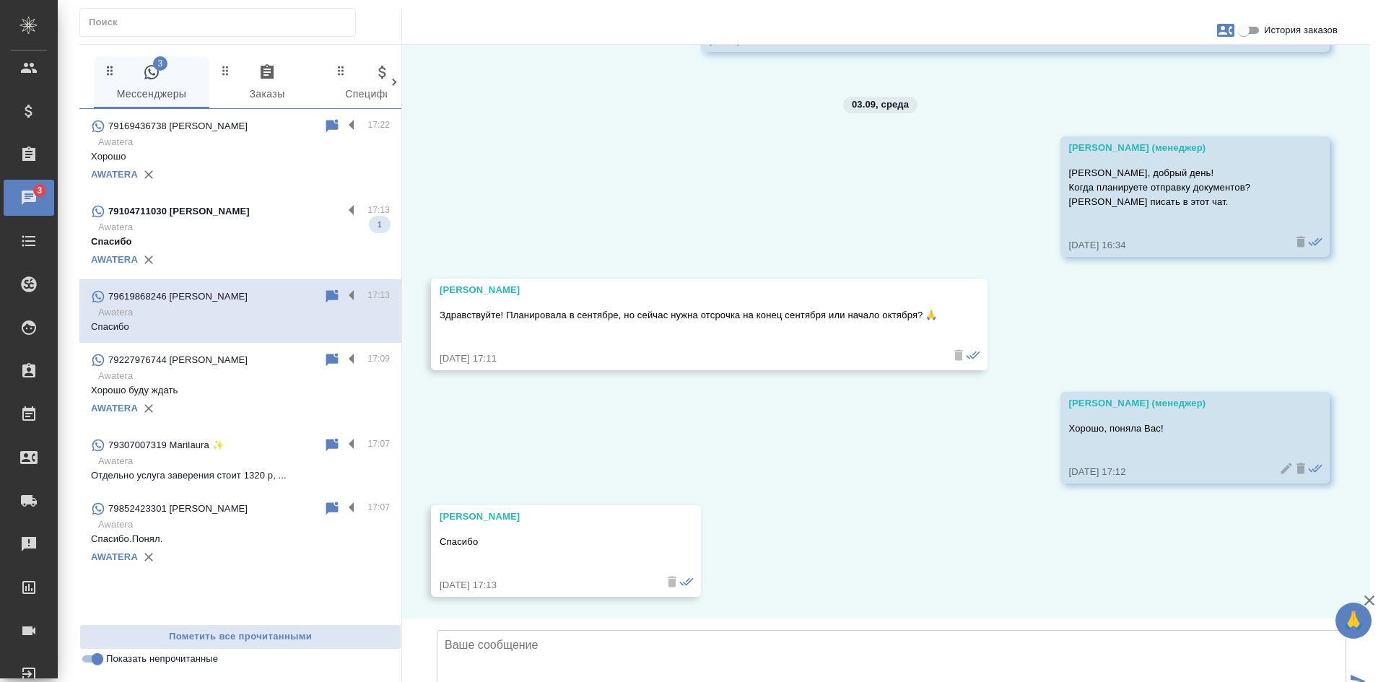
scroll to position [13562, 0]
click at [219, 248] on p "Спасибо" at bounding box center [240, 242] width 299 height 14
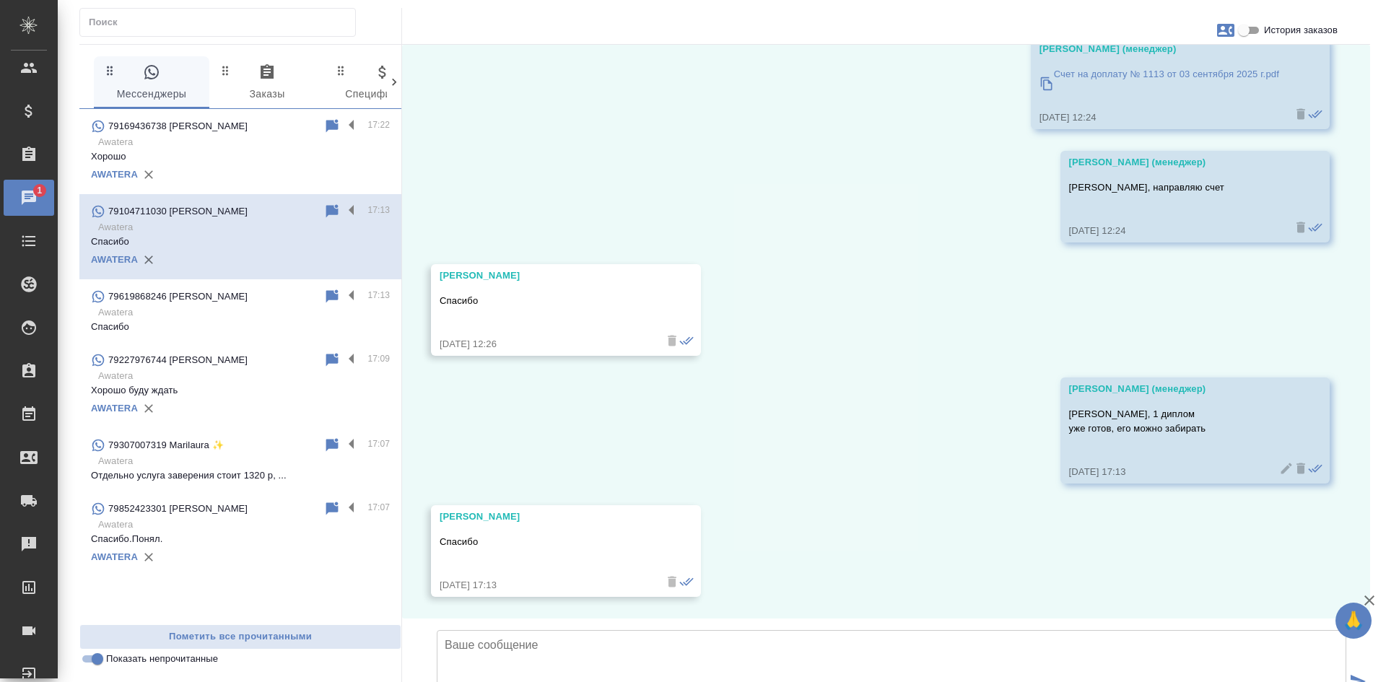
scroll to position [13126, 0]
click at [87, 657] on input "Показать непрочитанные" at bounding box center [97, 658] width 52 height 17
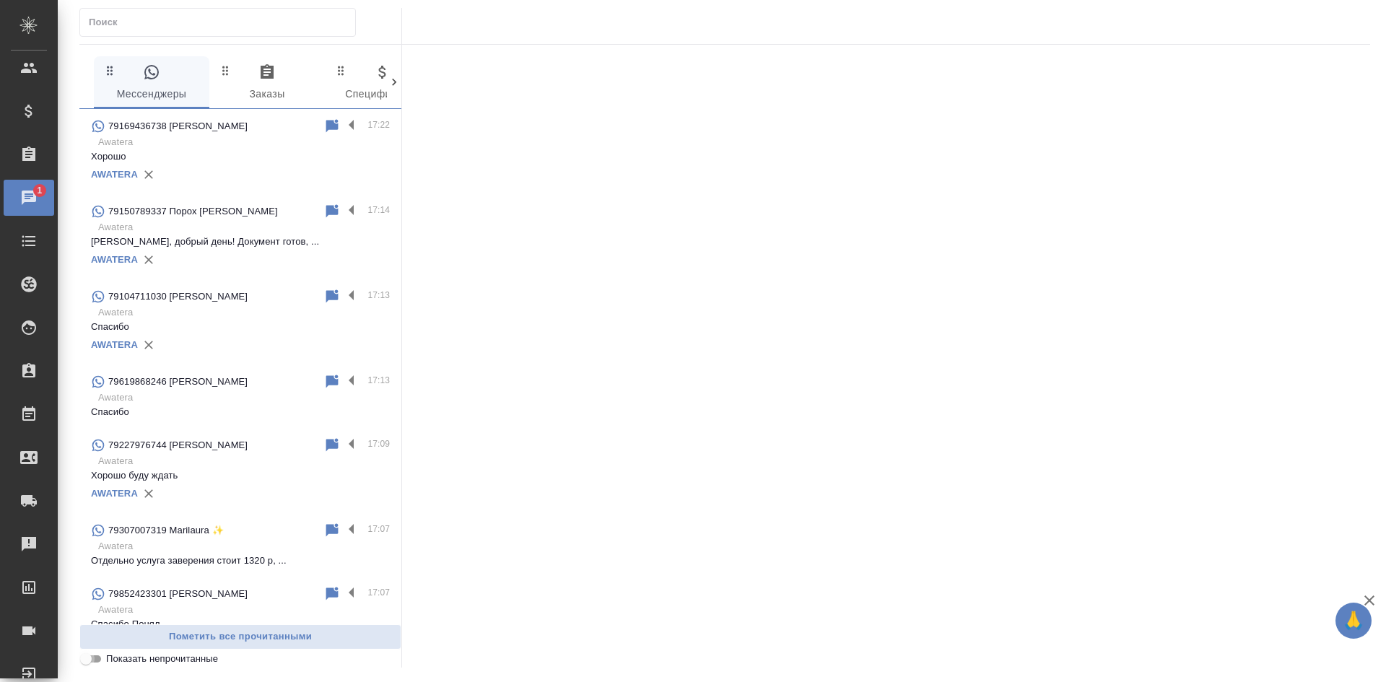
click at [87, 657] on input "Показать непрочитанные" at bounding box center [86, 658] width 52 height 17
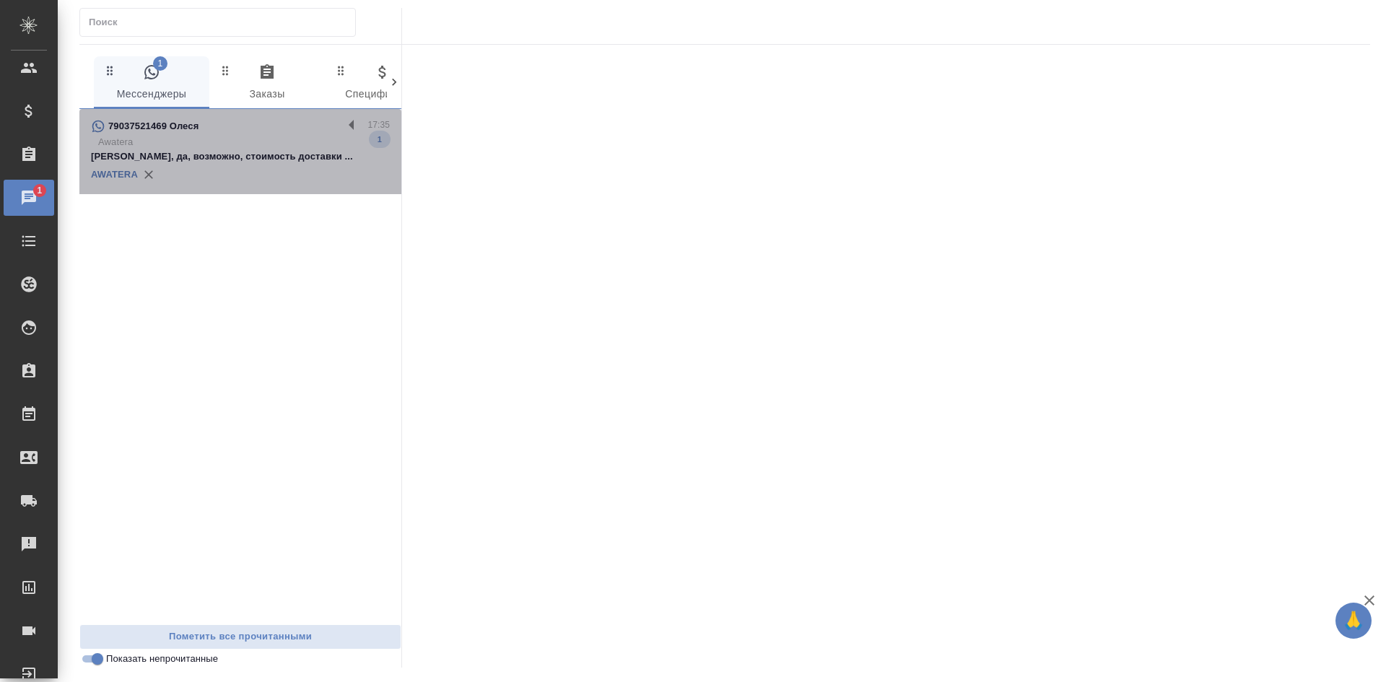
click at [325, 165] on div "AWATERA" at bounding box center [240, 175] width 299 height 22
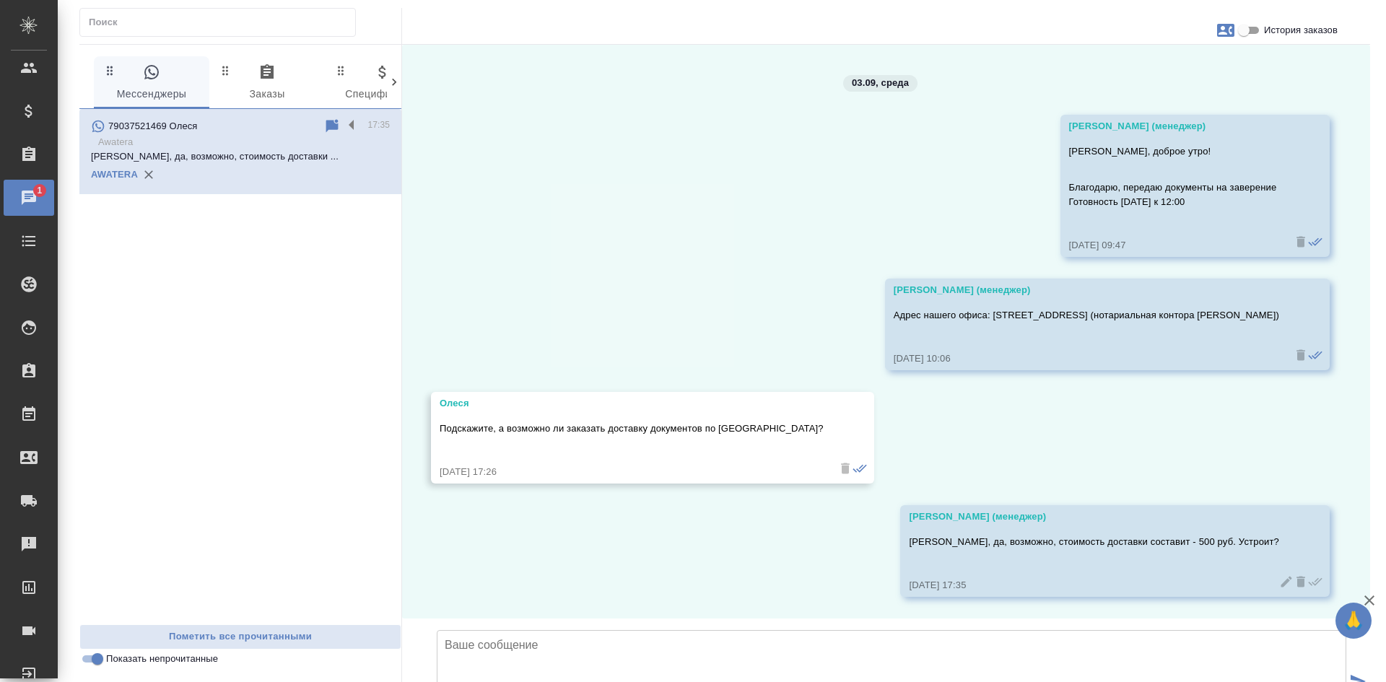
scroll to position [6848, 0]
click at [100, 655] on input "Показать непрочитанные" at bounding box center [97, 658] width 52 height 17
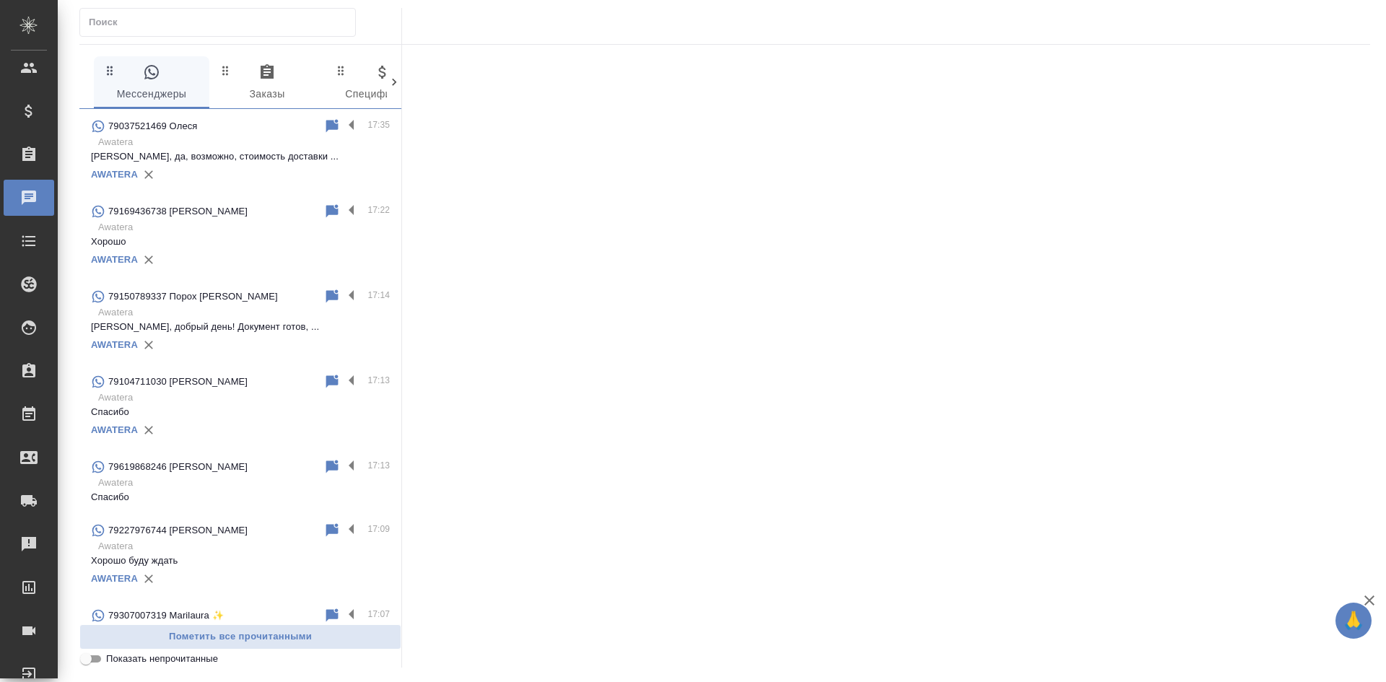
click at [97, 657] on input "Показать непрочитанные" at bounding box center [86, 658] width 52 height 17
checkbox input "true"
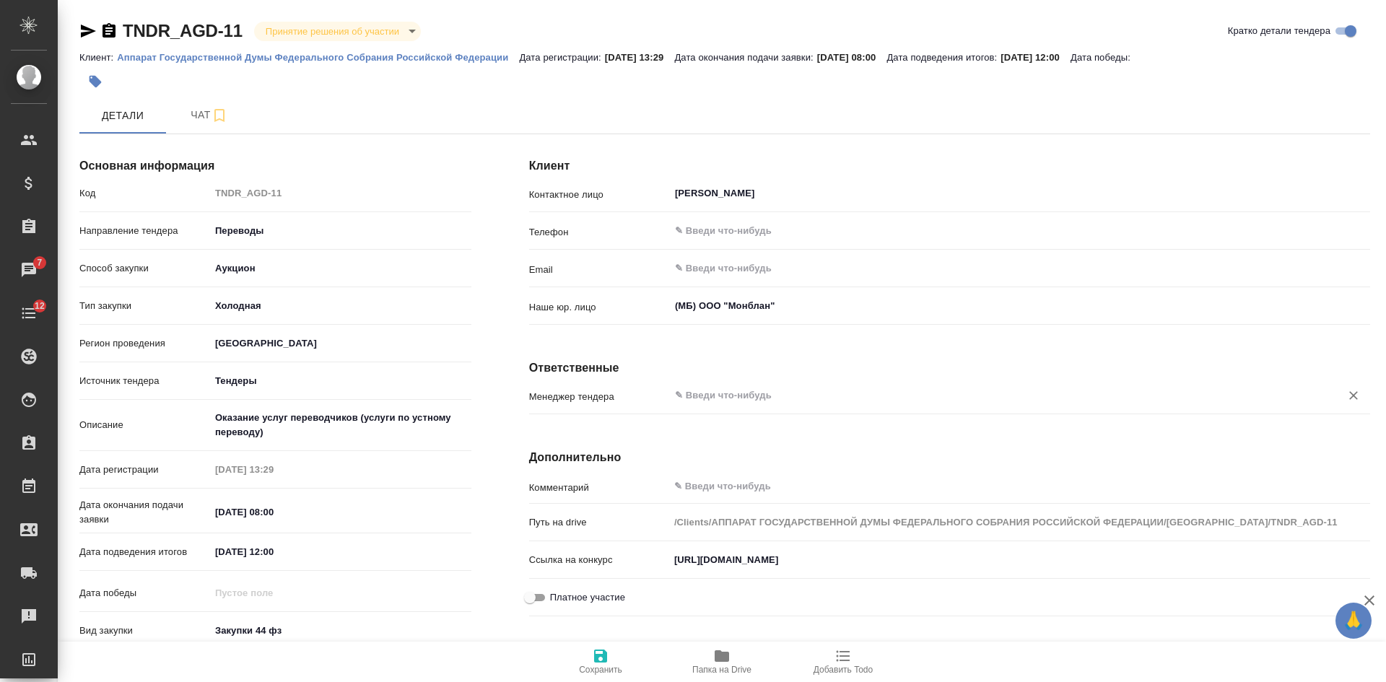
click at [709, 394] on input "text" at bounding box center [995, 395] width 644 height 17
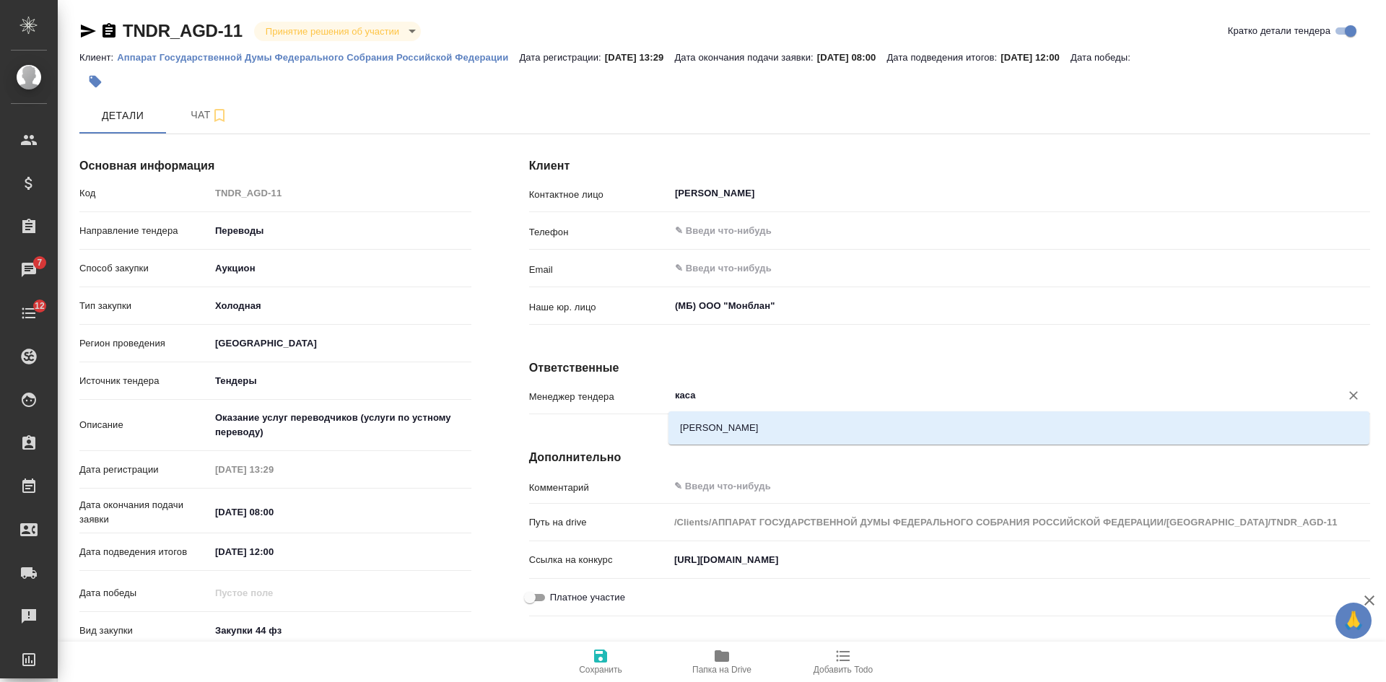
drag, startPoint x: 699, startPoint y: 423, endPoint x: 681, endPoint y: 427, distance: 18.6
click at [699, 424] on li "Касаткина Александра" at bounding box center [1018, 428] width 701 height 26
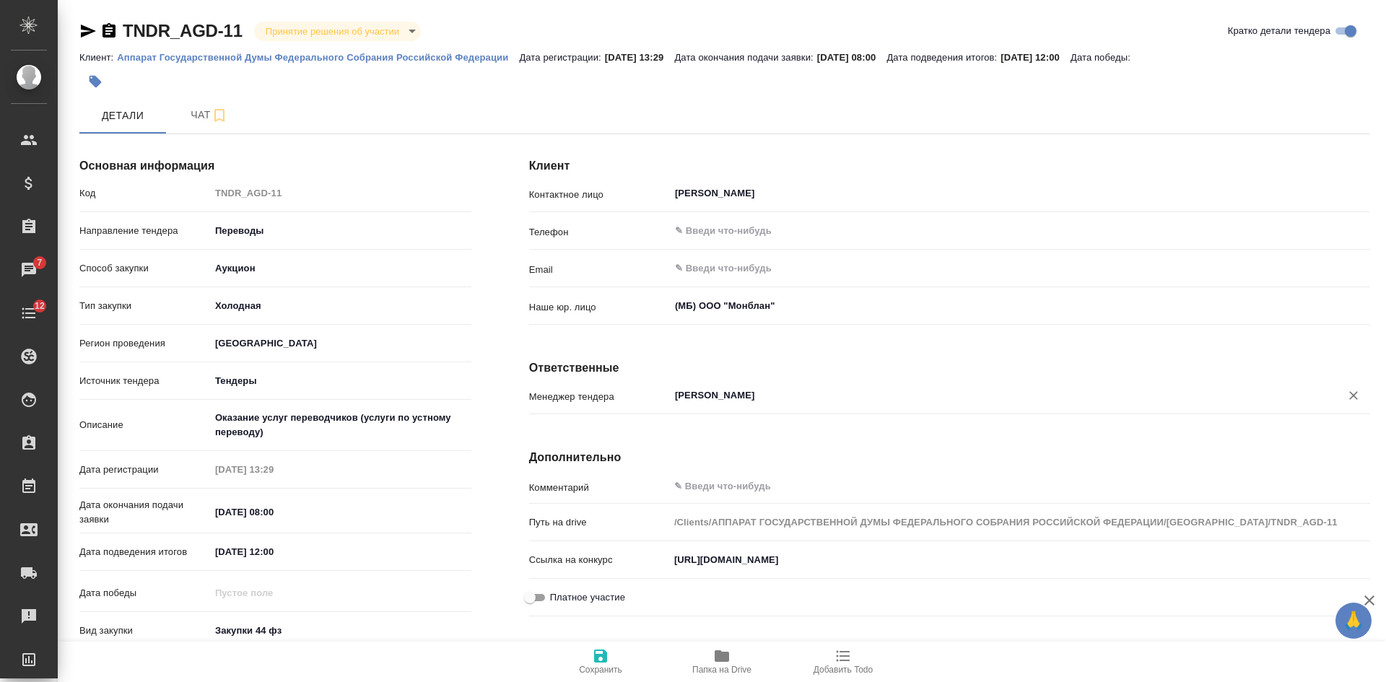
type input "Касаткина Александра"
click at [608, 662] on icon "button" at bounding box center [600, 655] width 17 height 17
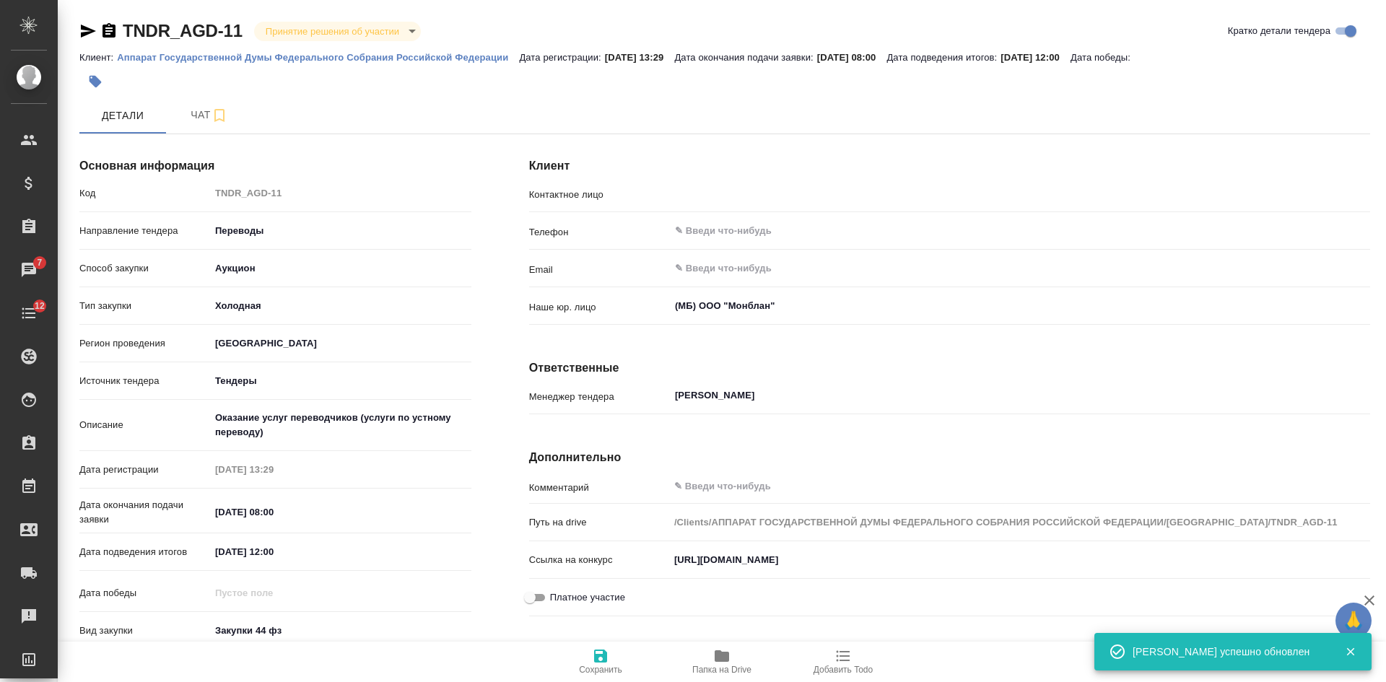
type input "Александрова И. И."
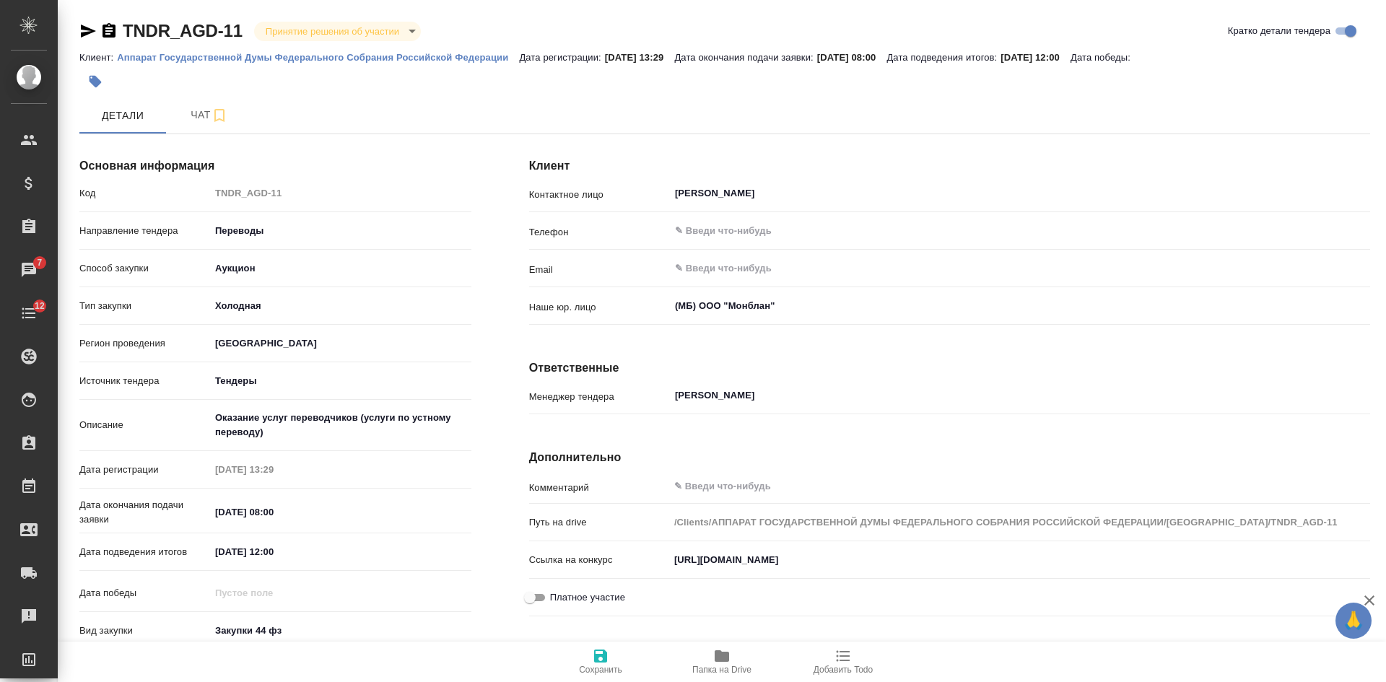
scroll to position [207, 0]
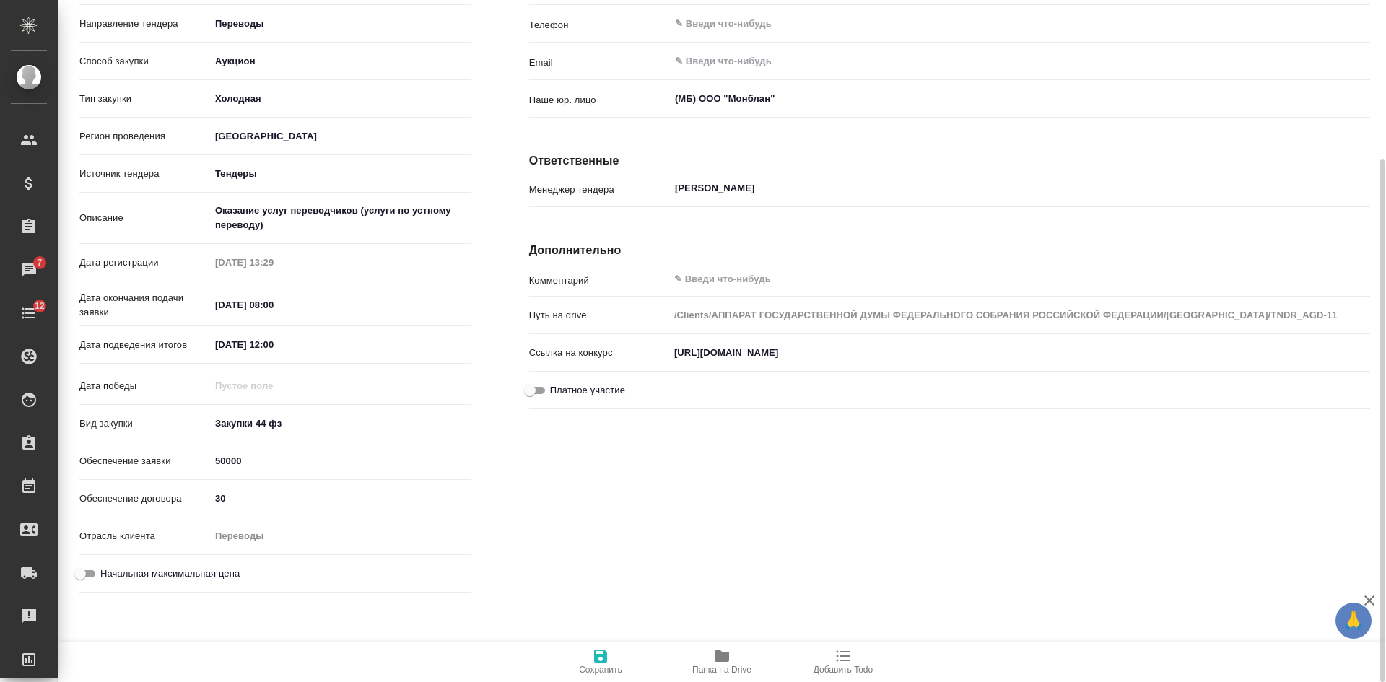
click at [718, 662] on icon "button" at bounding box center [721, 656] width 14 height 12
drag, startPoint x: 230, startPoint y: 301, endPoint x: 369, endPoint y: 301, distance: 139.3
click at [369, 301] on div "[DATE] 08:00" at bounding box center [340, 305] width 261 height 22
click at [247, 312] on input "[DATE] 08:00" at bounding box center [274, 304] width 126 height 21
click at [926, 577] on div "Клиент Контактное лицо Александрова И. И. ​ Телефон ​ Email ​ Наше юр. лицо (МБ…" at bounding box center [949, 268] width 899 height 717
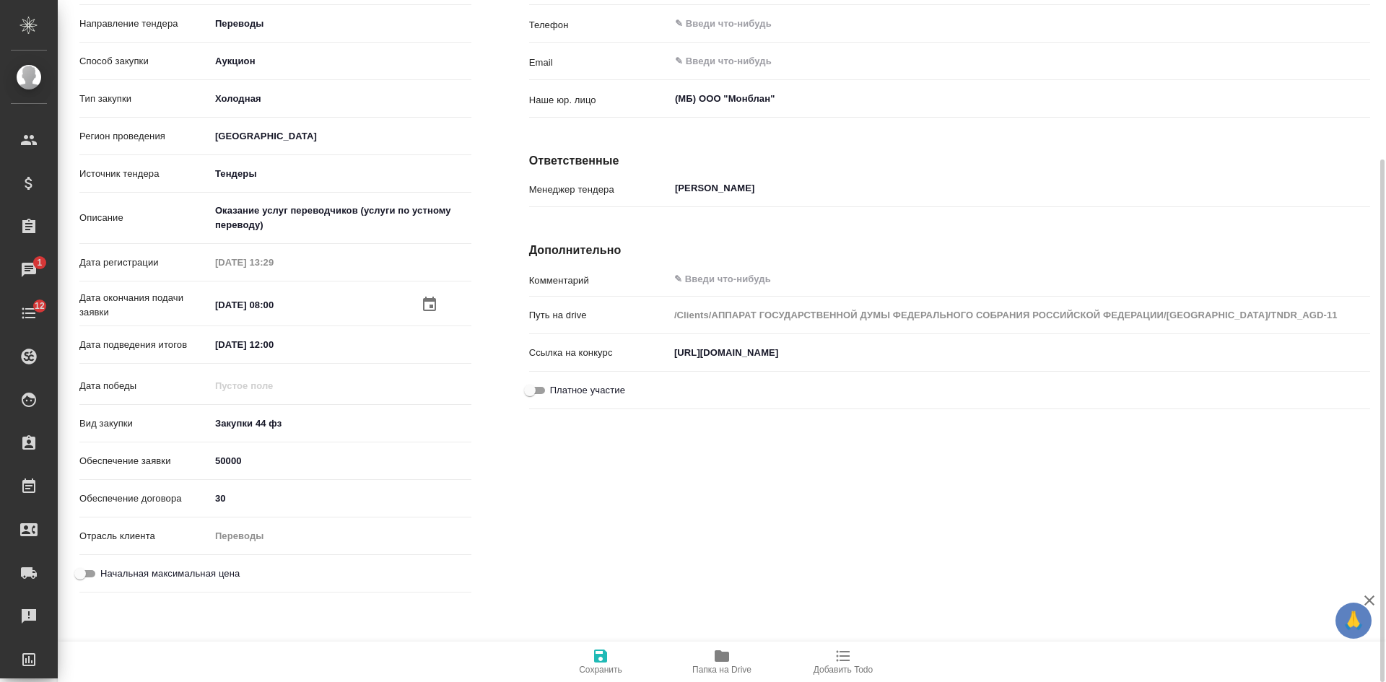
scroll to position [0, 0]
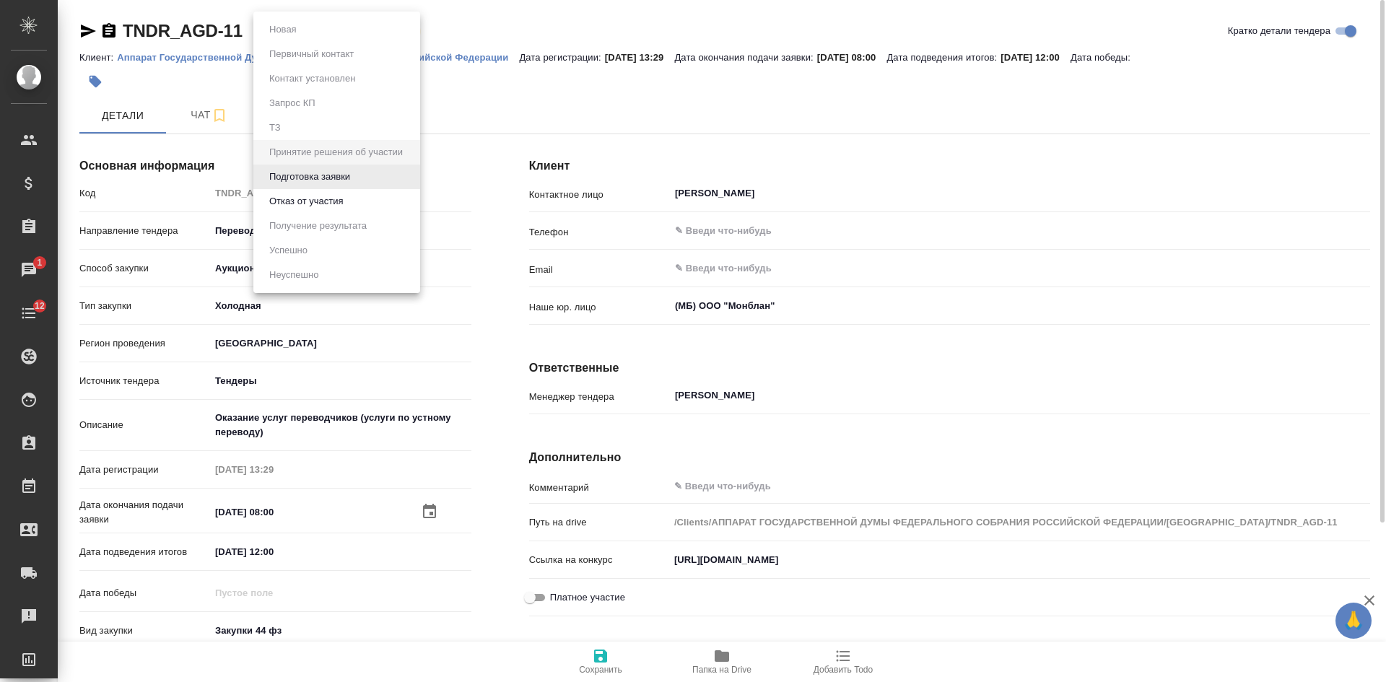
click at [289, 26] on body "🙏 .cls-1 fill:#fff; AWATERA Kasatkina Aleksandra Клиенты Спецификации Заказы 1 …" at bounding box center [693, 341] width 1386 height 682
click at [333, 198] on button "Отказ от участия" at bounding box center [306, 201] width 82 height 16
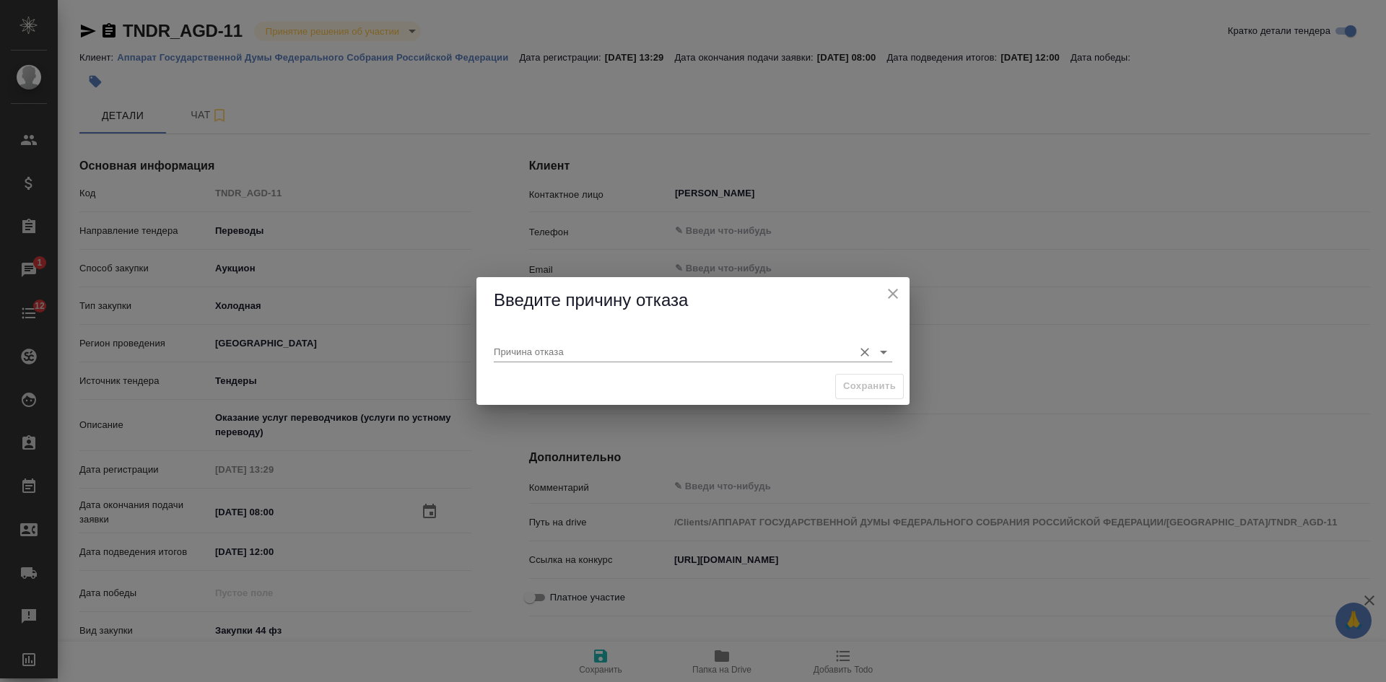
click at [528, 355] on input "Причина отказа" at bounding box center [670, 350] width 352 height 19
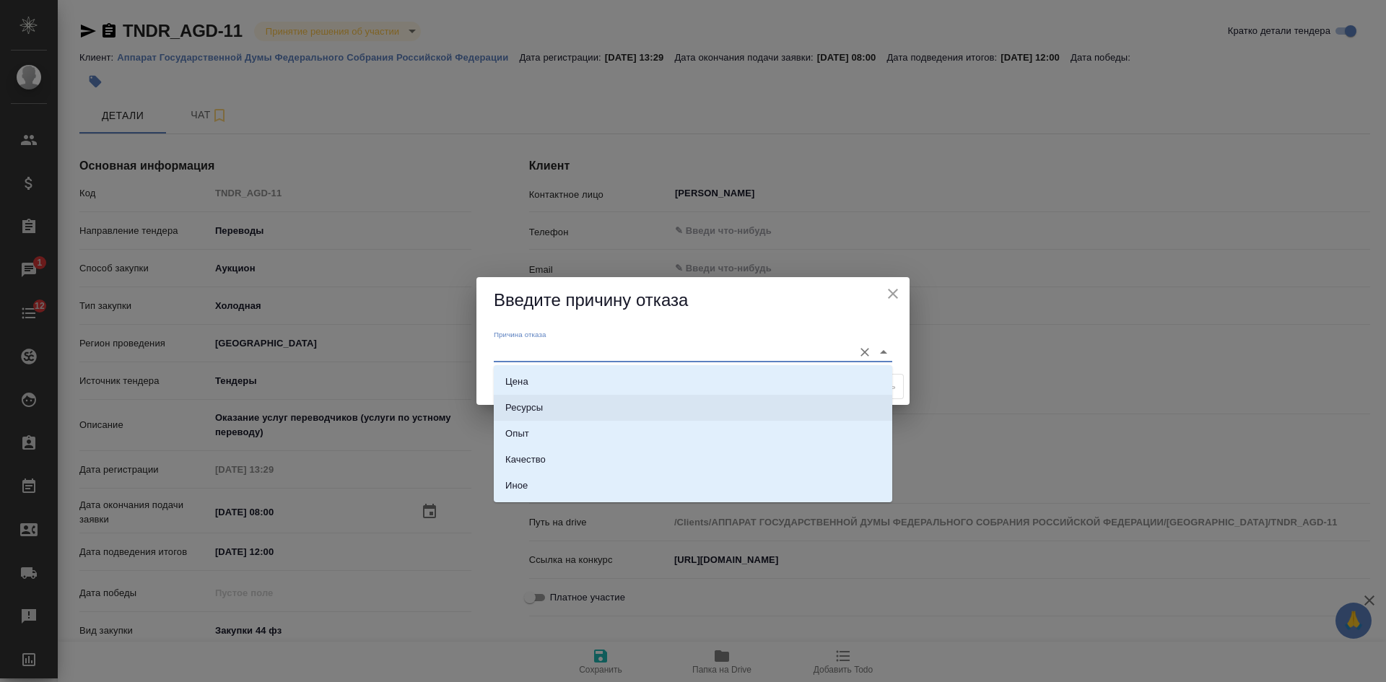
click at [561, 411] on li "Ресурсы" at bounding box center [693, 408] width 398 height 26
type input "Ресурсы"
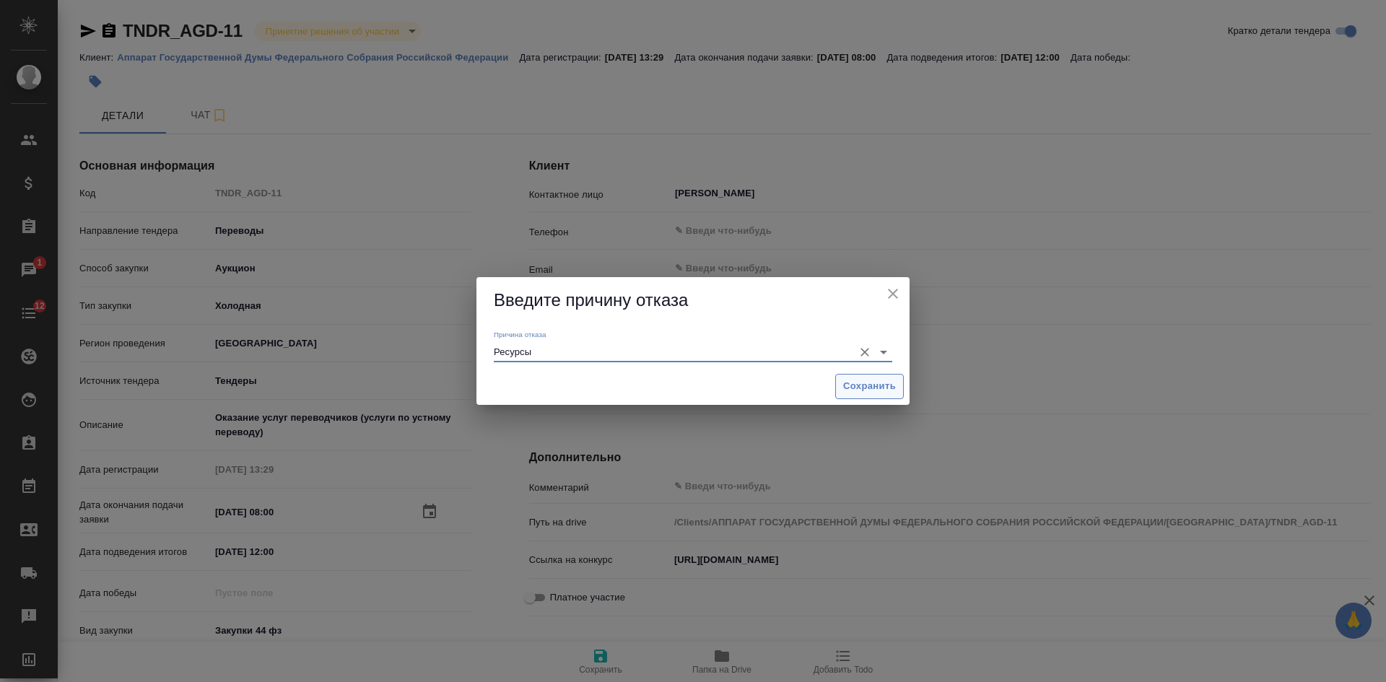
click at [889, 377] on button "Сохранить" at bounding box center [869, 386] width 69 height 25
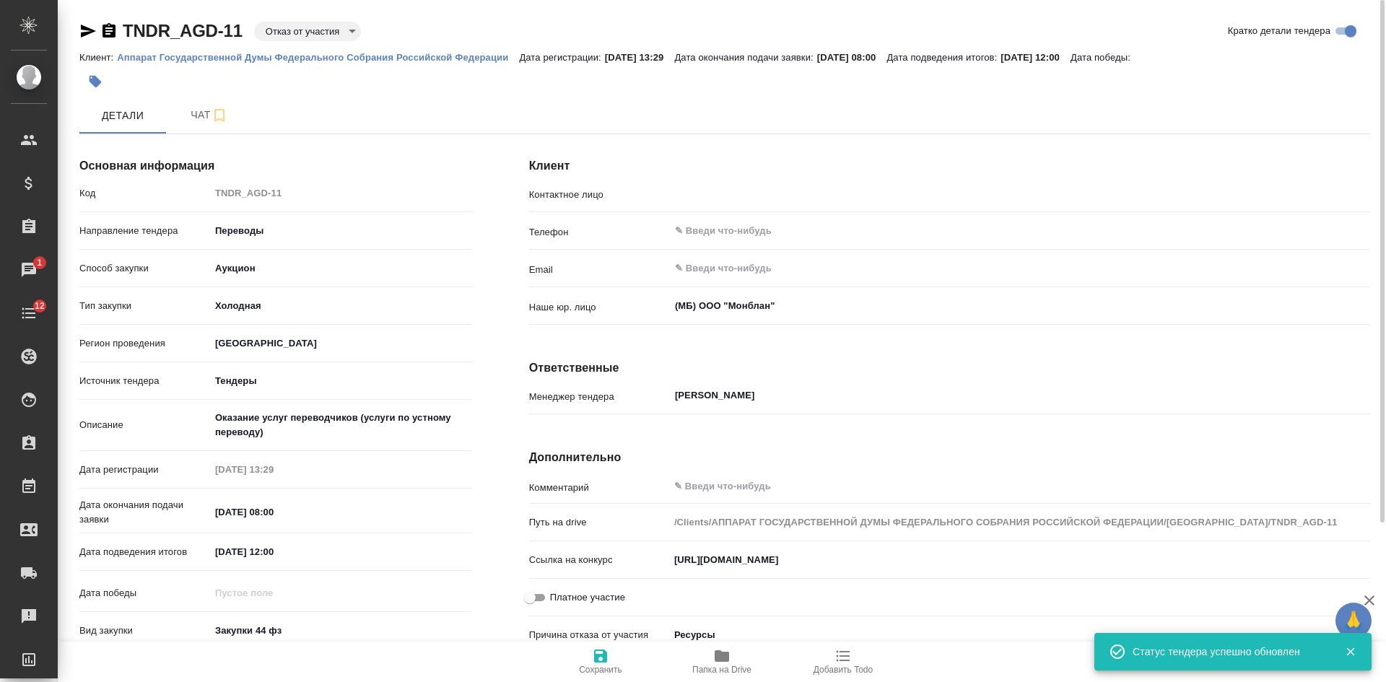
type input "Александрова И. И."
click at [194, 118] on span "Чат" at bounding box center [209, 115] width 69 height 18
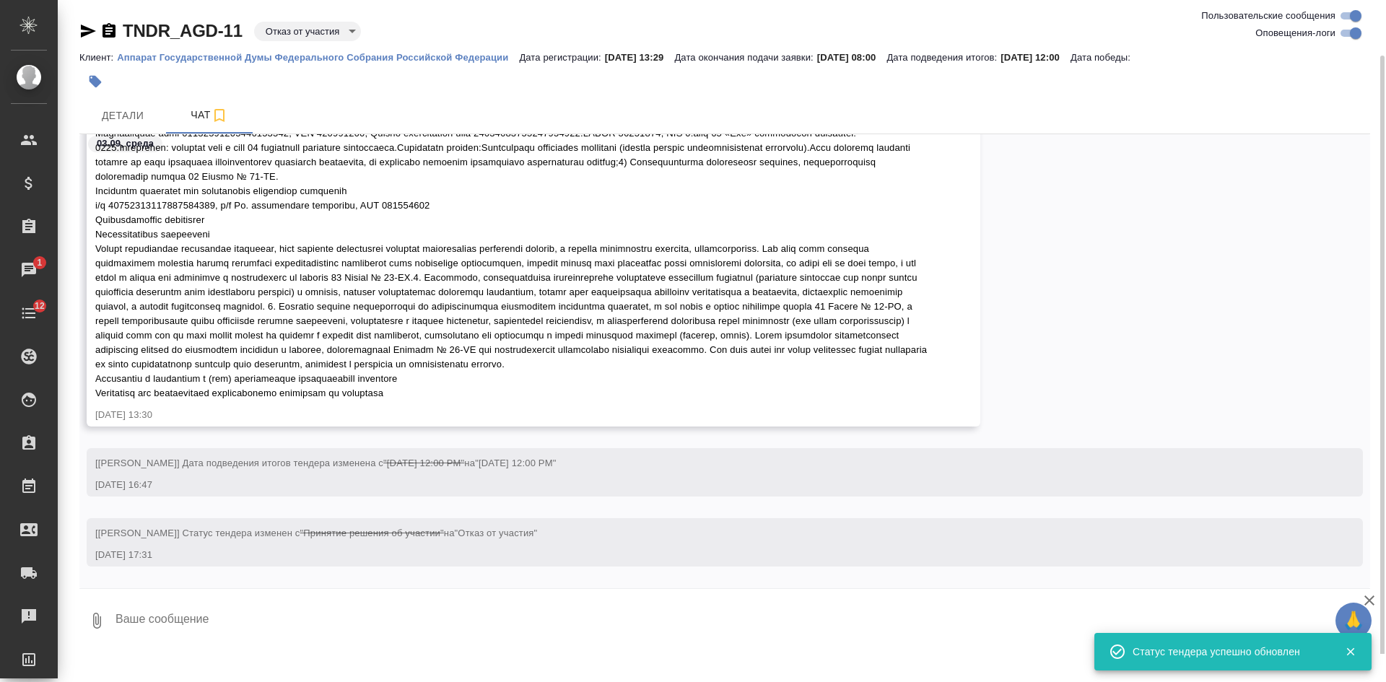
scroll to position [28, 0]
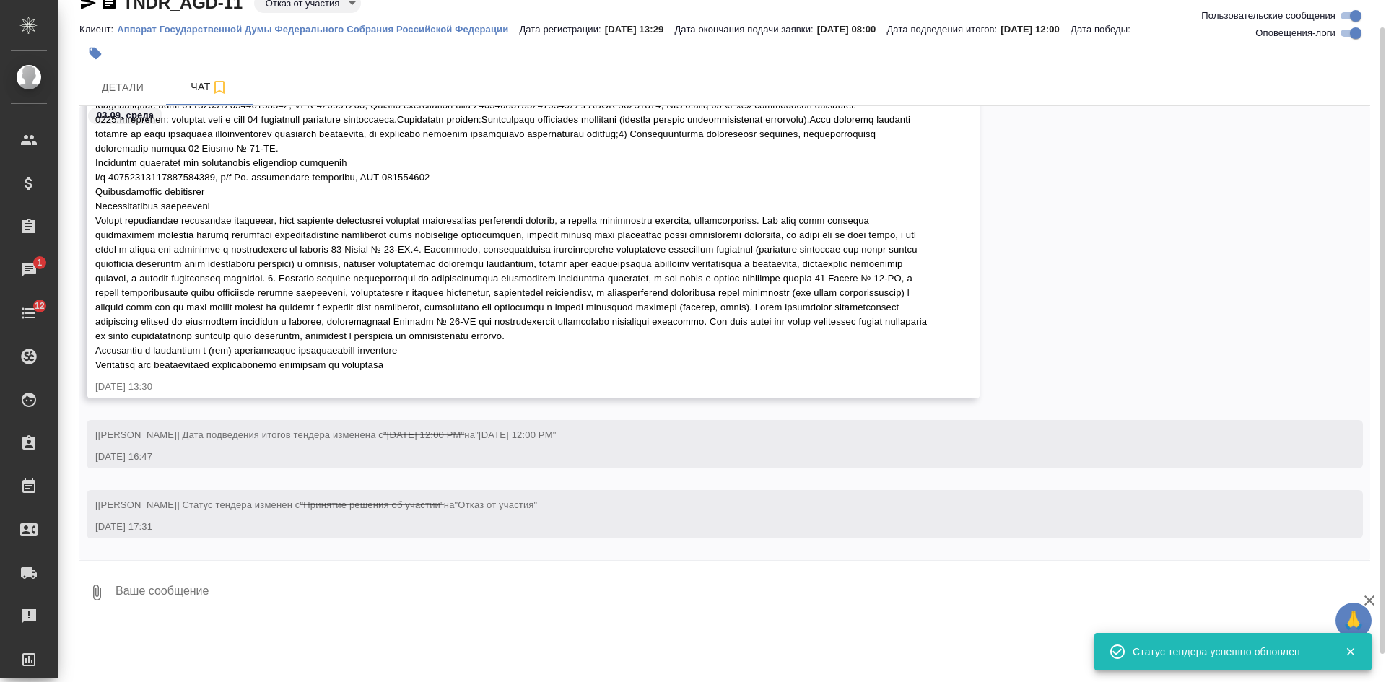
click at [170, 598] on textarea at bounding box center [742, 592] width 1256 height 49
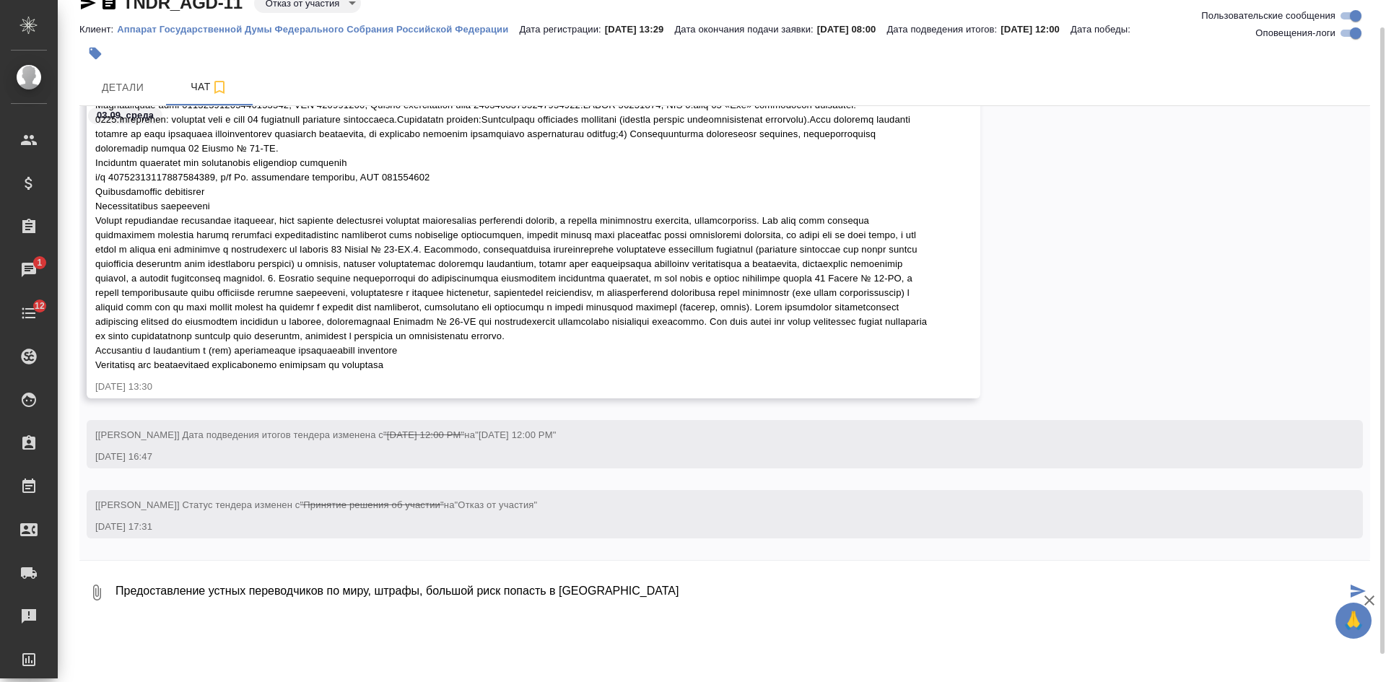
scroll to position [9, 0]
paste textarea "Цена первого дня оказания услуг включает затраты исполнителя по проезду к месту…"
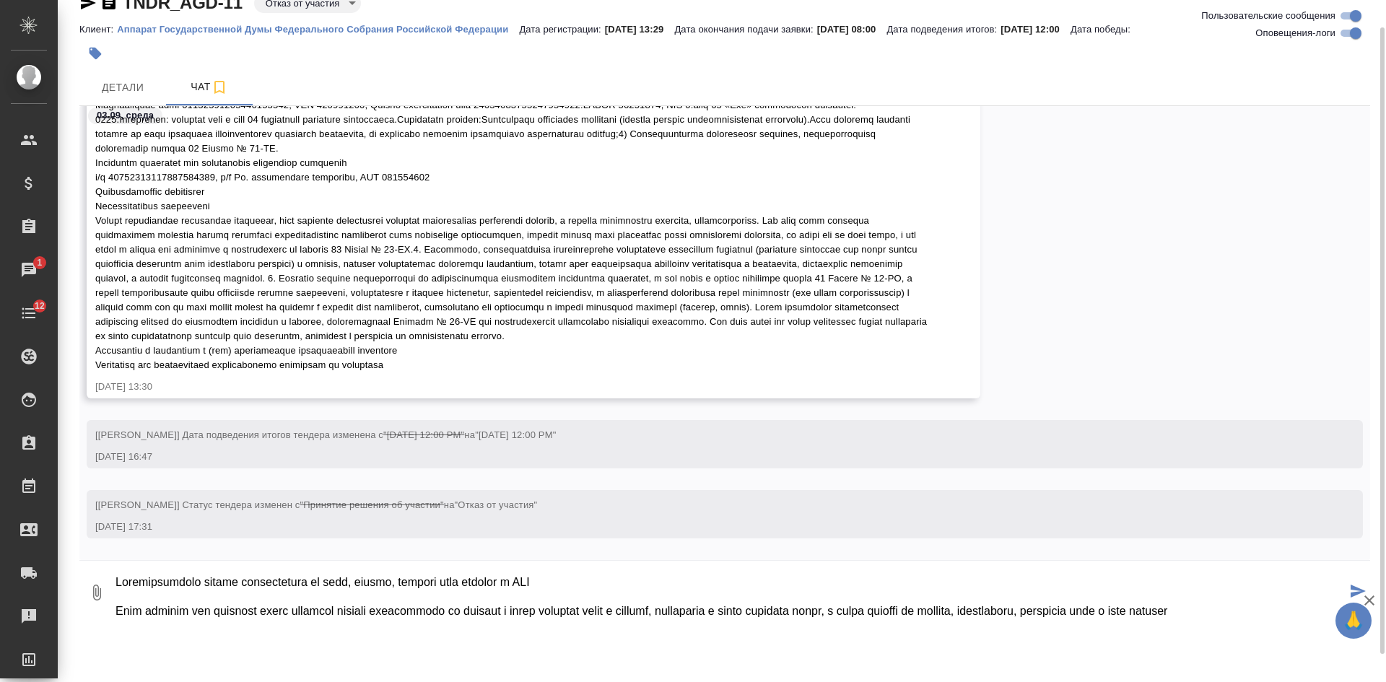
click at [1141, 606] on textarea at bounding box center [730, 592] width 1232 height 49
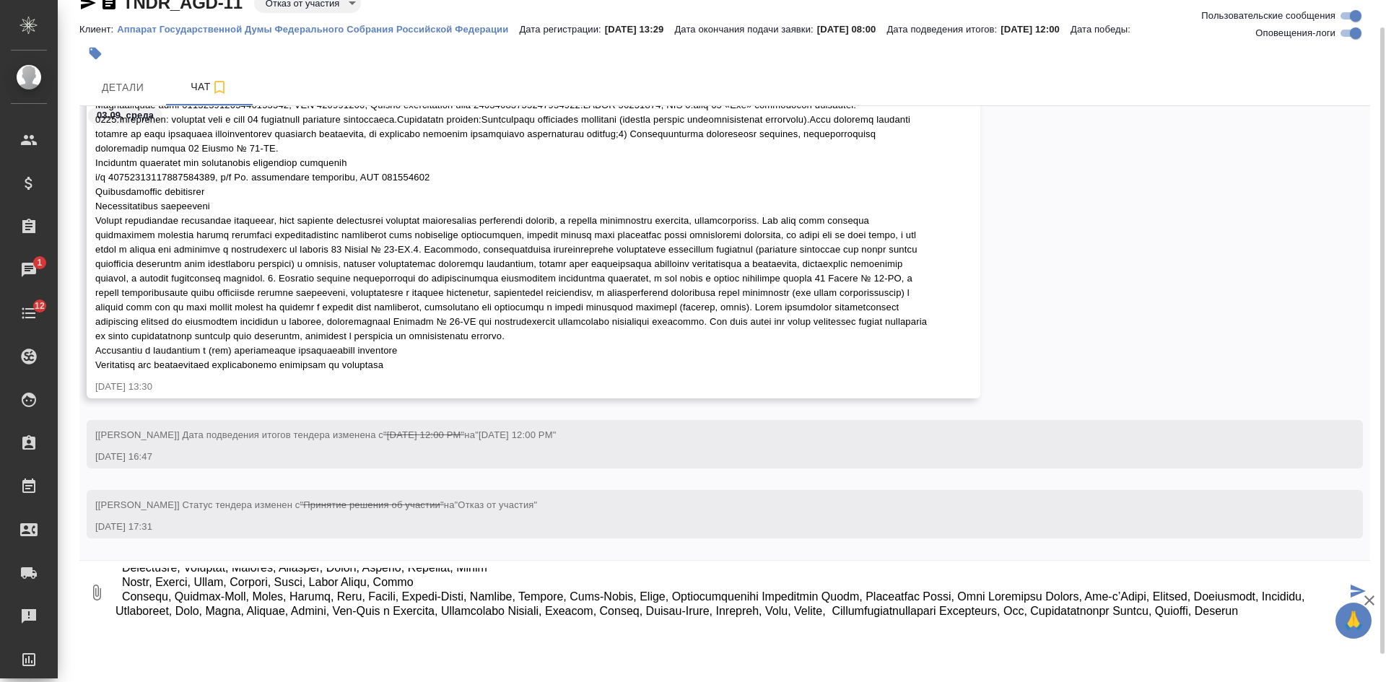
scroll to position [167, 0]
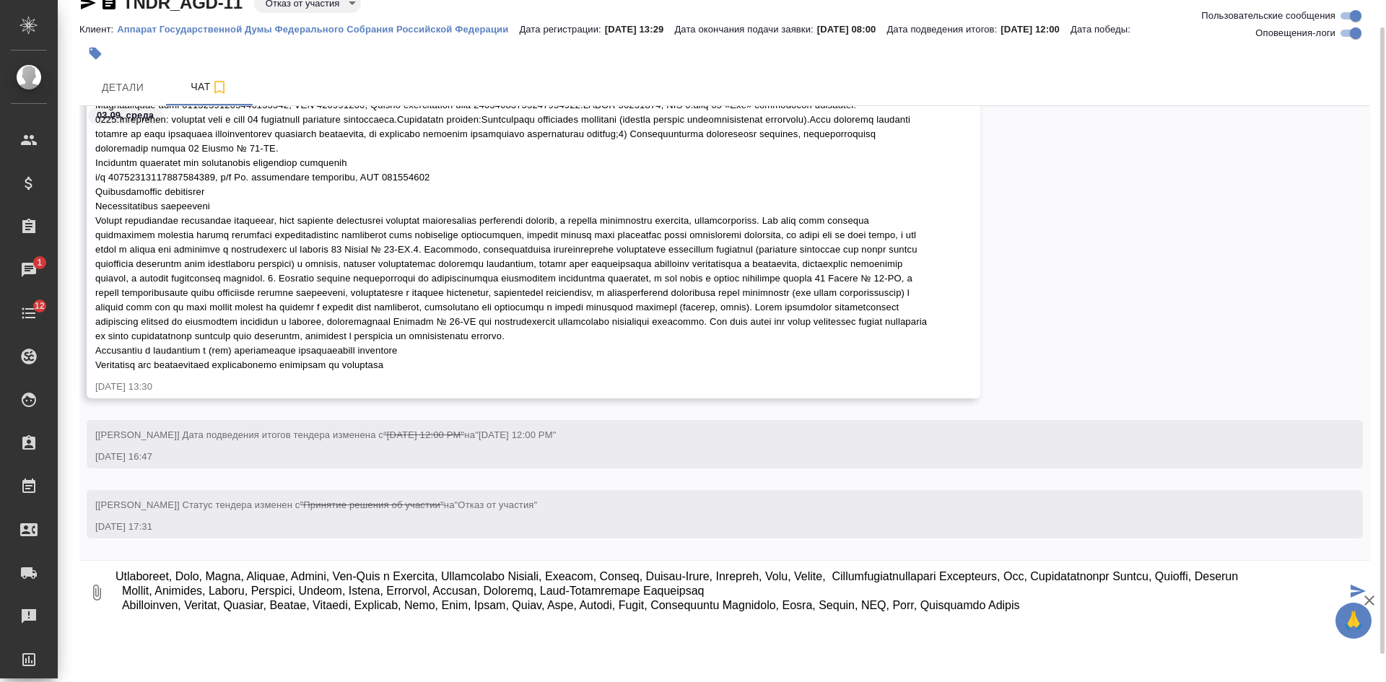
click at [1113, 595] on textarea at bounding box center [730, 592] width 1232 height 49
paste textarea "Афганистан, Казахстан, Киргизия, Монголия, Пакистан, Таджикистан, Туркменистан,…"
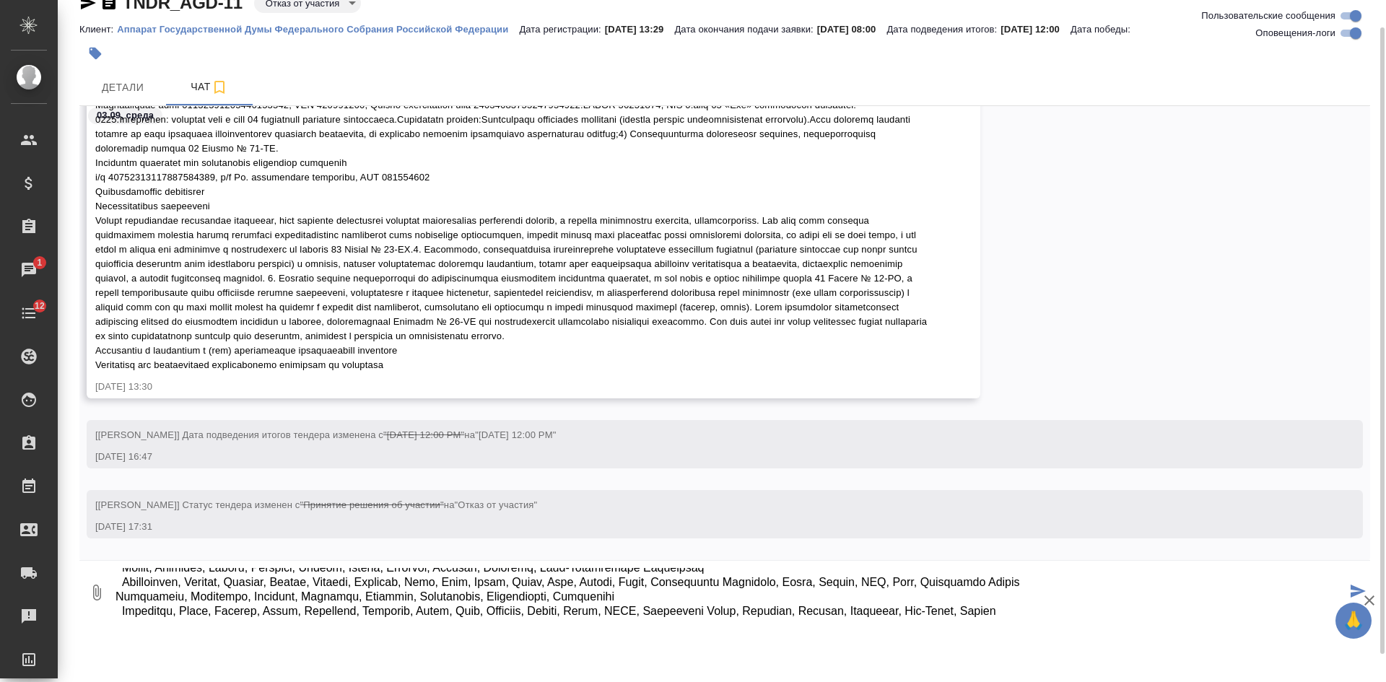
scroll to position [240, 0]
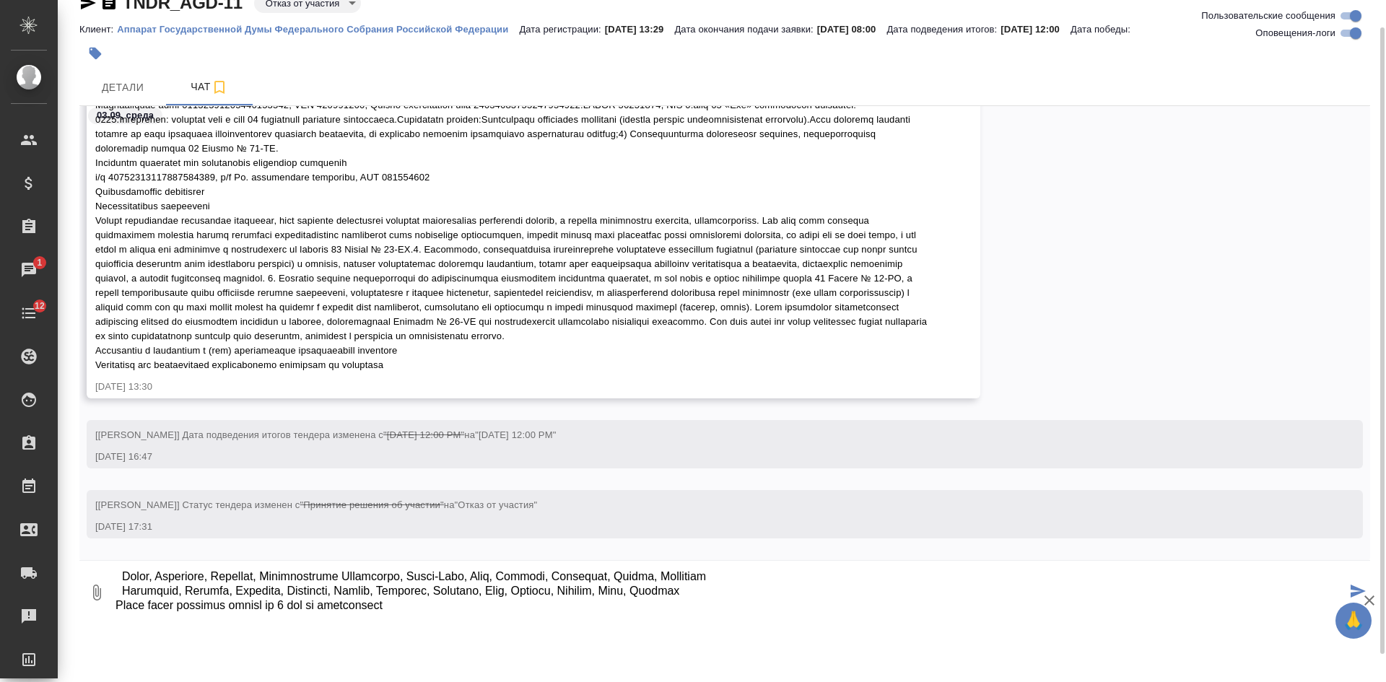
click at [439, 613] on textarea at bounding box center [730, 592] width 1232 height 49
click at [116, 596] on textarea at bounding box center [730, 592] width 1232 height 49
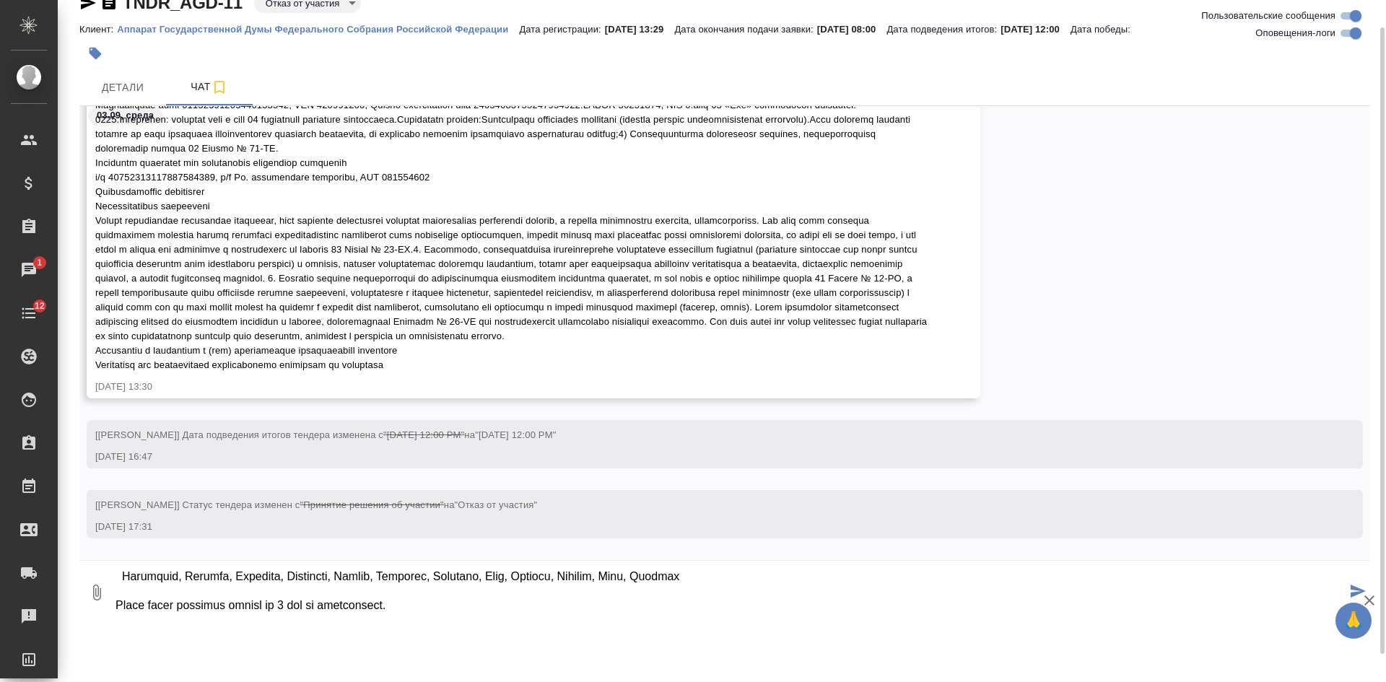
click at [432, 615] on textarea at bounding box center [730, 592] width 1232 height 49
paste textarea "7.2.3. За каждый факт неисполнения или ненадлежащего исполнения Исполнителем об…"
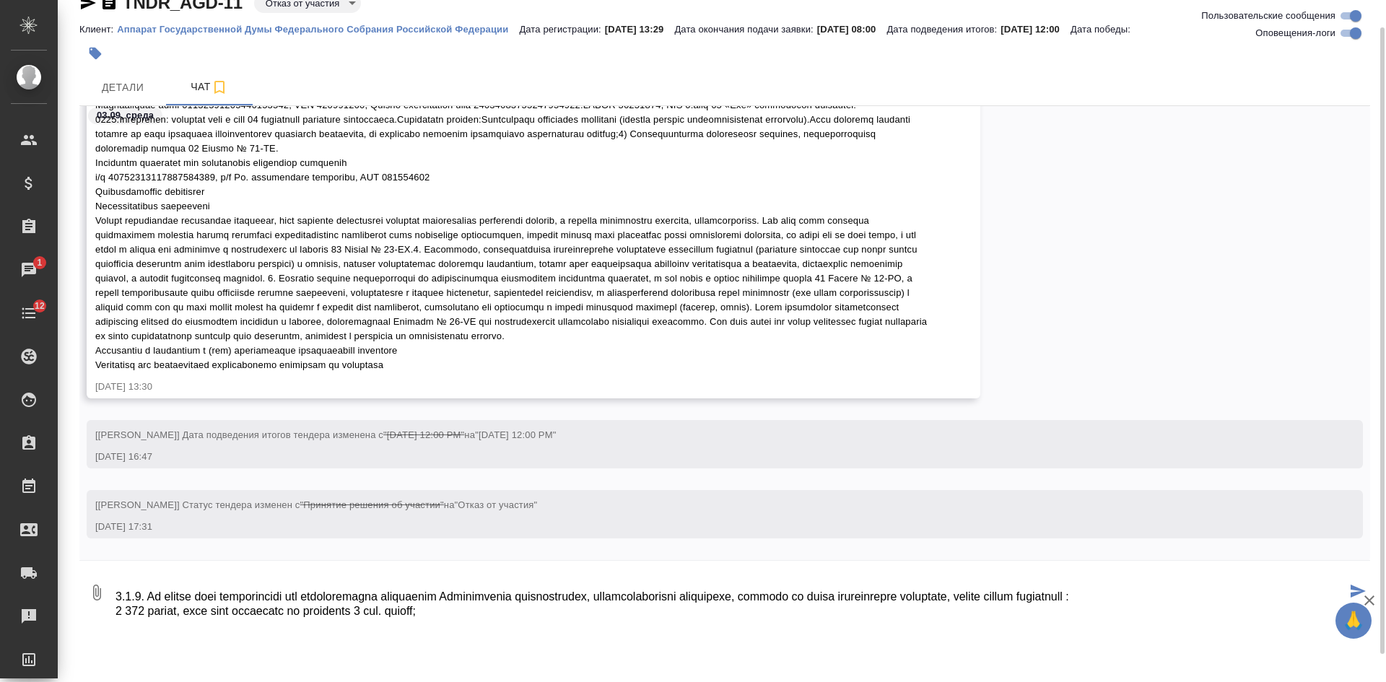
scroll to position [557, 0]
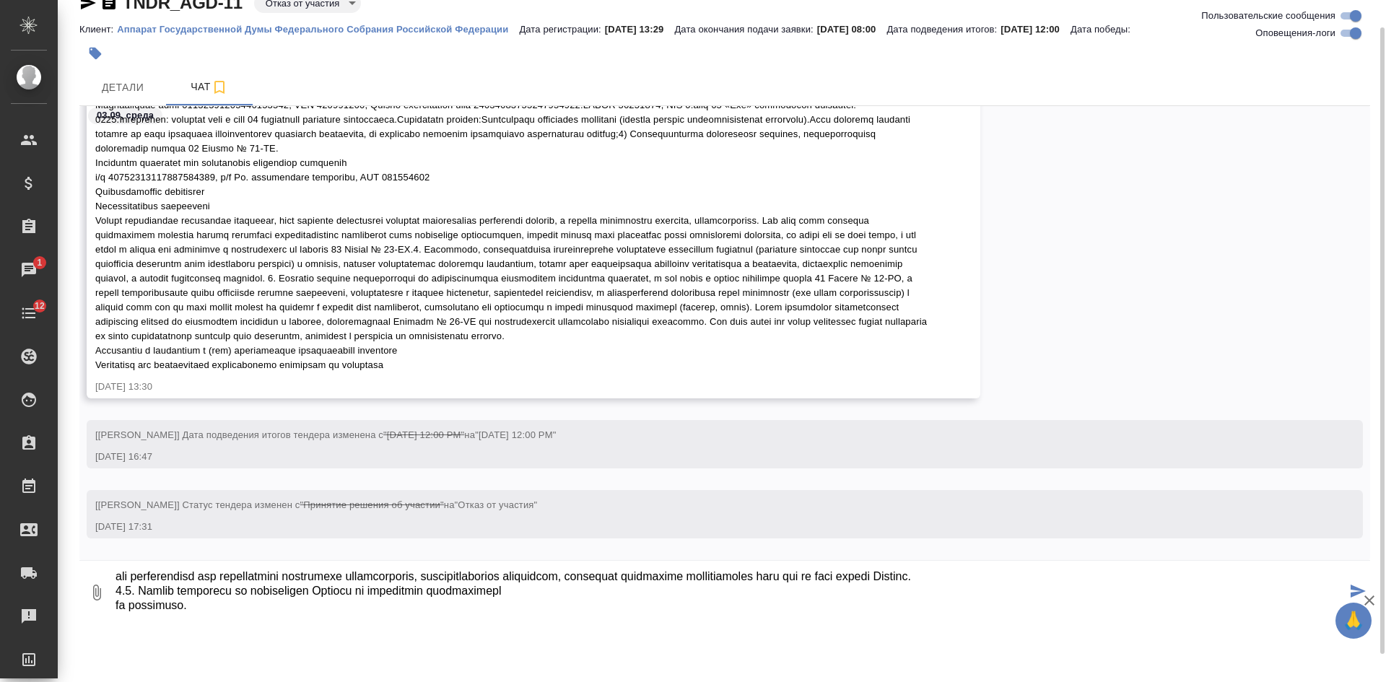
type textarea "Предоставление устных переводчиков по миру, штрафы, большой риск попасть в РНП …"
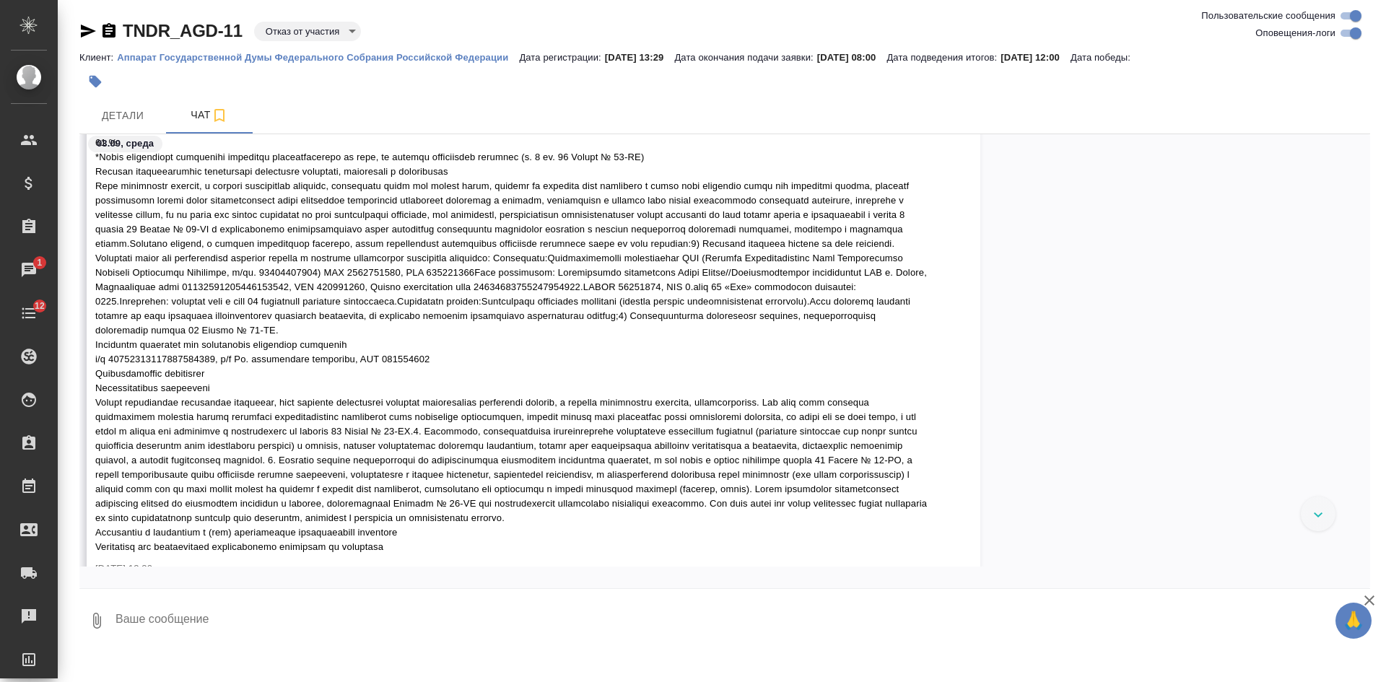
scroll to position [2598, 0]
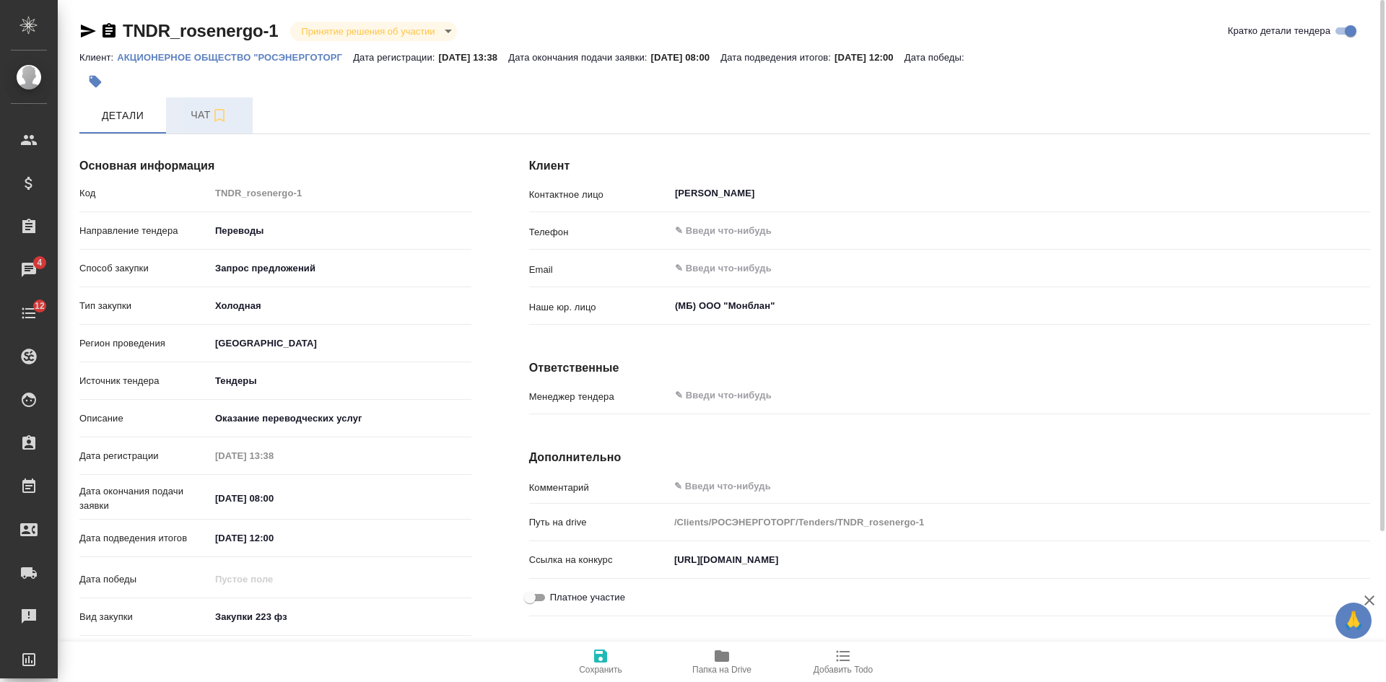
click at [194, 130] on button "Чат" at bounding box center [209, 115] width 87 height 36
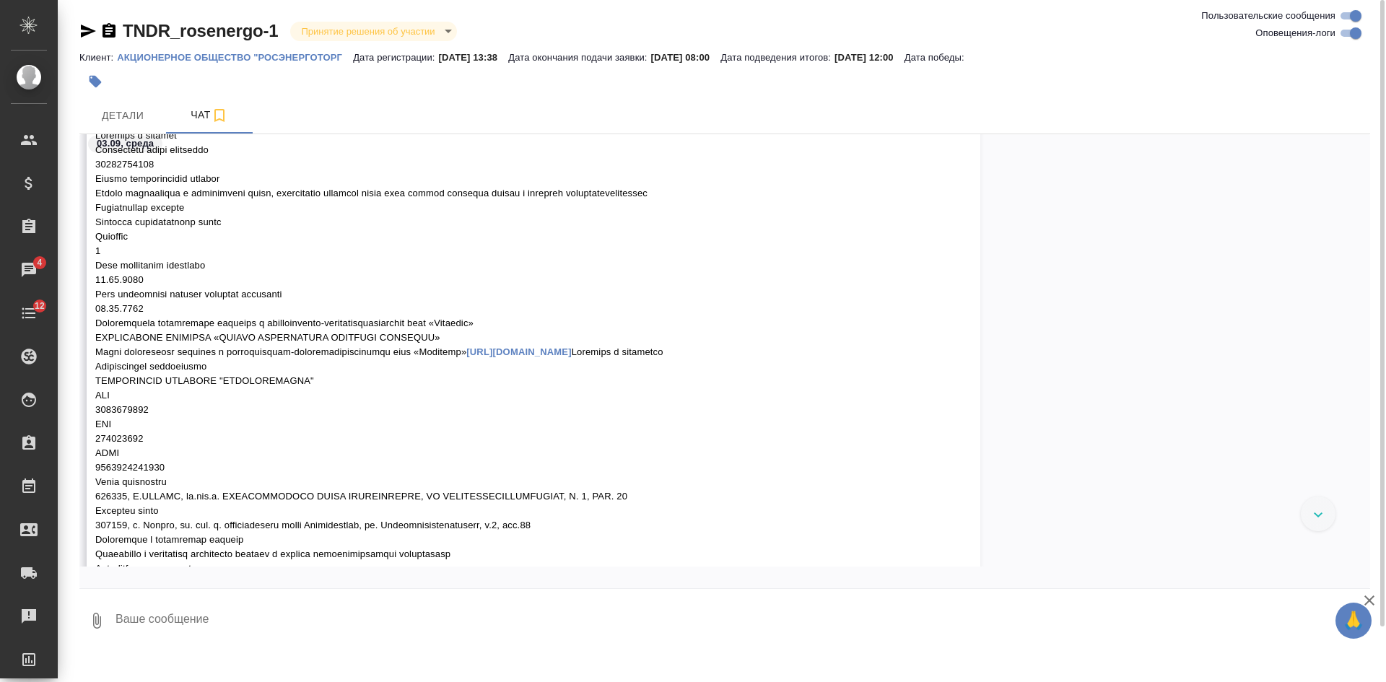
scroll to position [147, 0]
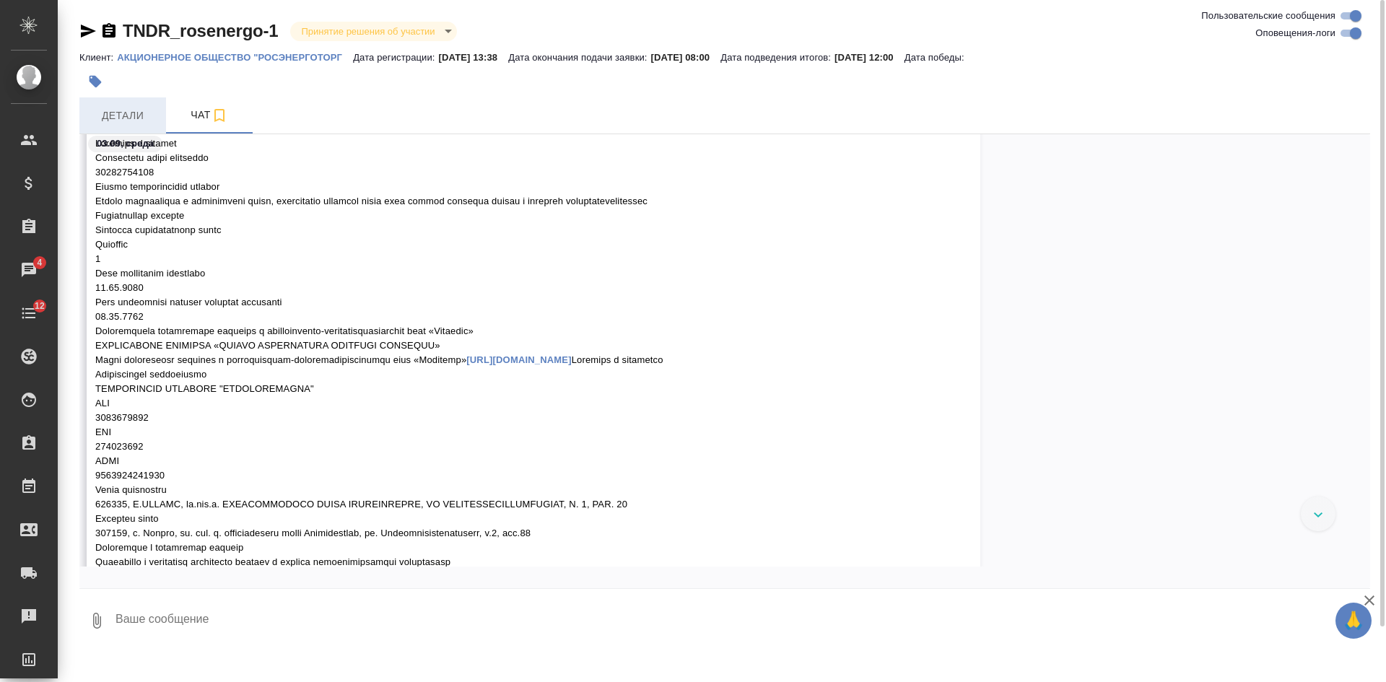
click at [116, 105] on button "Детали" at bounding box center [122, 115] width 87 height 36
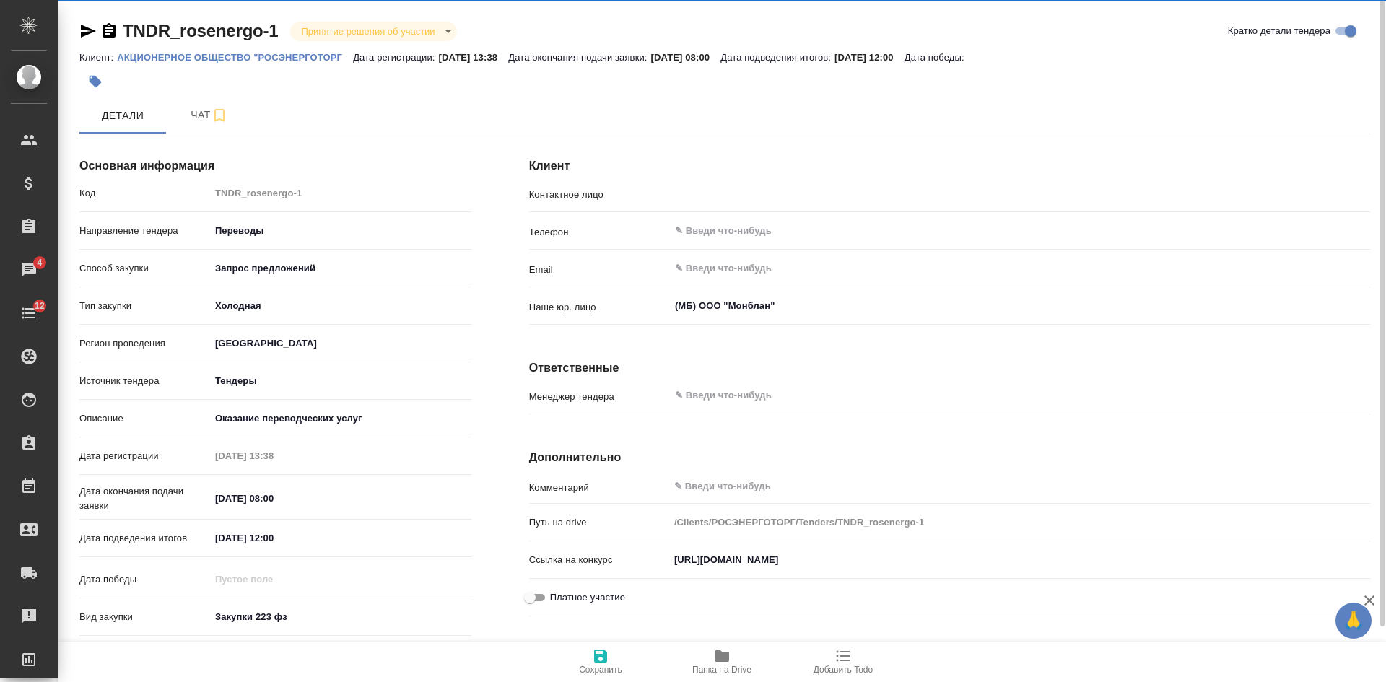
type input "[PERSON_NAME]"
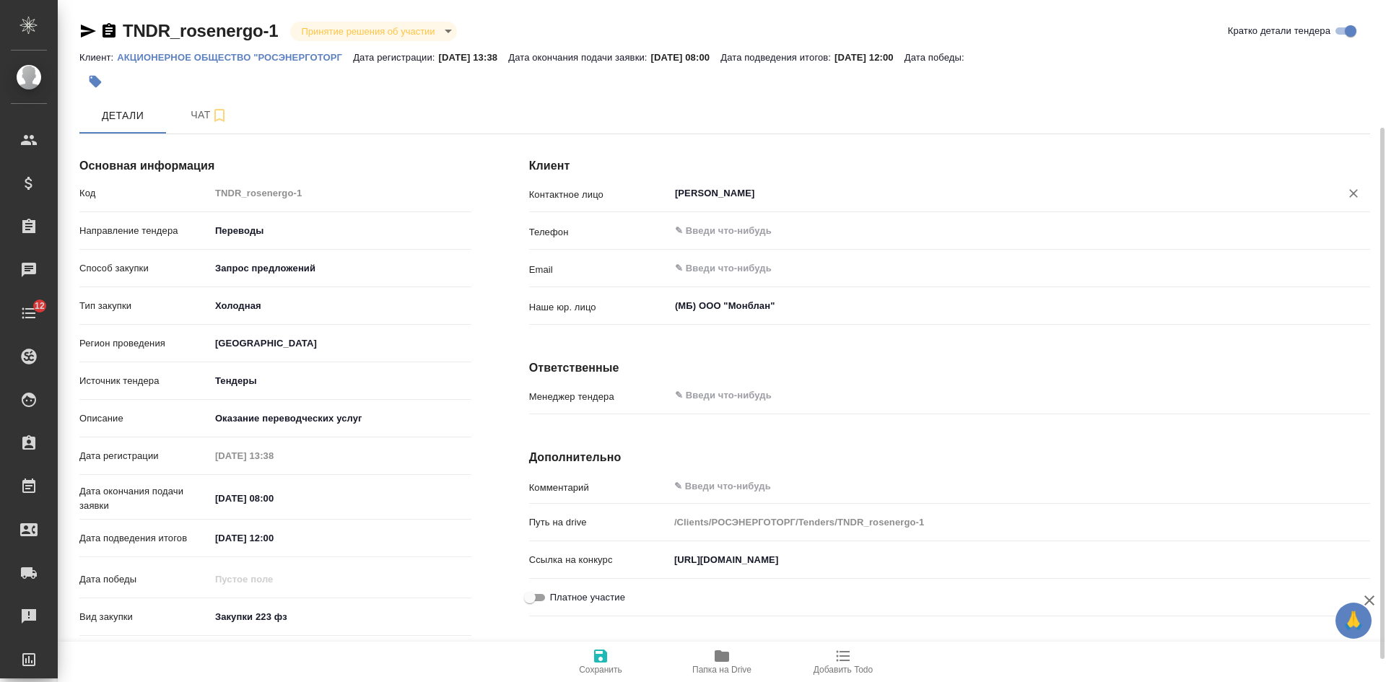
scroll to position [193, 0]
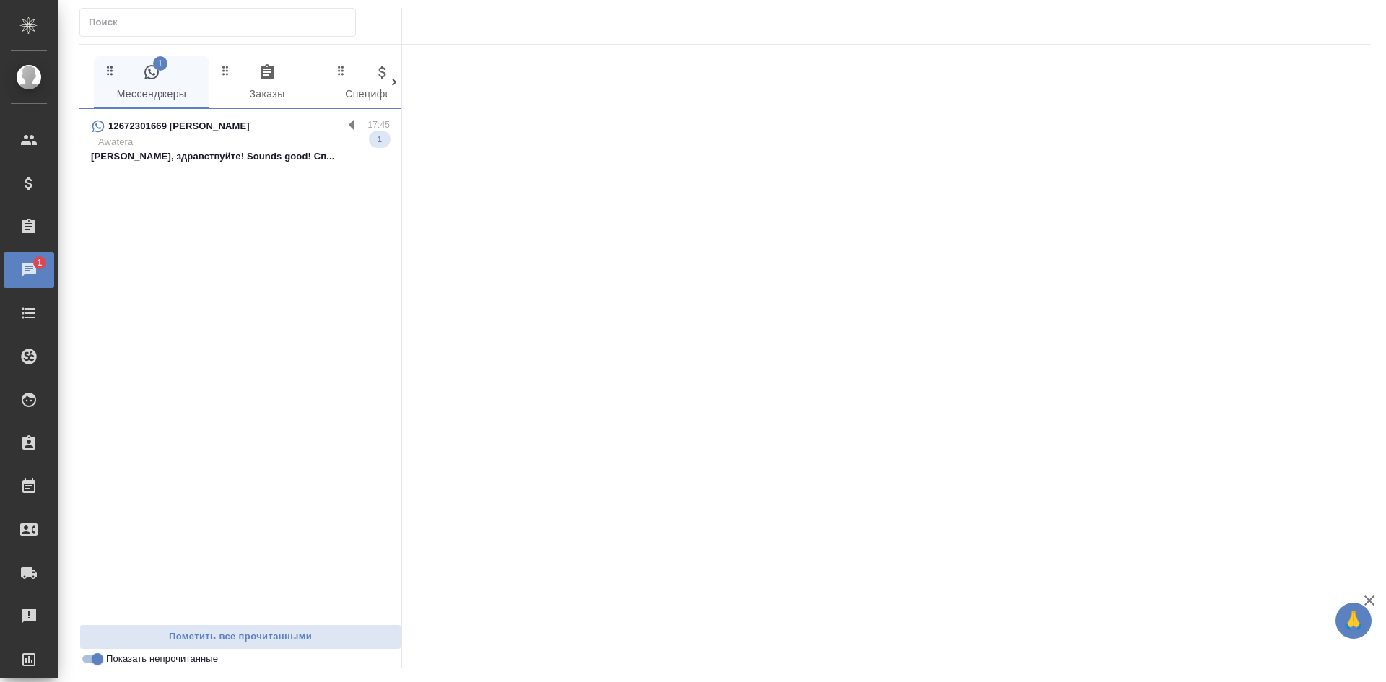
scroll to position [72, 0]
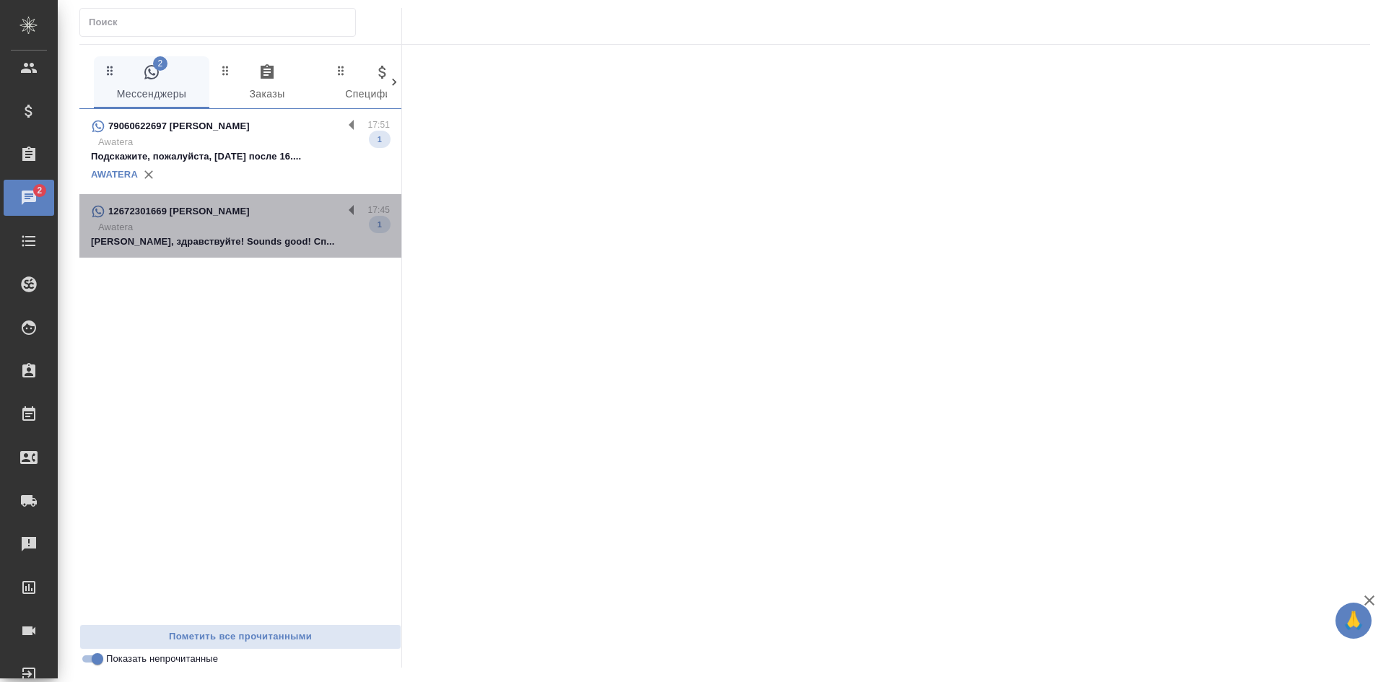
click at [245, 227] on p "Awatera" at bounding box center [244, 227] width 292 height 14
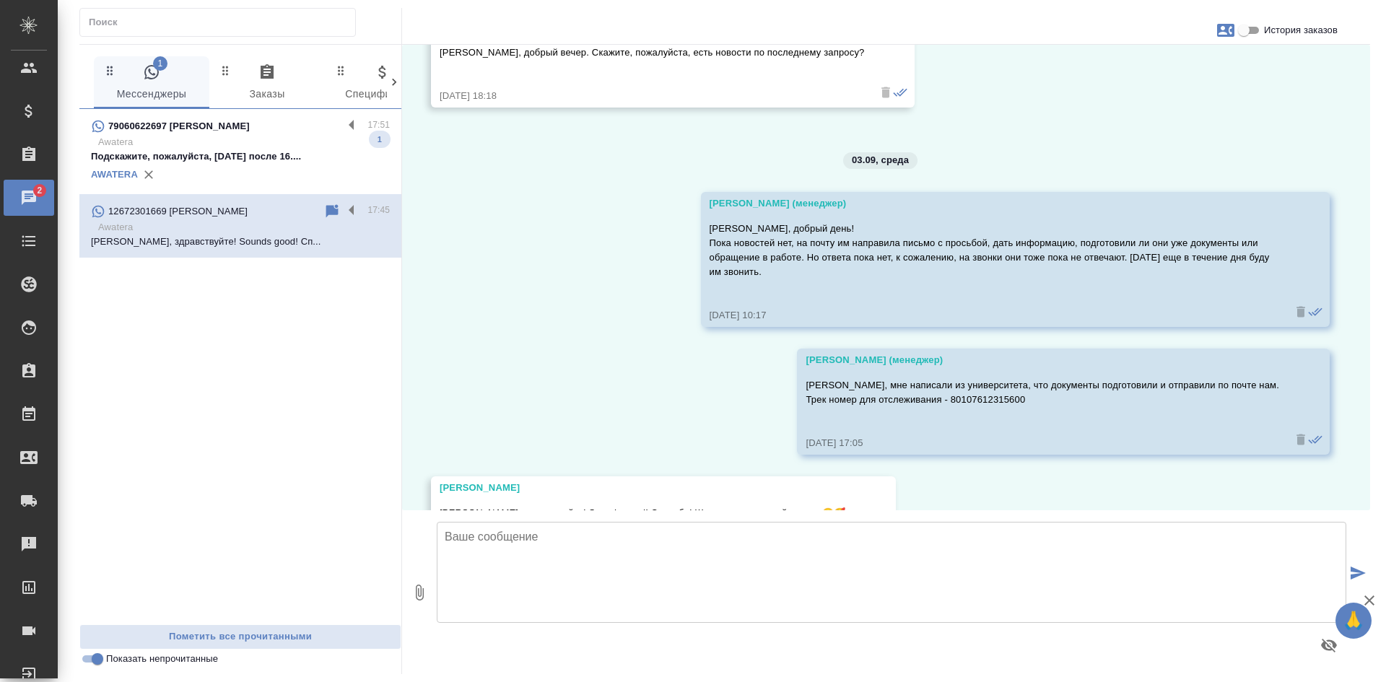
scroll to position [27030, 0]
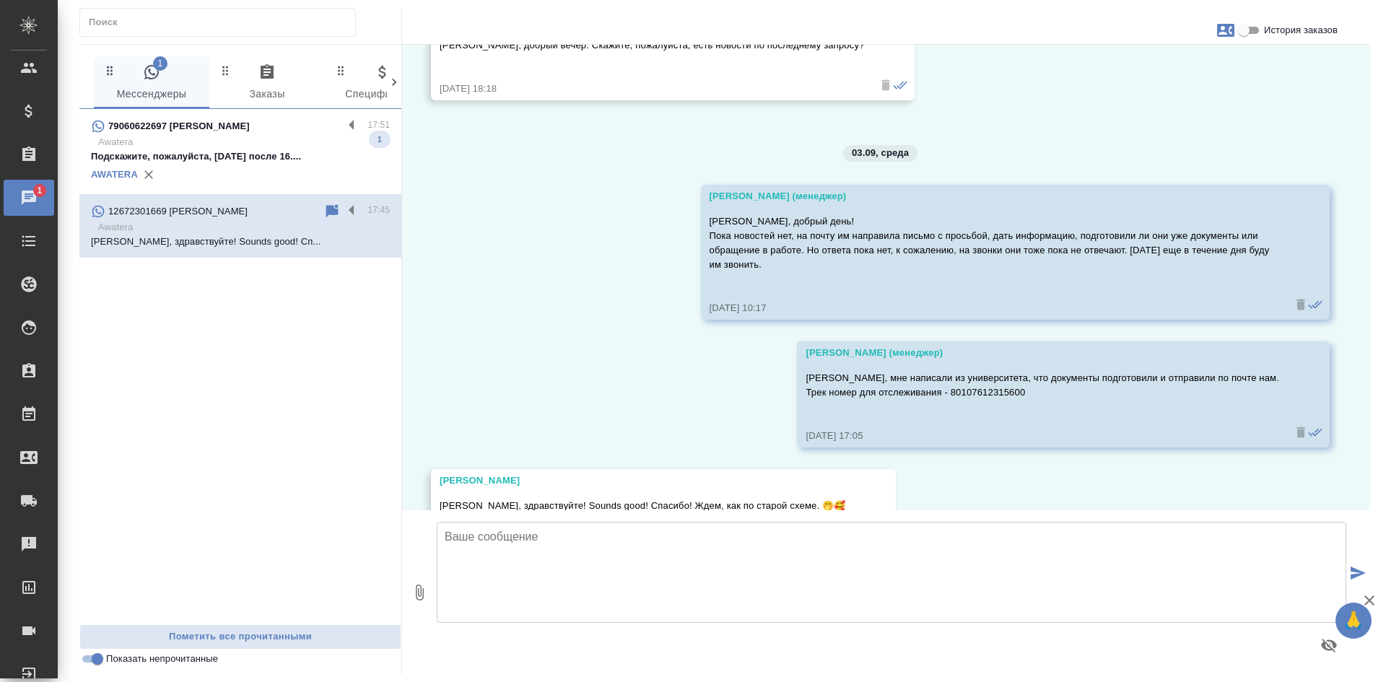
click at [100, 658] on input "Показать непрочитанные" at bounding box center [97, 658] width 52 height 17
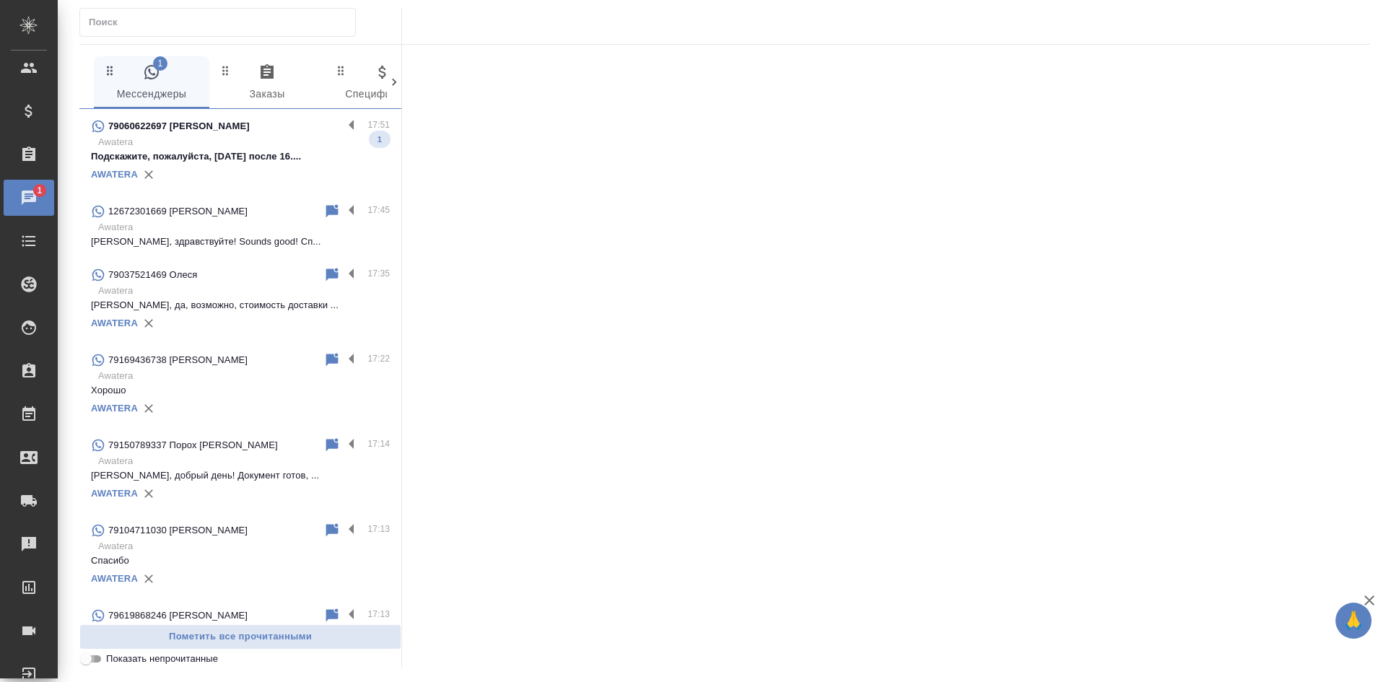
click at [95, 657] on input "Показать непрочитанные" at bounding box center [86, 658] width 52 height 17
checkbox input "true"
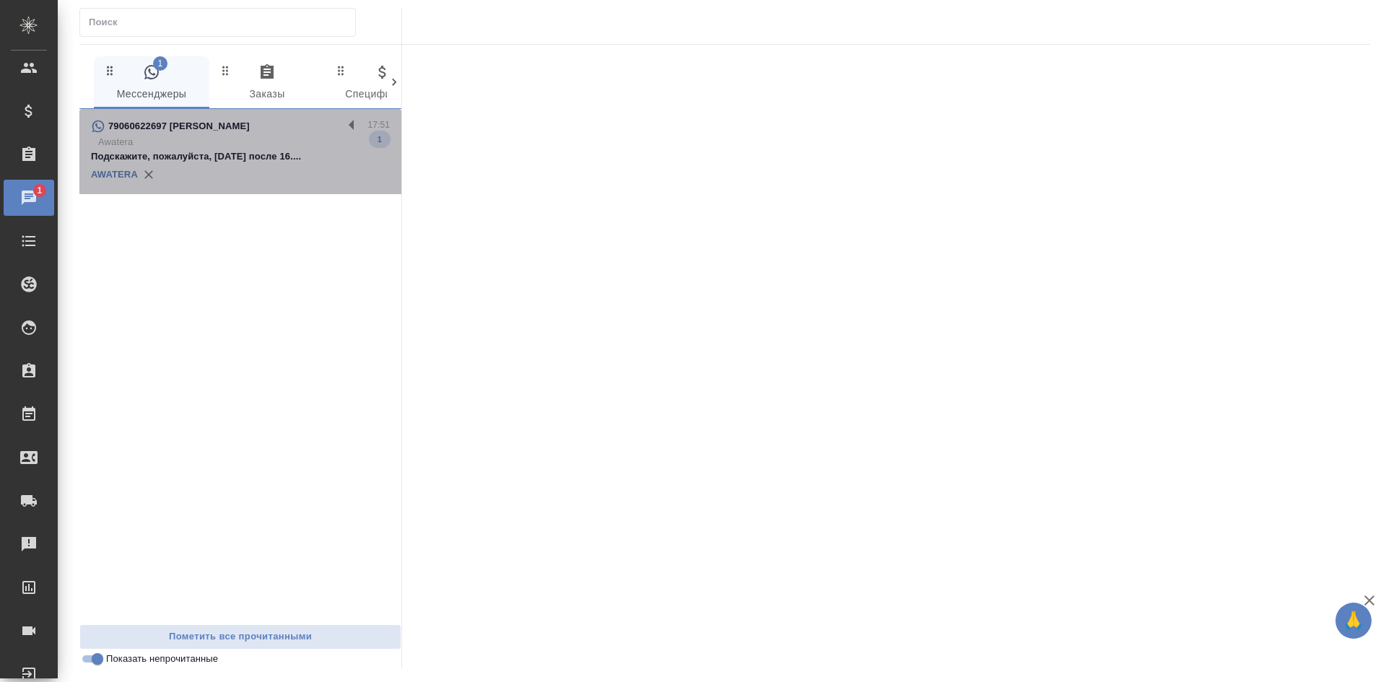
click at [232, 164] on span "79060622697 Юлия 17:51 Awatera Подскажите, пожалуйста, завтра после 16.... 1 AW…" at bounding box center [240, 152] width 299 height 68
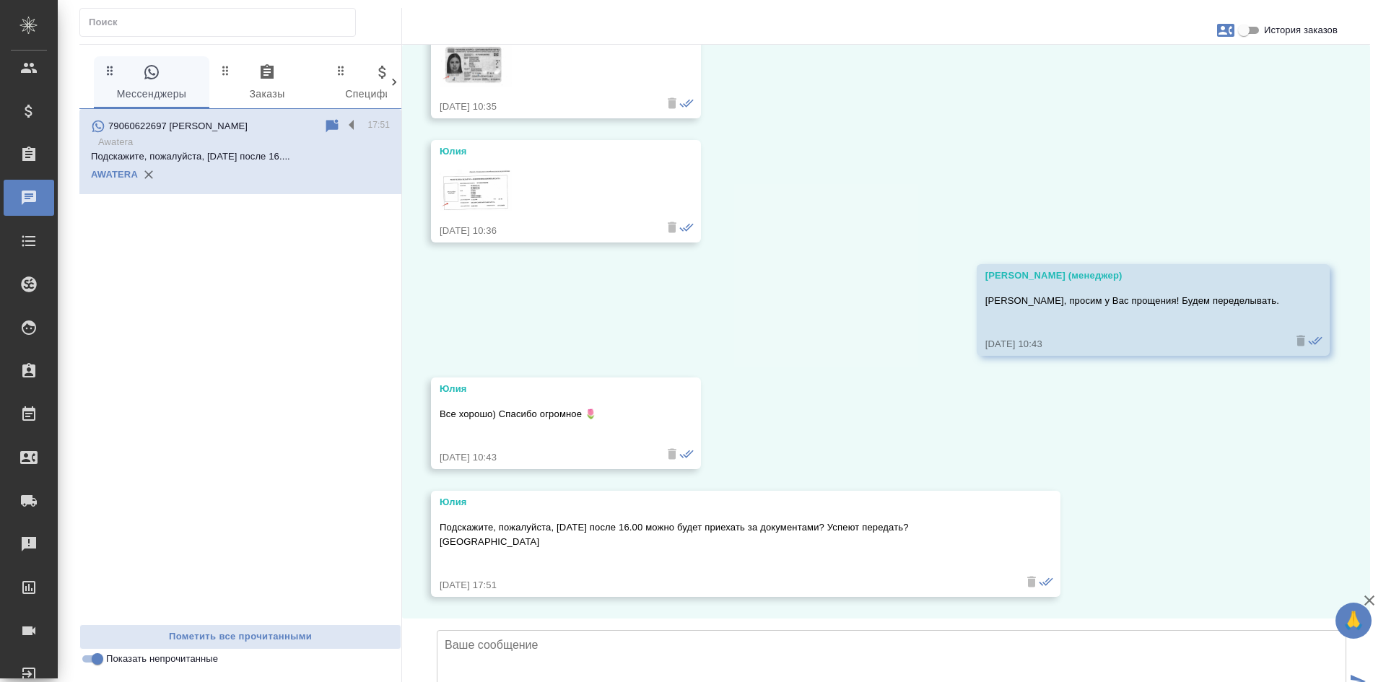
scroll to position [4528, 0]
click at [1241, 27] on input "История заказов" at bounding box center [1244, 30] width 52 height 17
checkbox input "true"
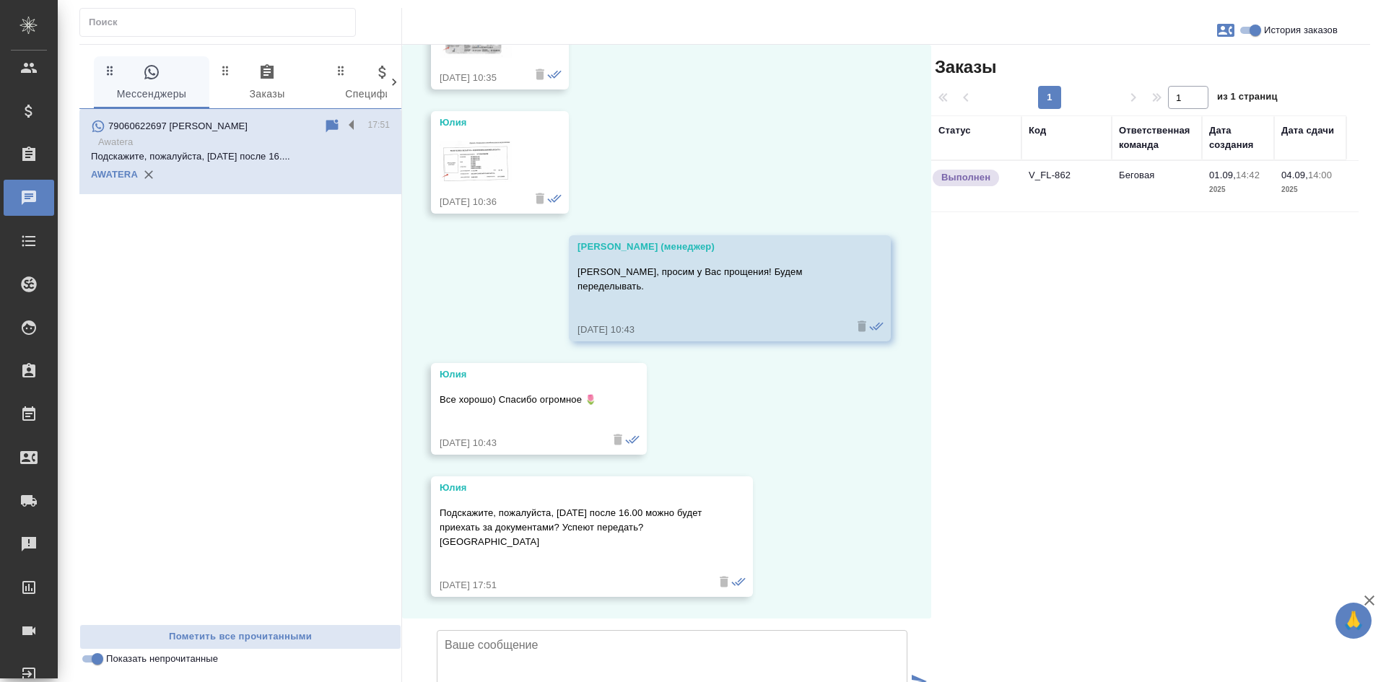
click at [1098, 191] on td "V_FL-862" at bounding box center [1066, 186] width 90 height 51
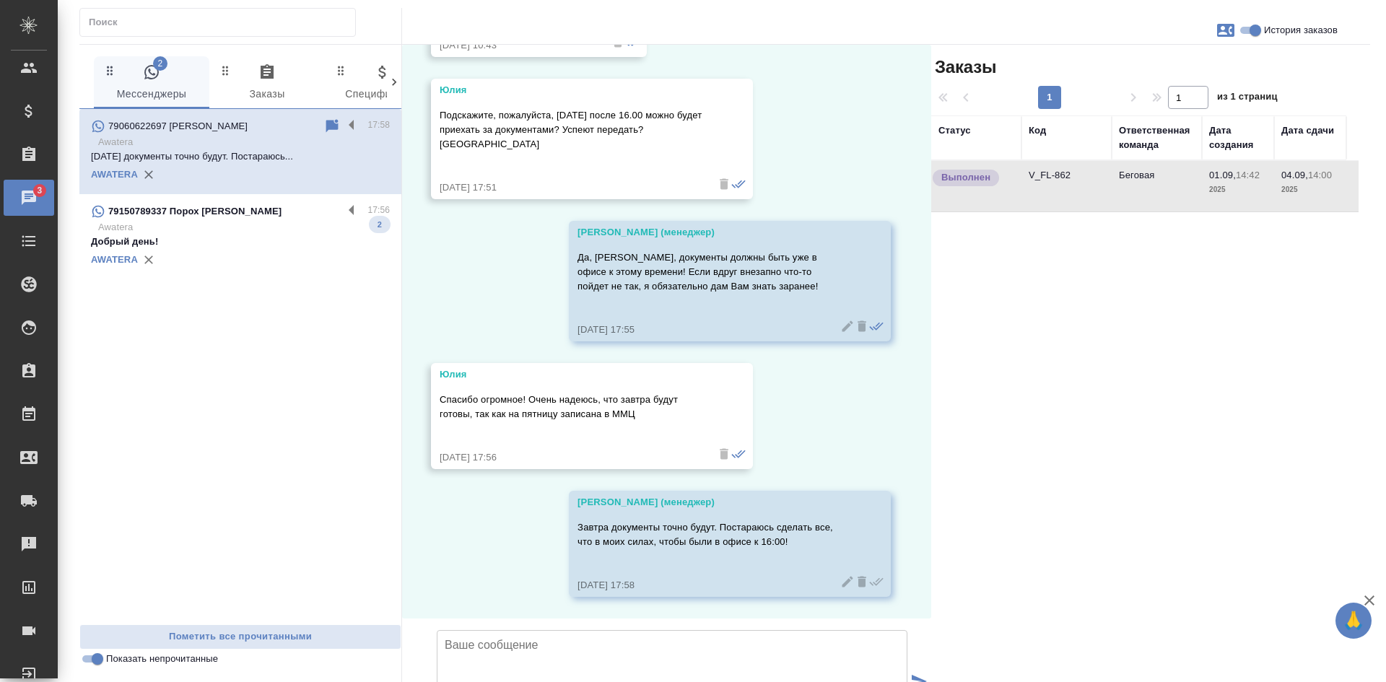
scroll to position [5272, 0]
click at [222, 252] on div "AWATERA" at bounding box center [240, 260] width 299 height 22
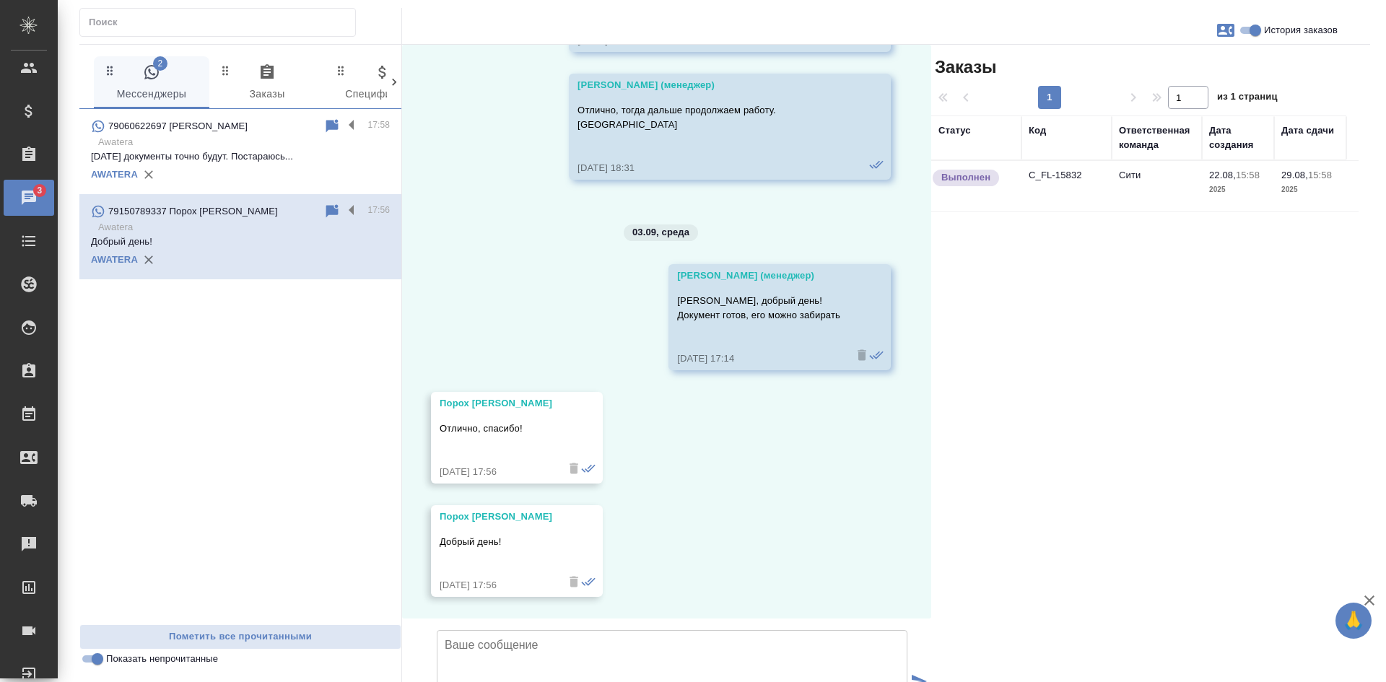
scroll to position [3847, 0]
click at [286, 167] on div "AWATERA" at bounding box center [240, 175] width 299 height 22
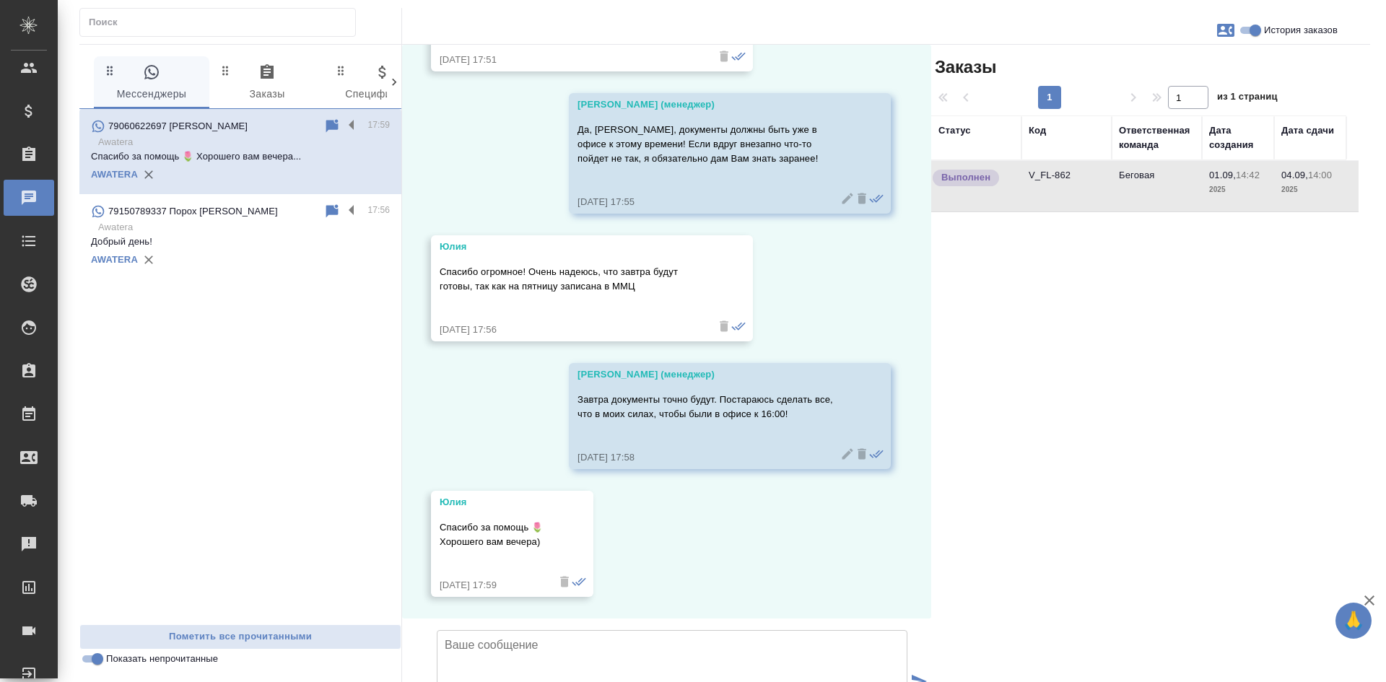
scroll to position [5400, 0]
click at [98, 662] on input "Показать непрочитанные" at bounding box center [97, 658] width 52 height 17
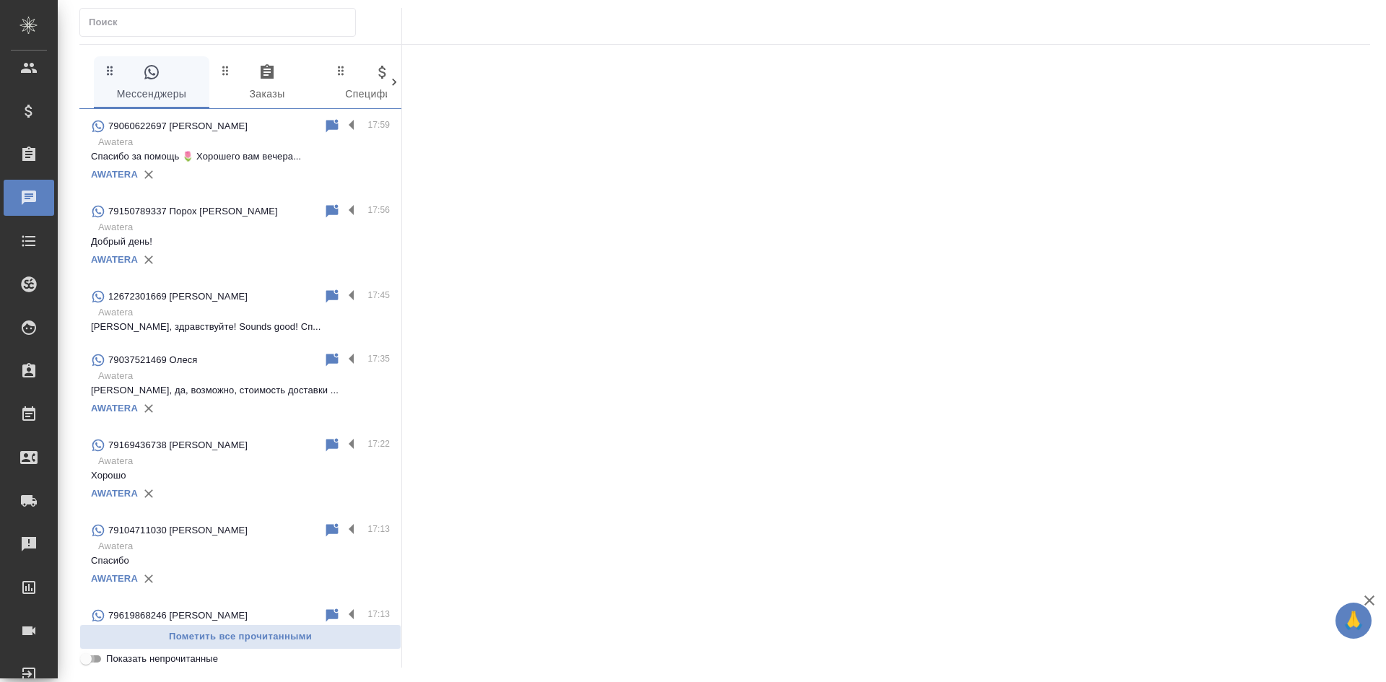
click at [101, 660] on input "Показать непрочитанные" at bounding box center [86, 658] width 52 height 17
checkbox input "true"
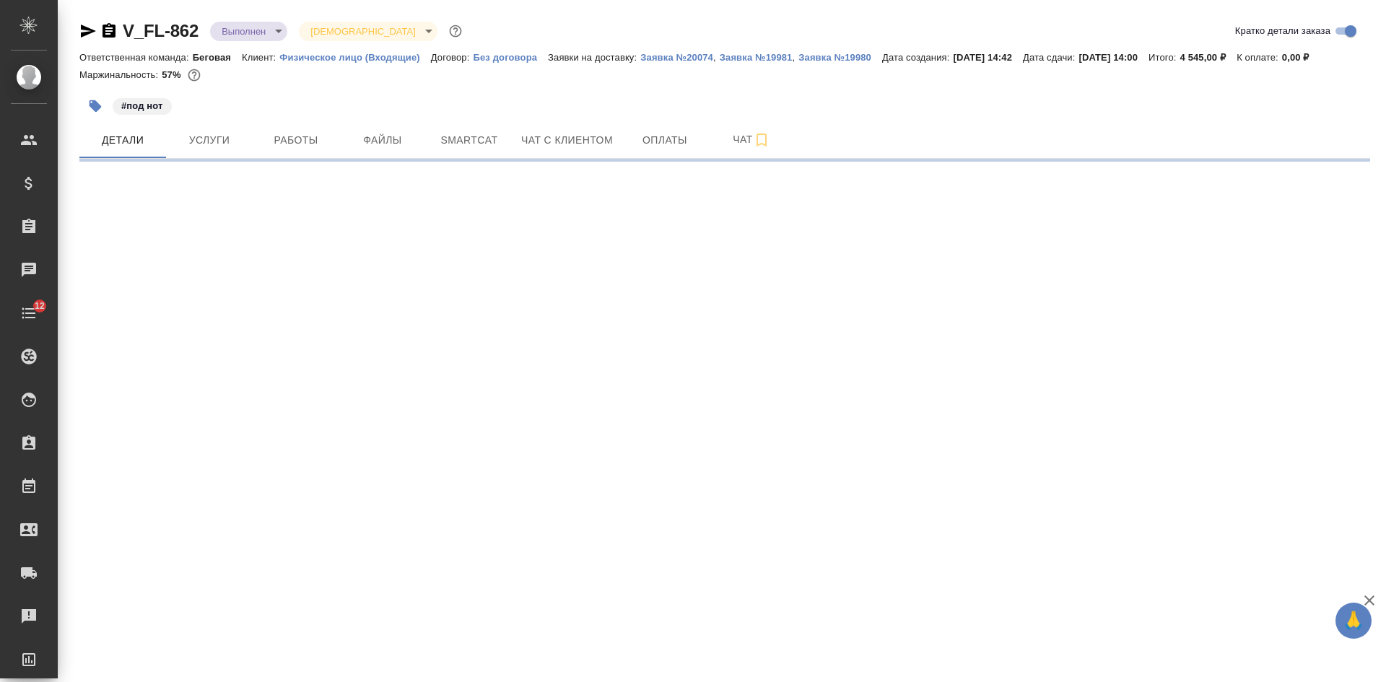
click at [82, 35] on icon "button" at bounding box center [88, 31] width 15 height 13
select select "RU"
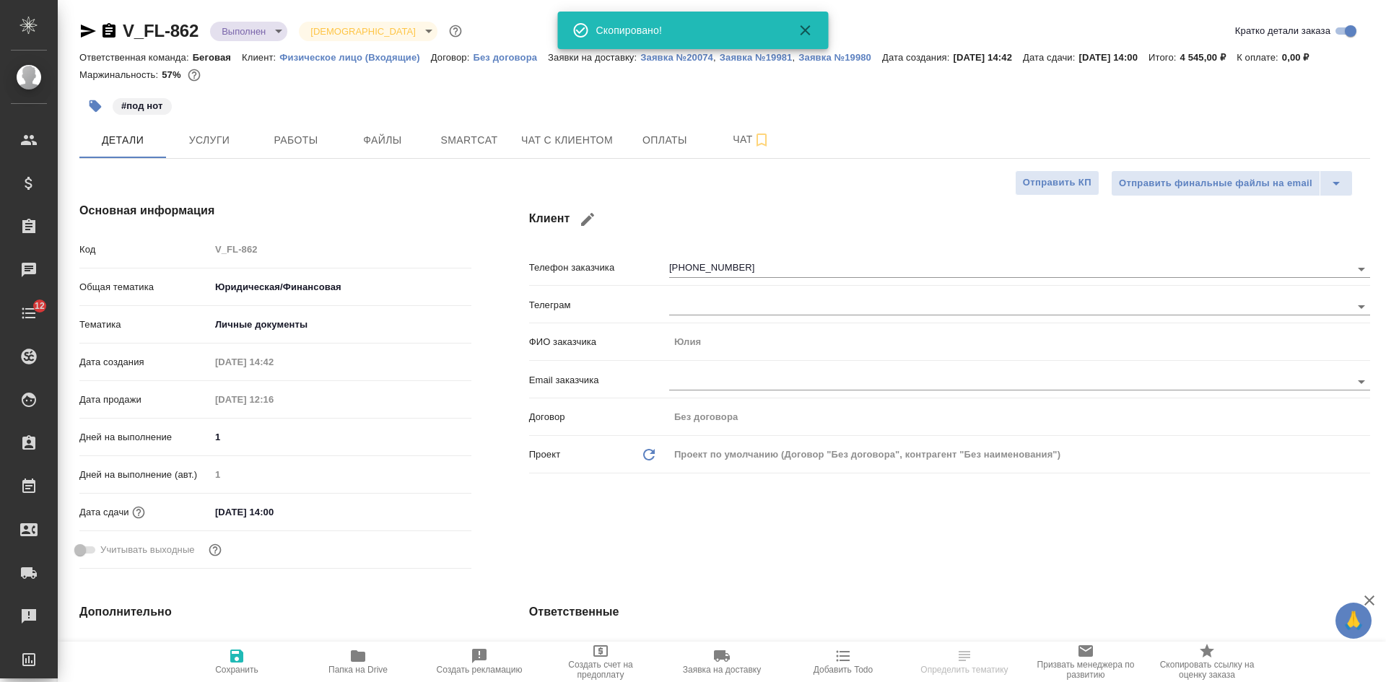
type textarea "x"
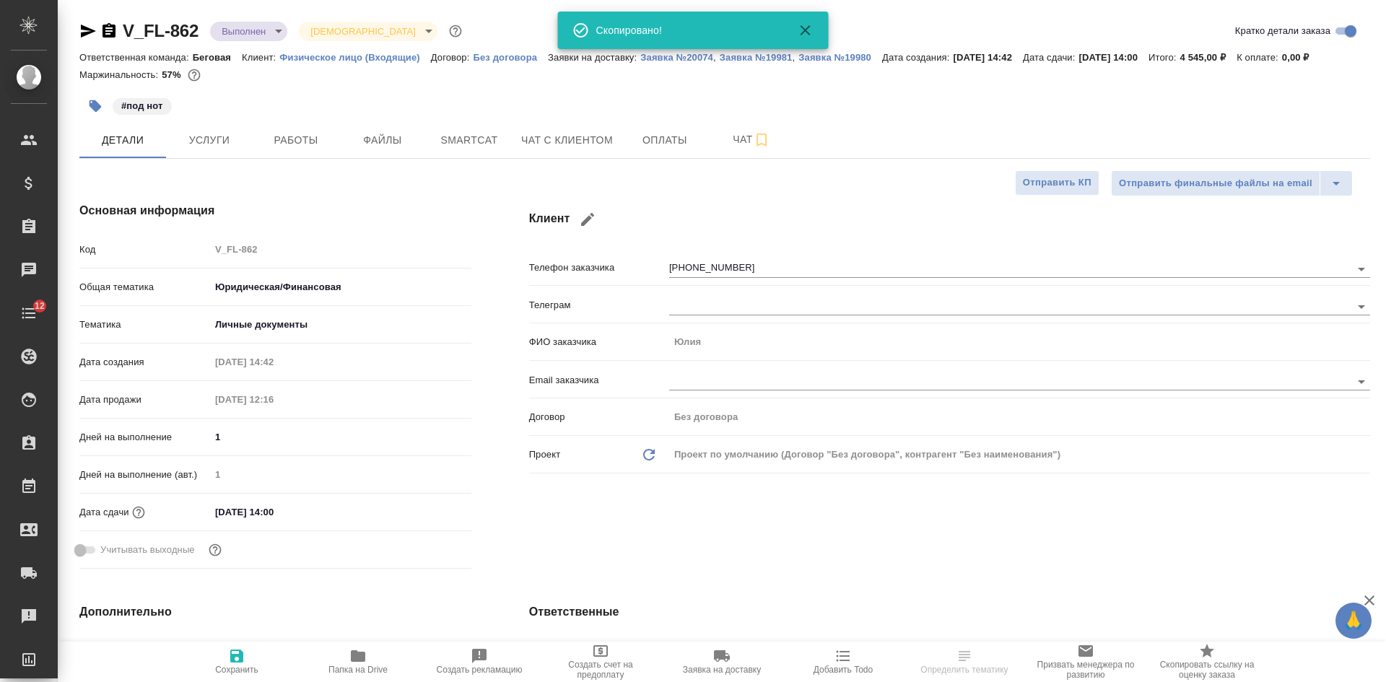
type textarea "x"
select select "RU"
type textarea "x"
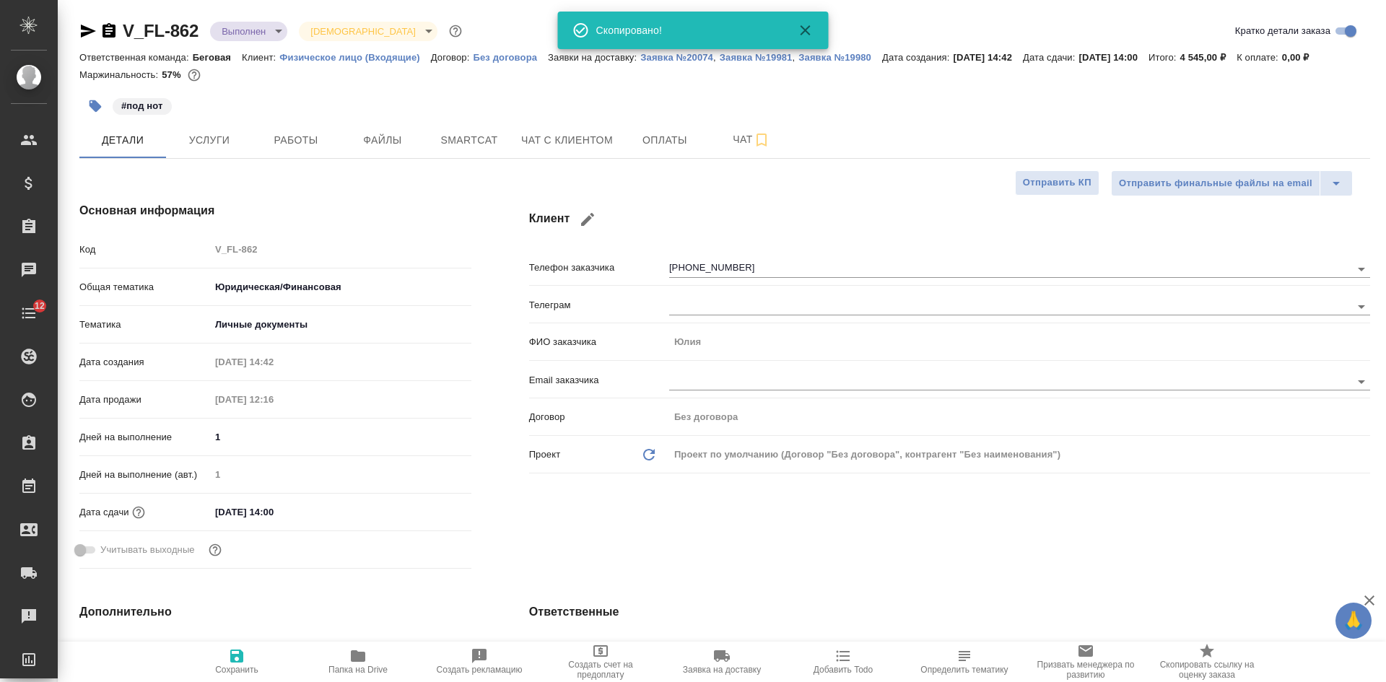
type textarea "x"
